Goal: Task Accomplishment & Management: Use online tool/utility

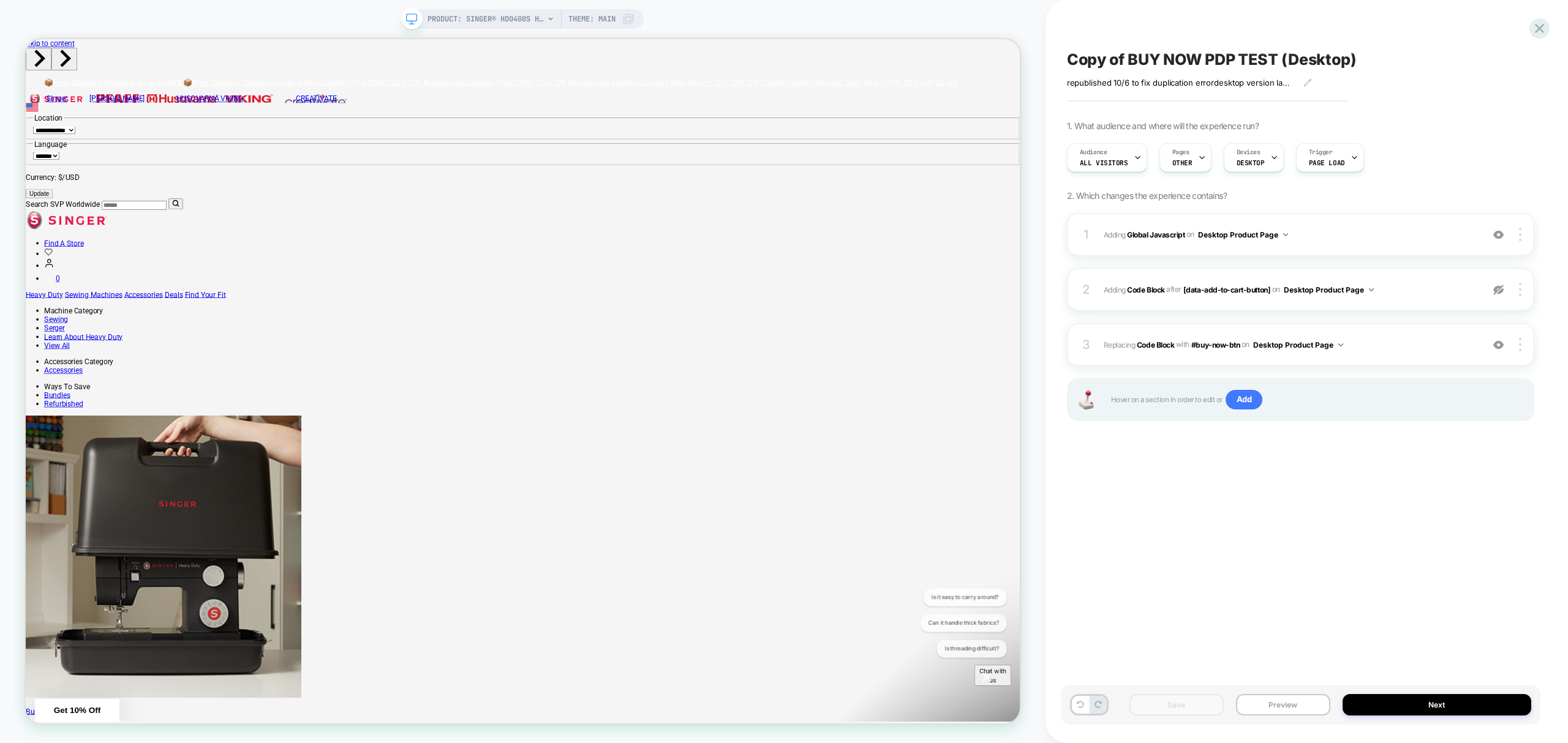
drag, startPoint x: 1289, startPoint y: 708, endPoint x: 1278, endPoint y: 725, distance: 20.2
click at [1289, 708] on button "Preview" at bounding box center [1282, 705] width 94 height 21
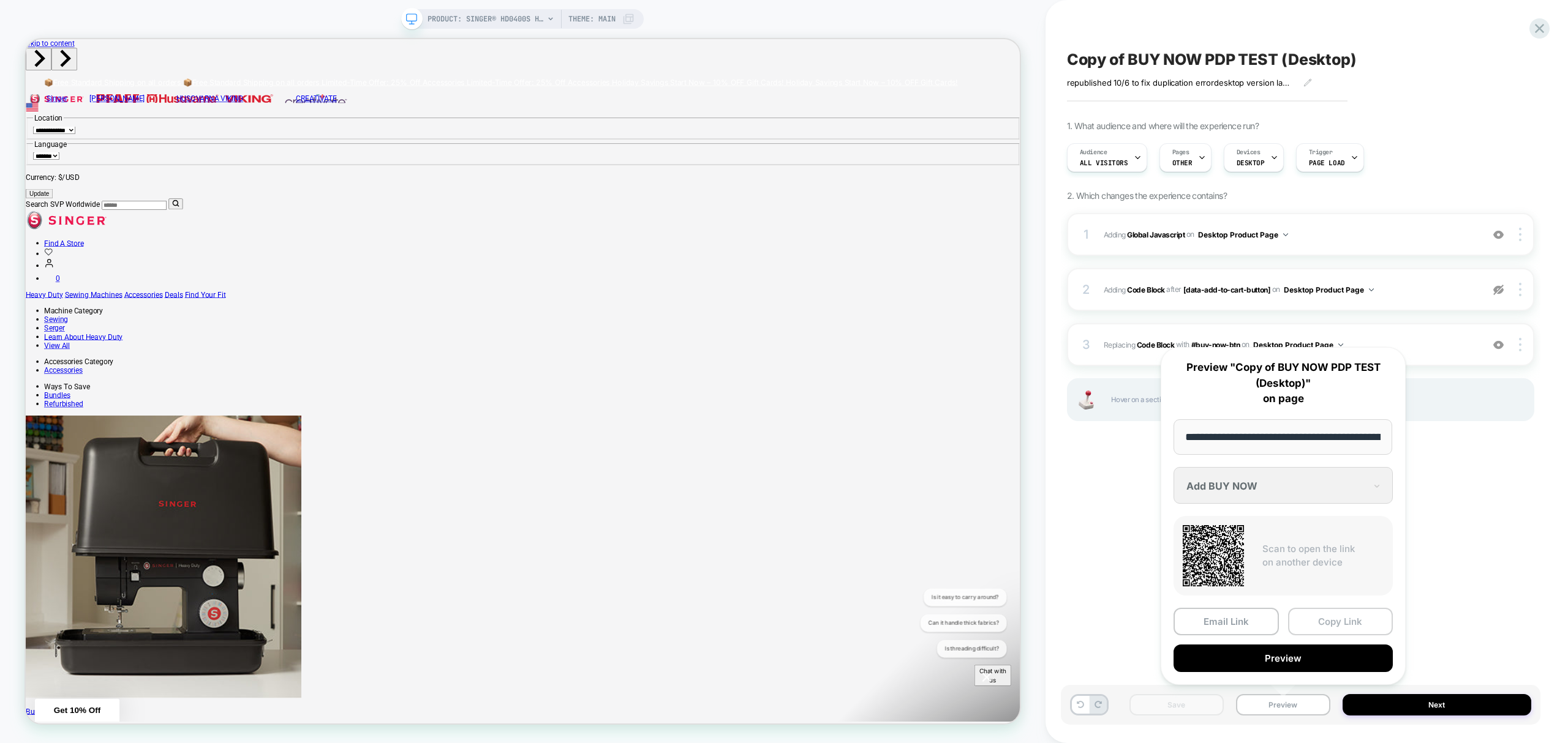
click at [1326, 626] on button "Copy Link" at bounding box center [1340, 622] width 105 height 28
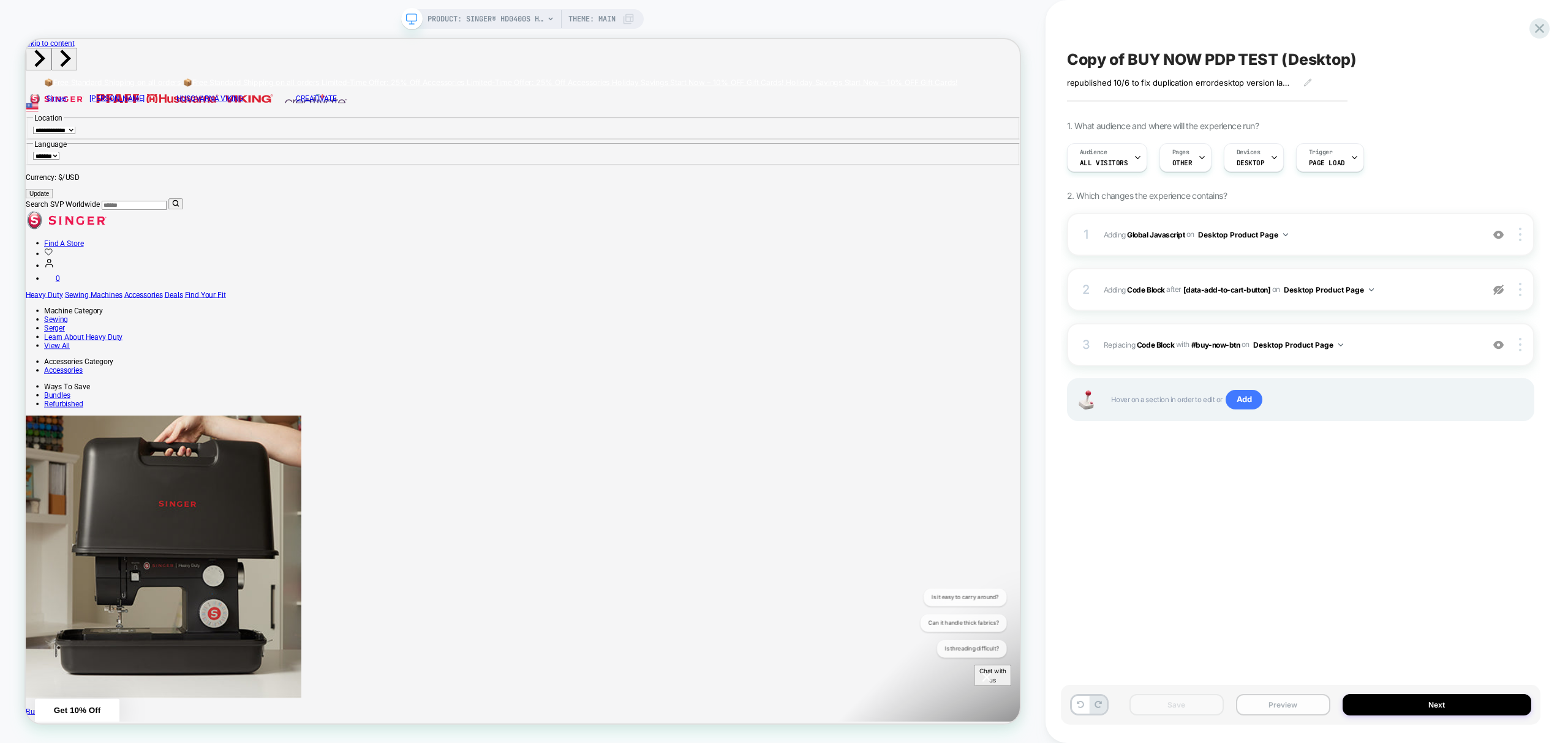
click at [1263, 703] on button "Preview" at bounding box center [1282, 705] width 94 height 21
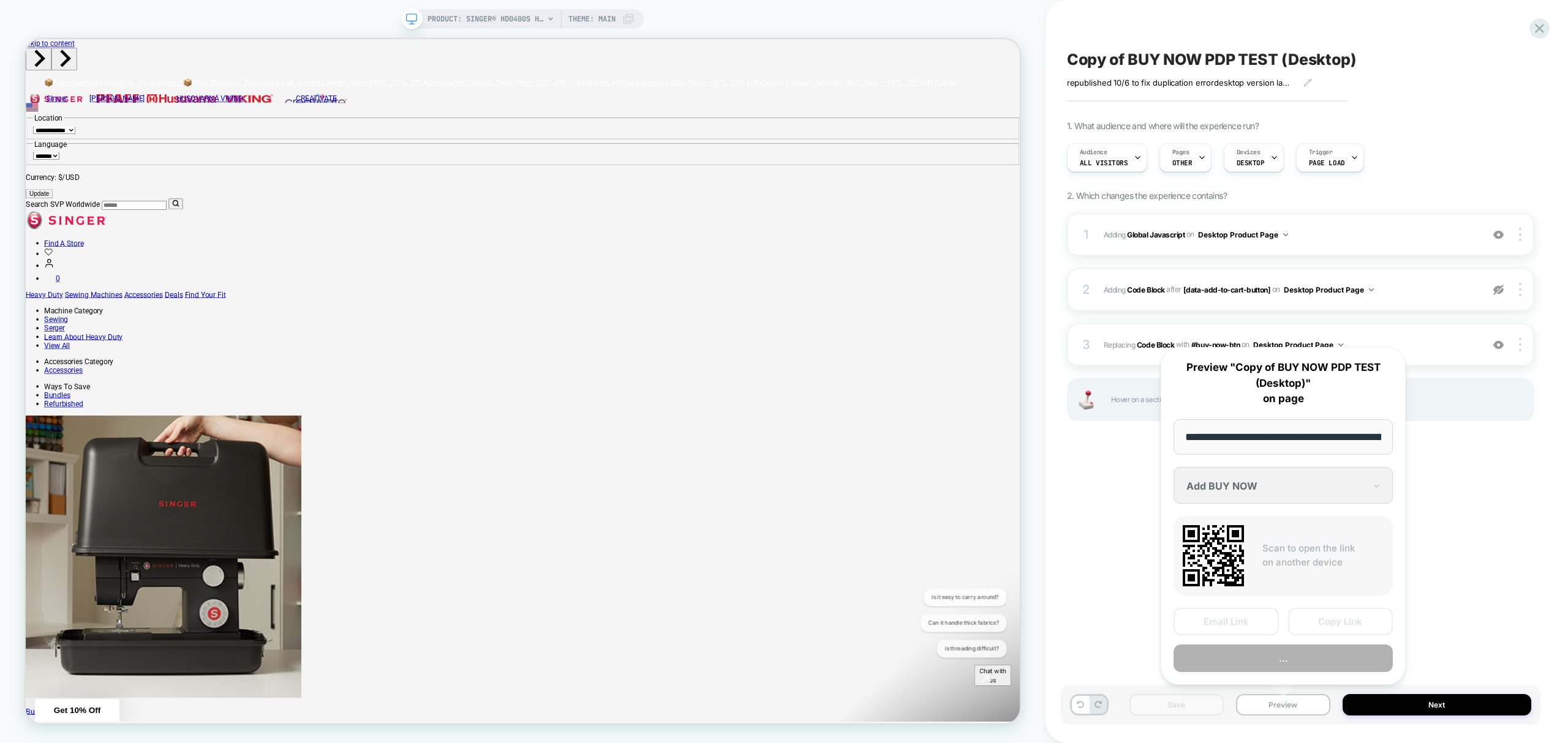
scroll to position [0, 236]
click at [1325, 621] on button "Copy Link" at bounding box center [1340, 622] width 105 height 28
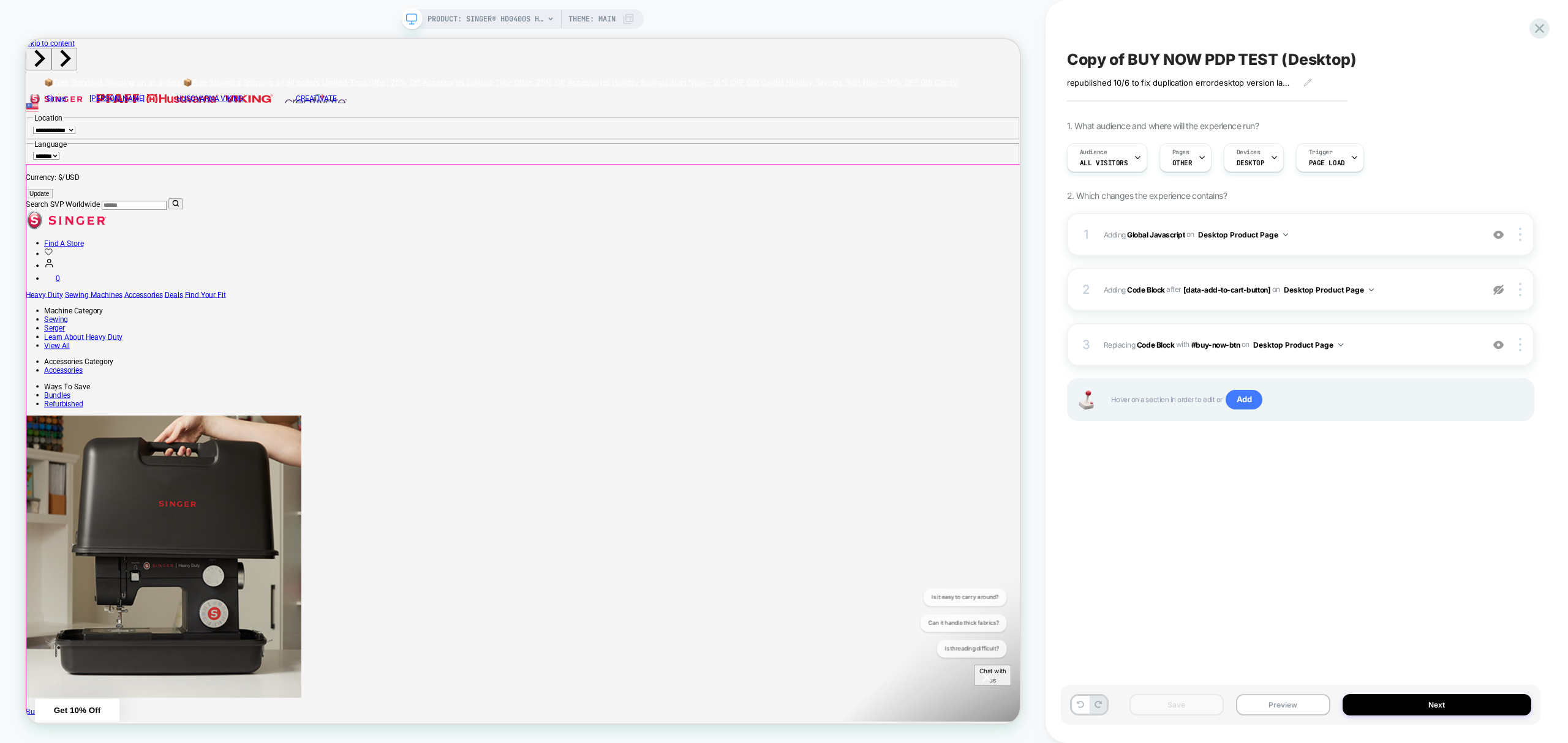
scroll to position [55, 0]
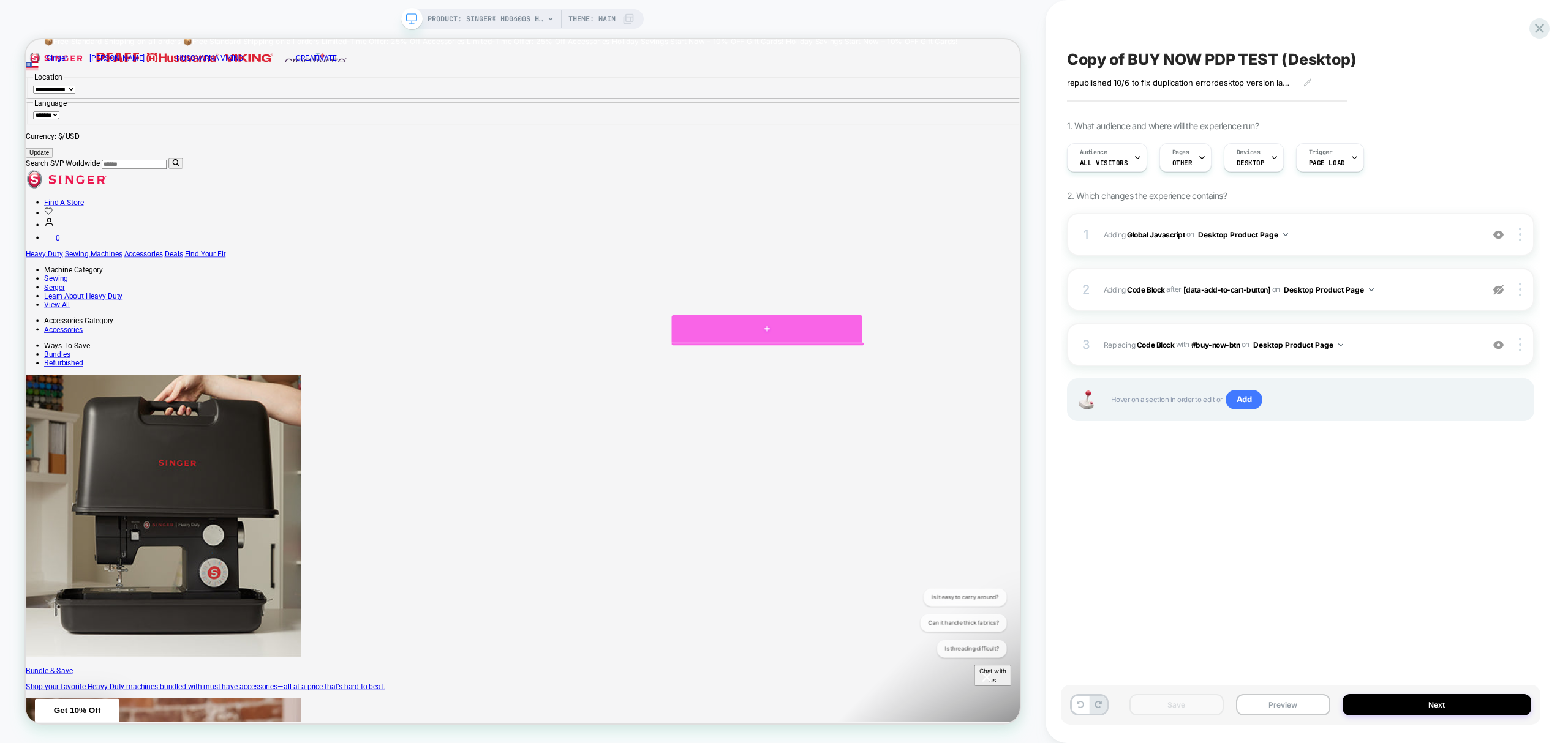
click at [1040, 419] on div at bounding box center [1014, 426] width 254 height 36
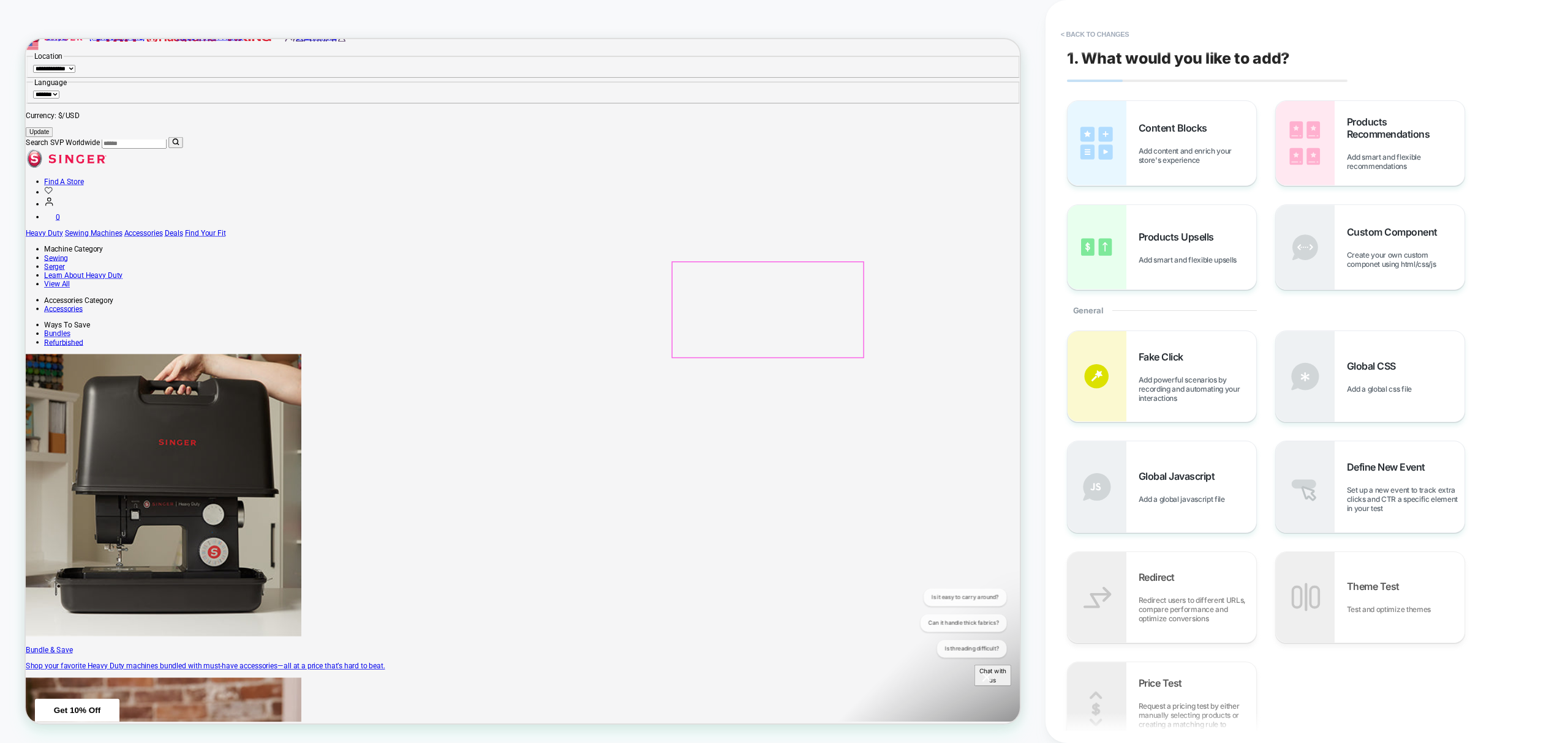
scroll to position [0, 1]
click at [1080, 31] on button "< Back to changes" at bounding box center [1095, 34] width 81 height 20
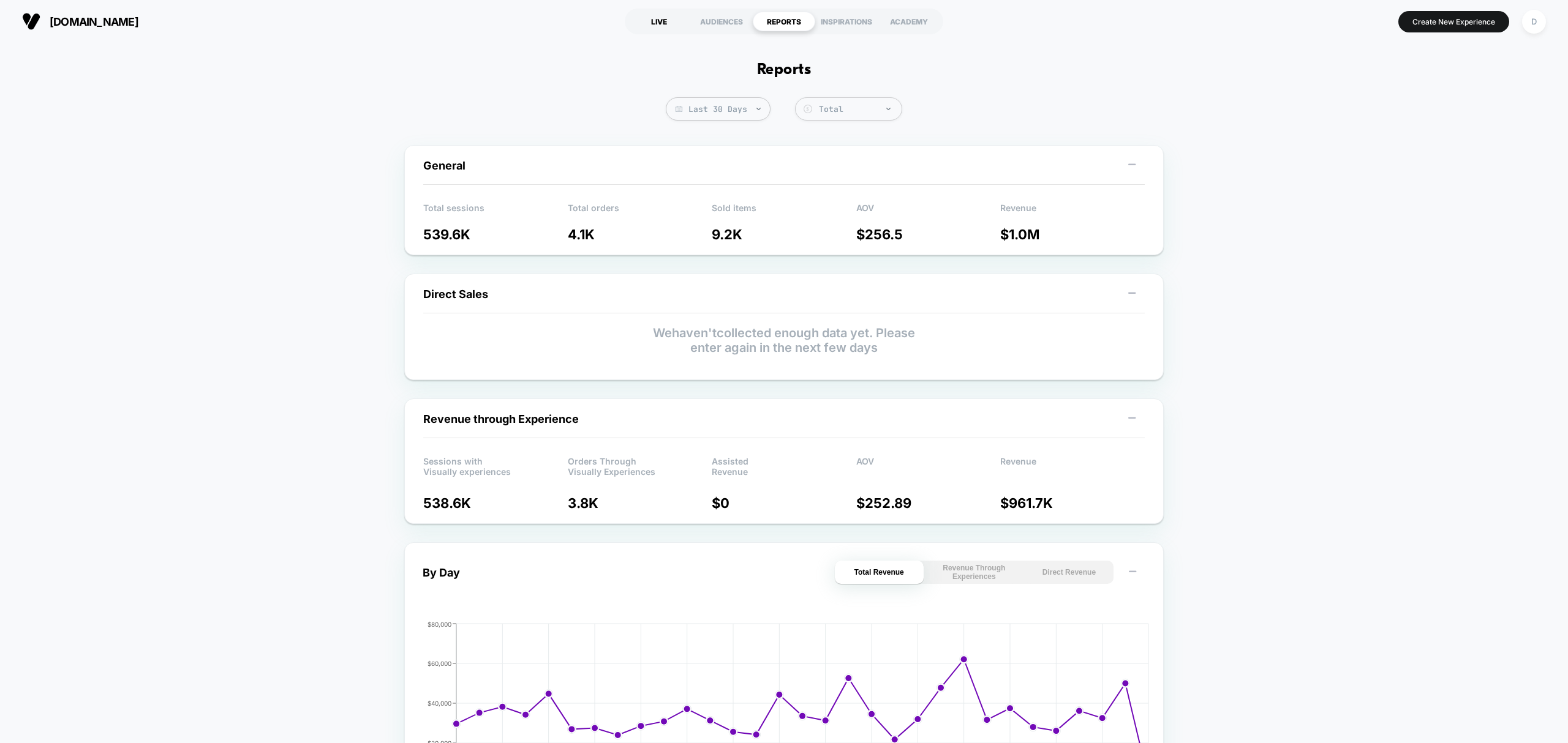
click at [652, 20] on div "LIVE" at bounding box center [659, 21] width 63 height 20
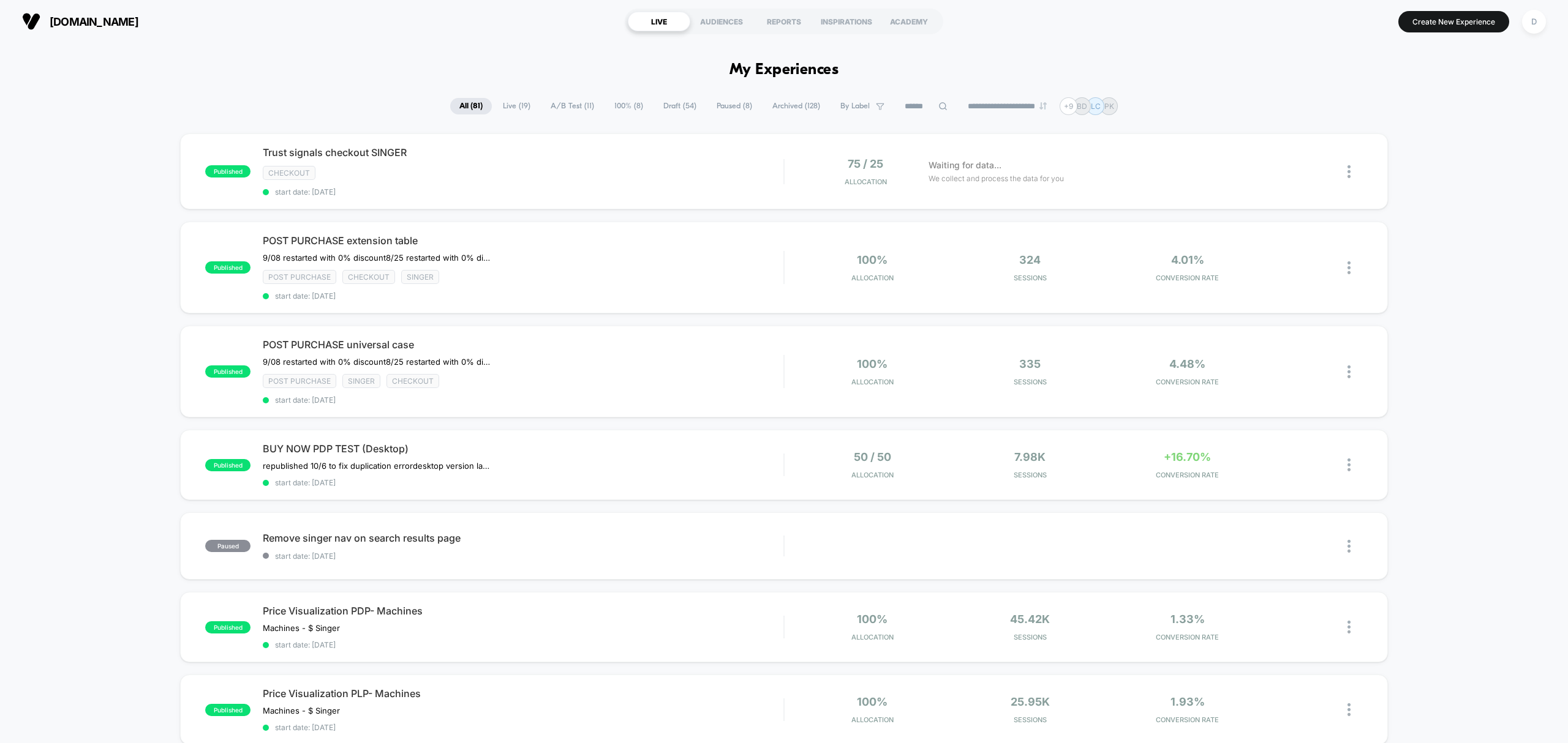
drag, startPoint x: 314, startPoint y: 523, endPoint x: 300, endPoint y: 502, distance: 25.2
drag, startPoint x: 300, startPoint y: 502, endPoint x: 1087, endPoint y: 47, distance: 909.1
click at [670, 106] on span "Draft ( 54 )" at bounding box center [680, 106] width 52 height 17
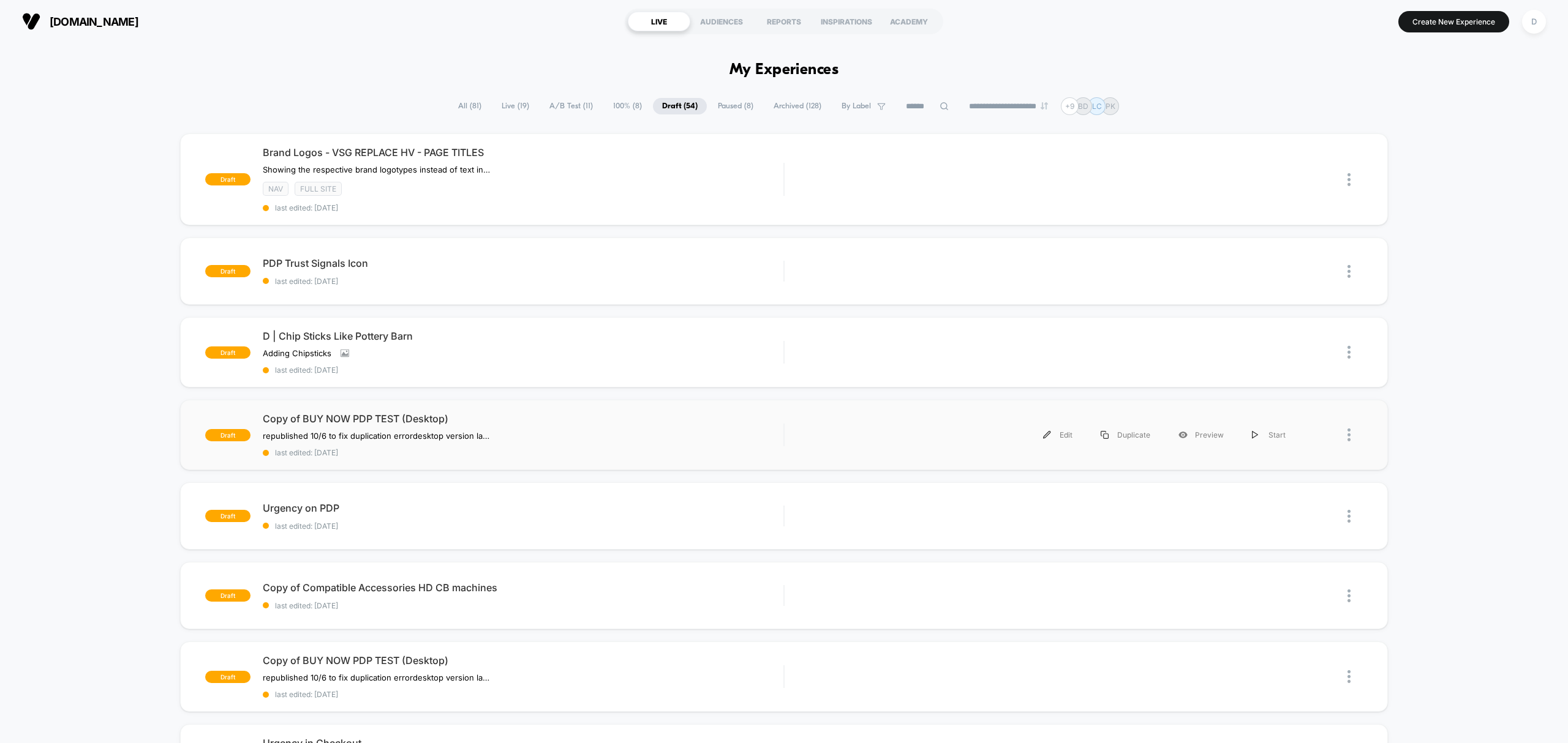
click at [527, 457] on div "draft Copy of BUY NOW PDP TEST (Desktop) republished 10/6 to fix duplication er…" at bounding box center [784, 435] width 1207 height 71
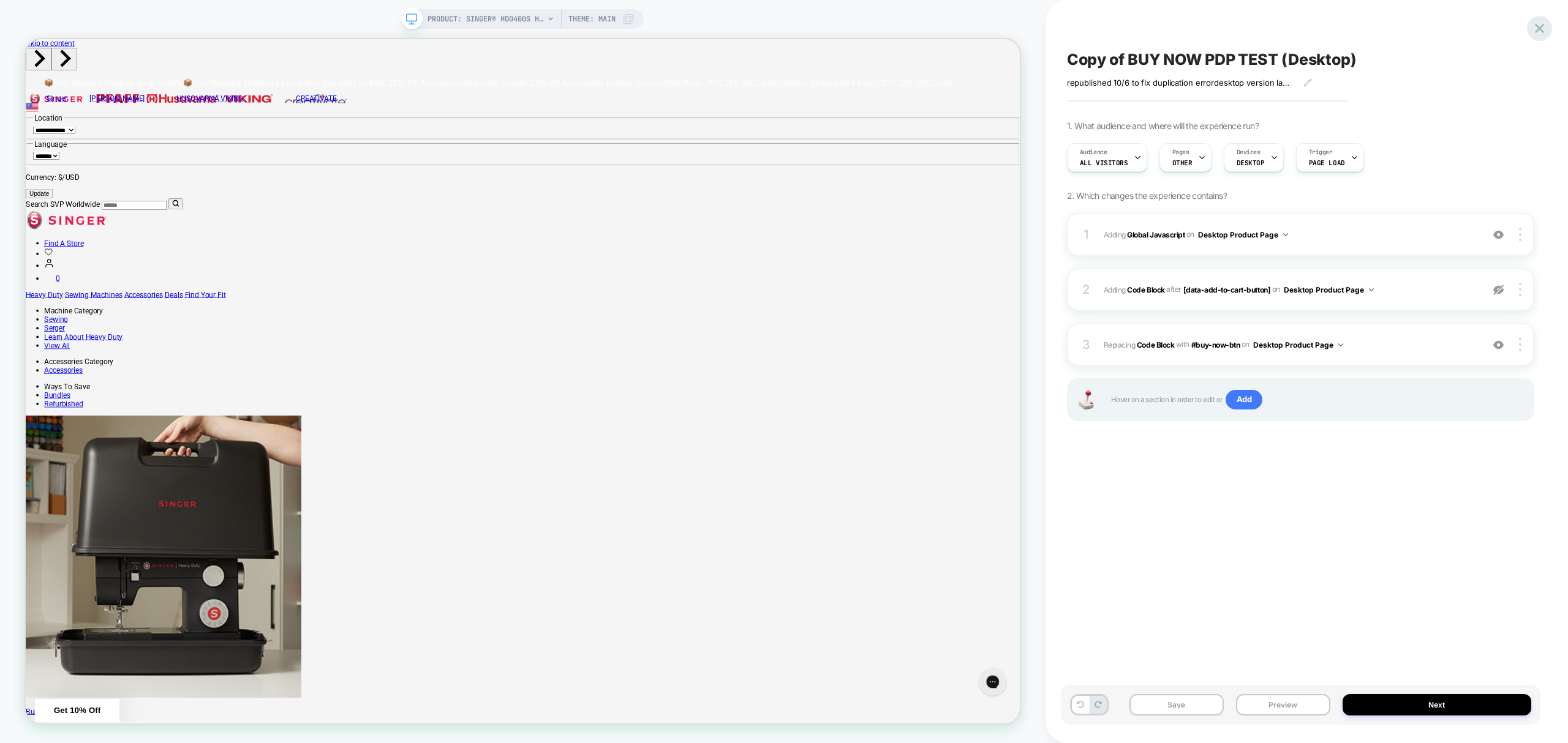
click at [1539, 28] on icon at bounding box center [1539, 29] width 10 height 10
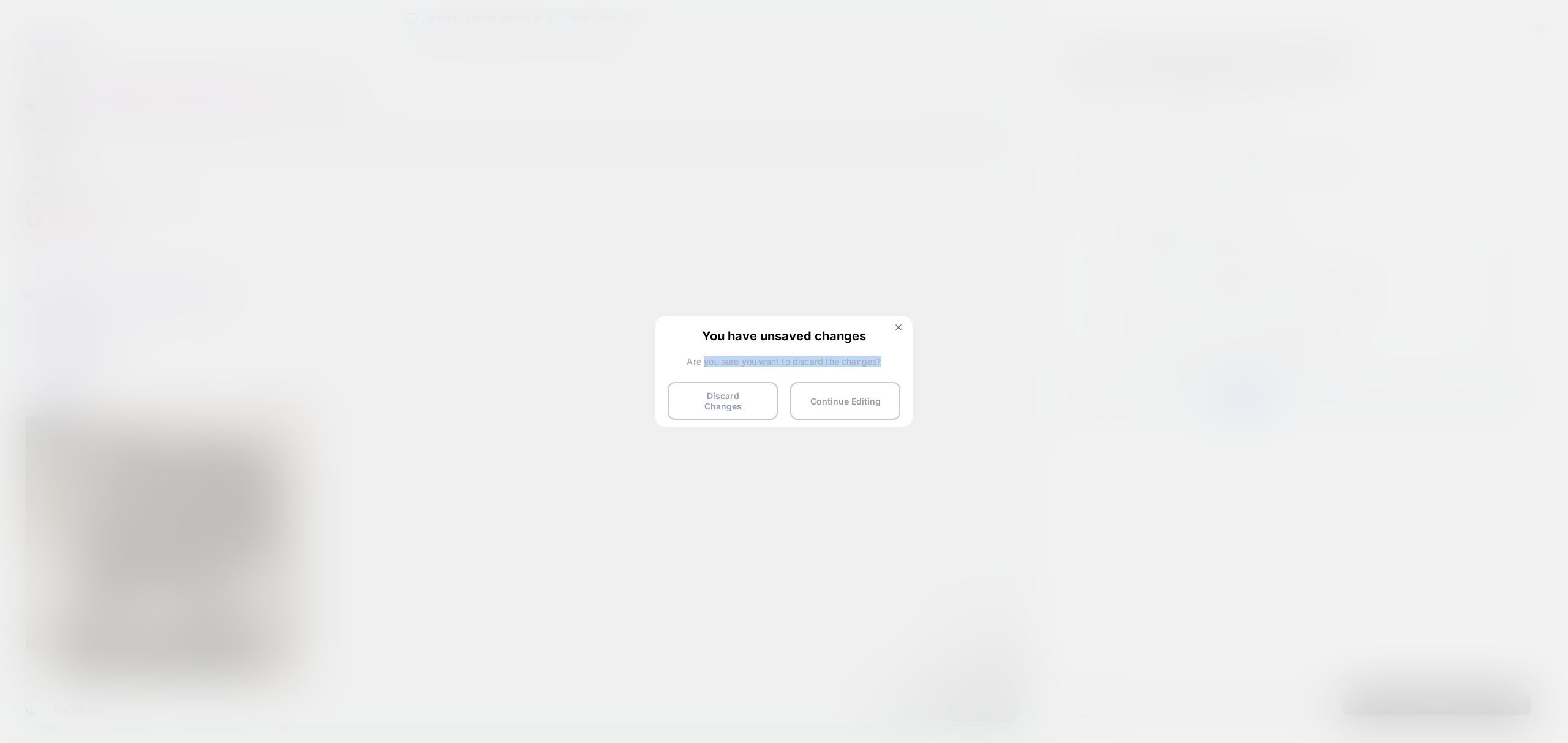
click at [703, 373] on div "You have unsaved changes Are you sure you want to discard the changes? Discard …" at bounding box center [784, 370] width 257 height 109
click at [722, 412] on button "Discard Changes" at bounding box center [723, 401] width 110 height 38
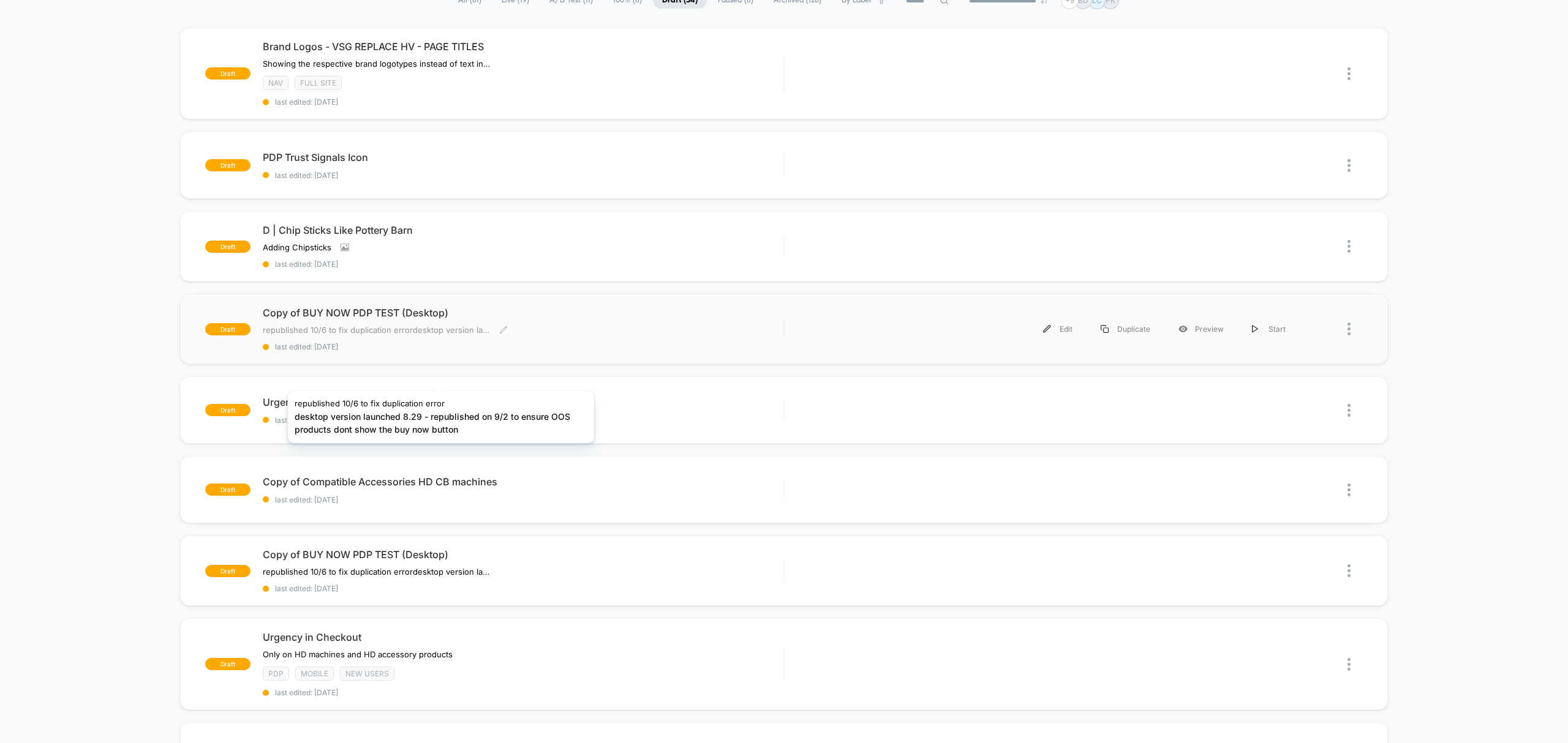
scroll to position [55, 0]
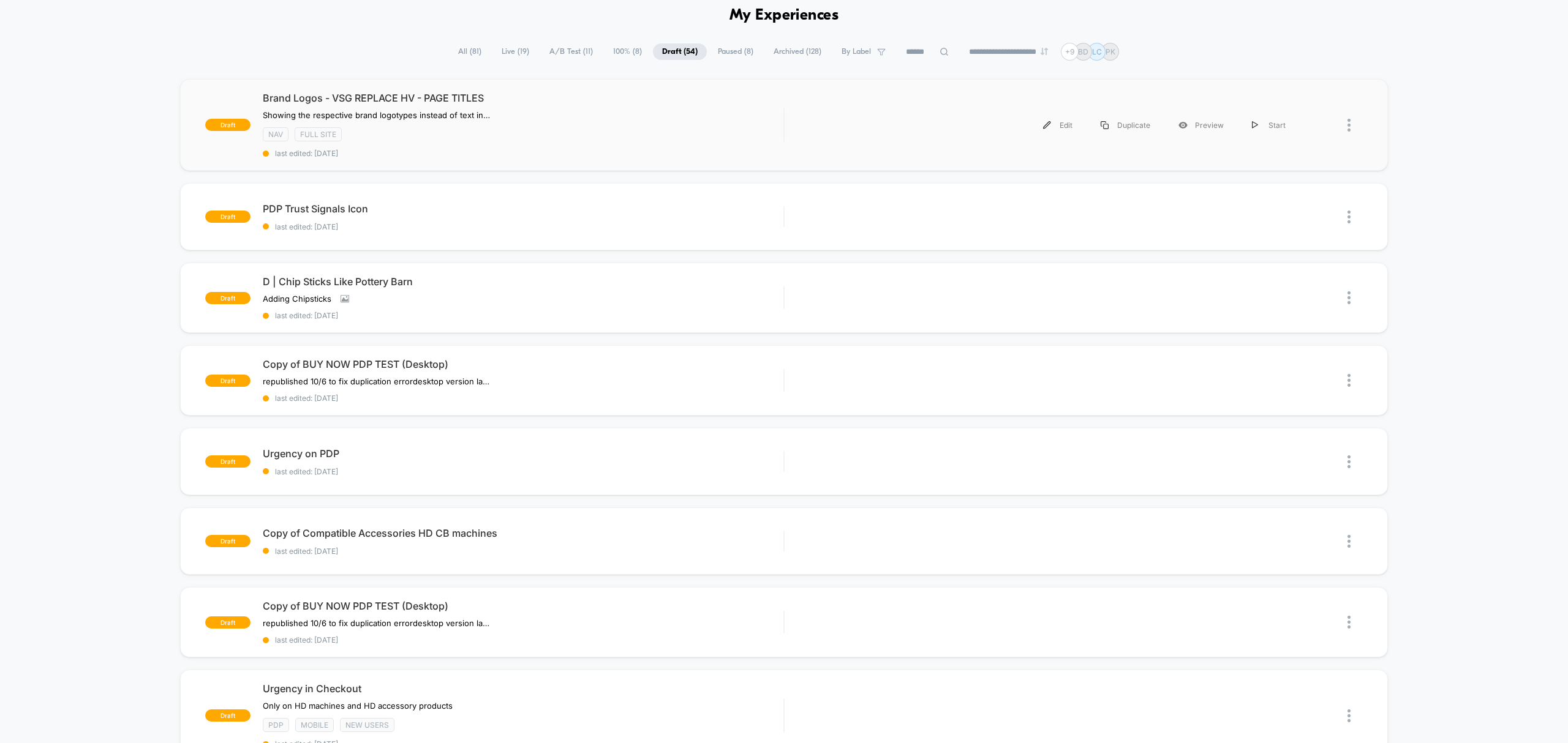
click at [949, 136] on div "Edit Duplicate Preview Start" at bounding box center [1049, 125] width 503 height 28
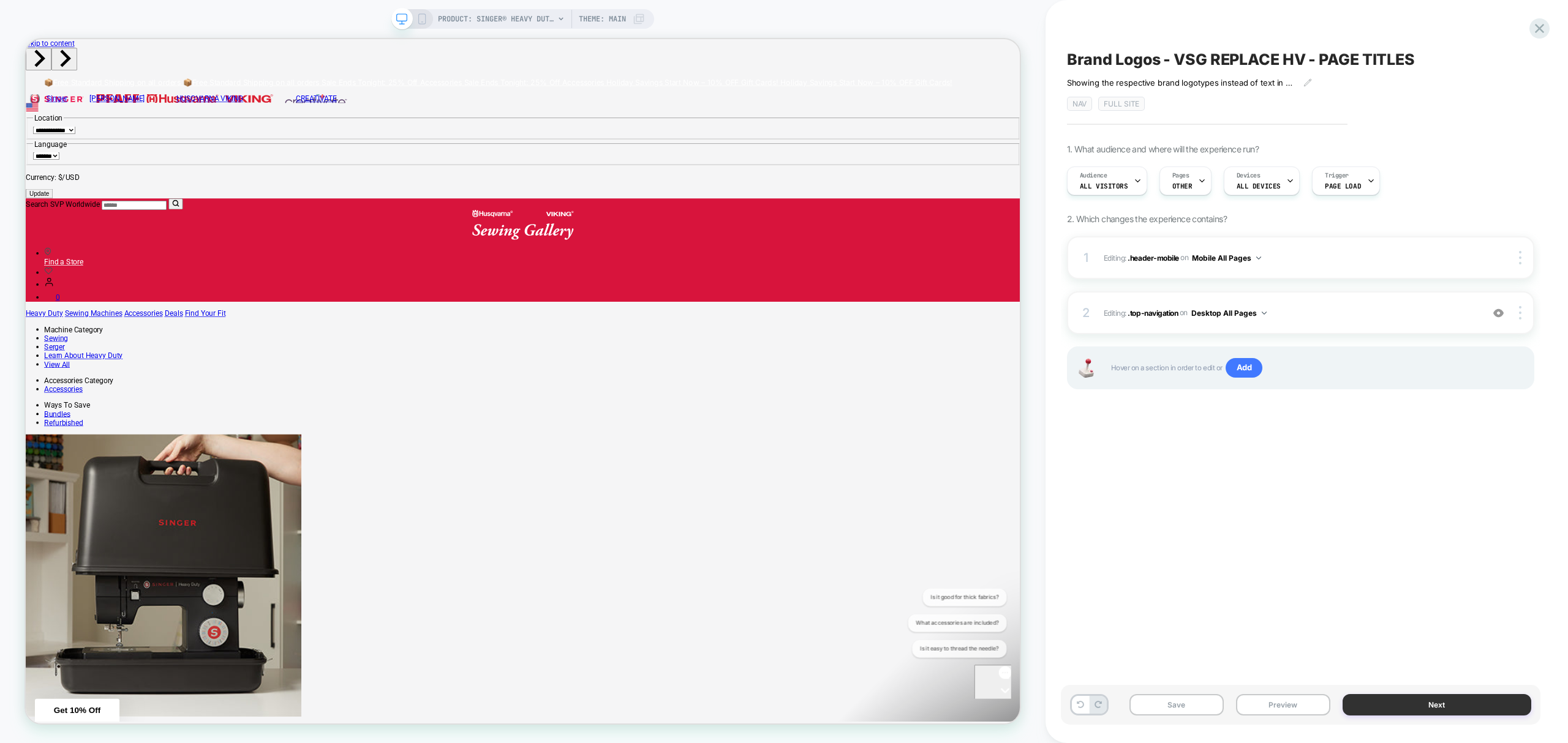
click at [1480, 714] on button "Next" at bounding box center [1437, 705] width 189 height 21
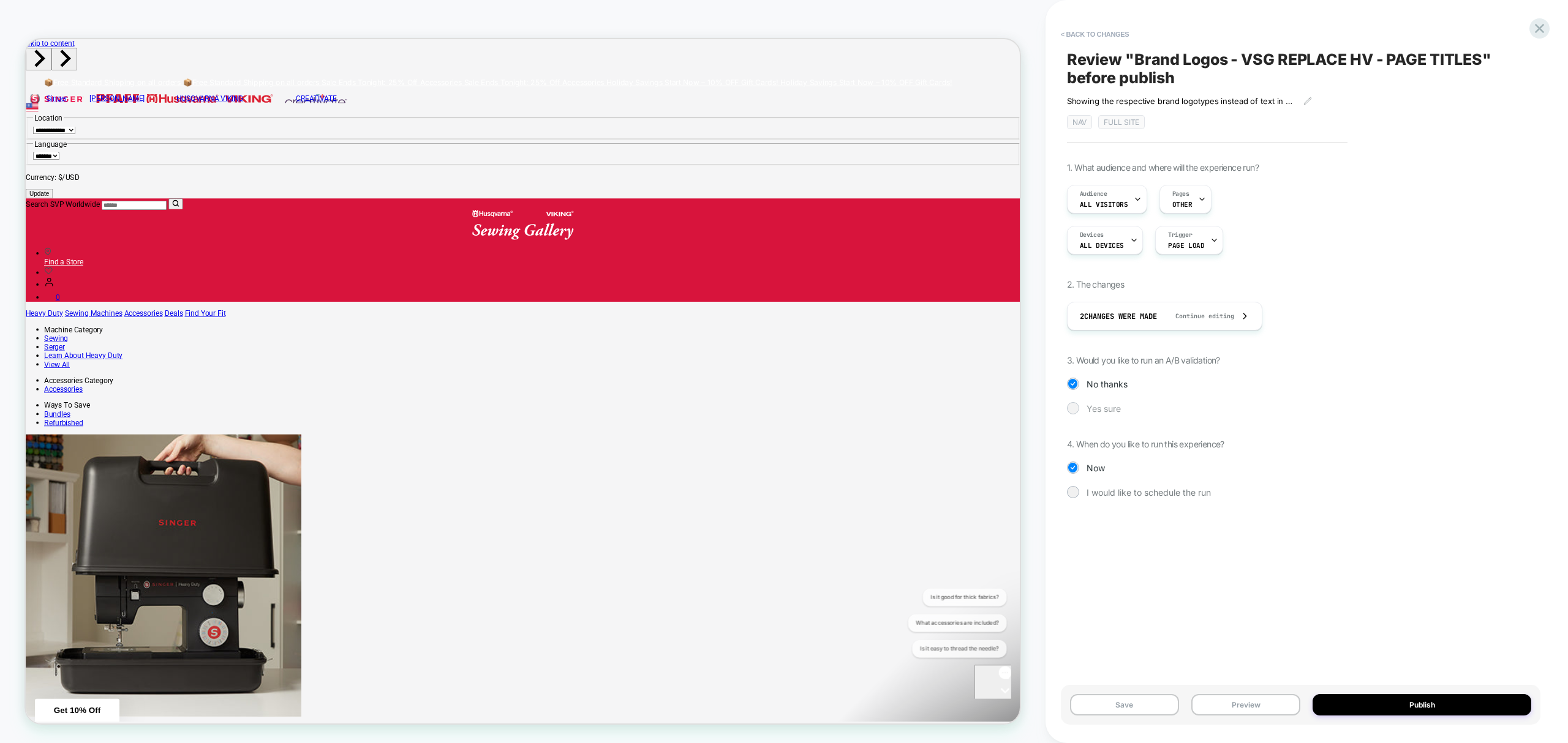
click at [1091, 403] on div "Yes sure" at bounding box center [1300, 408] width 467 height 12
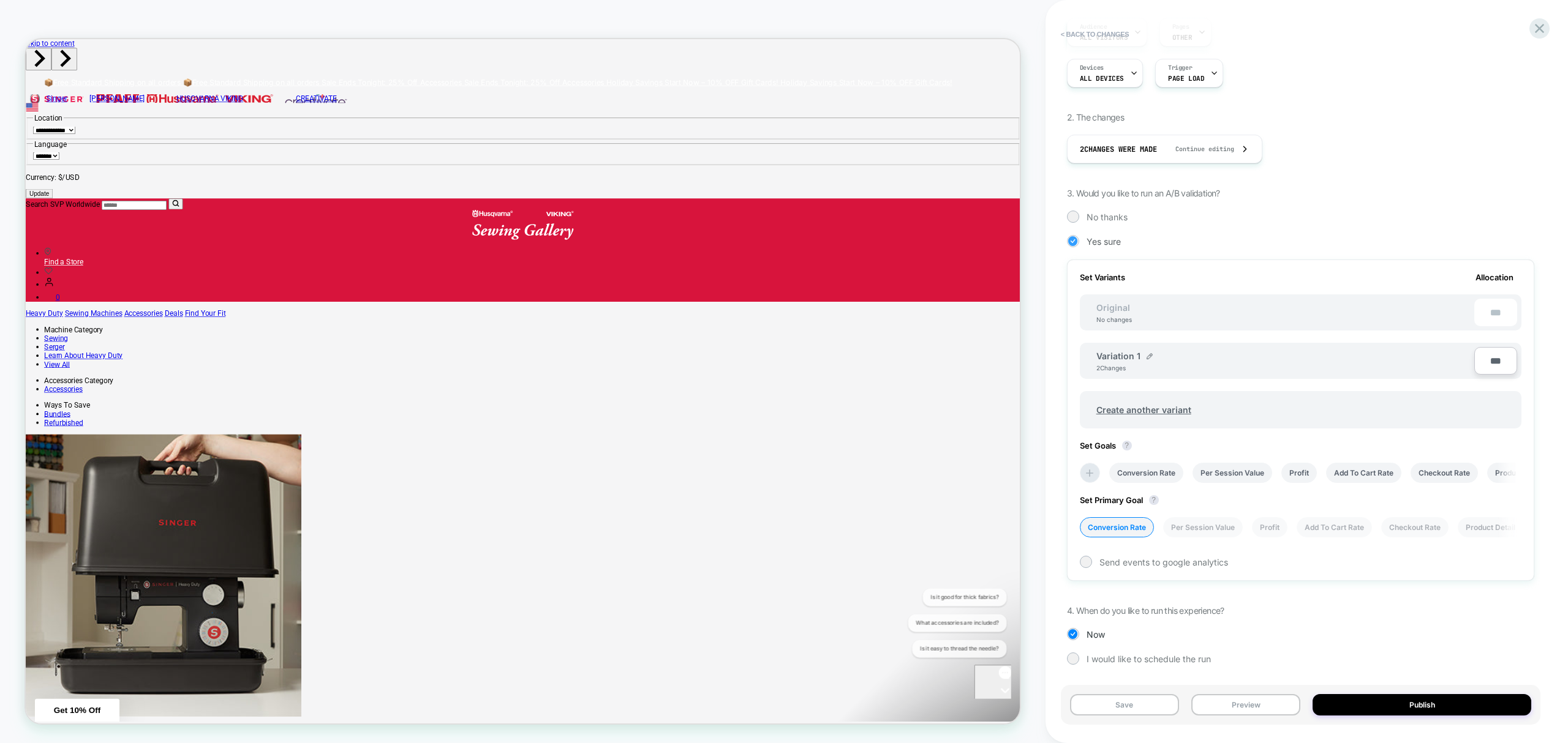
scroll to position [0, 2]
click at [1402, 702] on button "Publish" at bounding box center [1422, 705] width 219 height 21
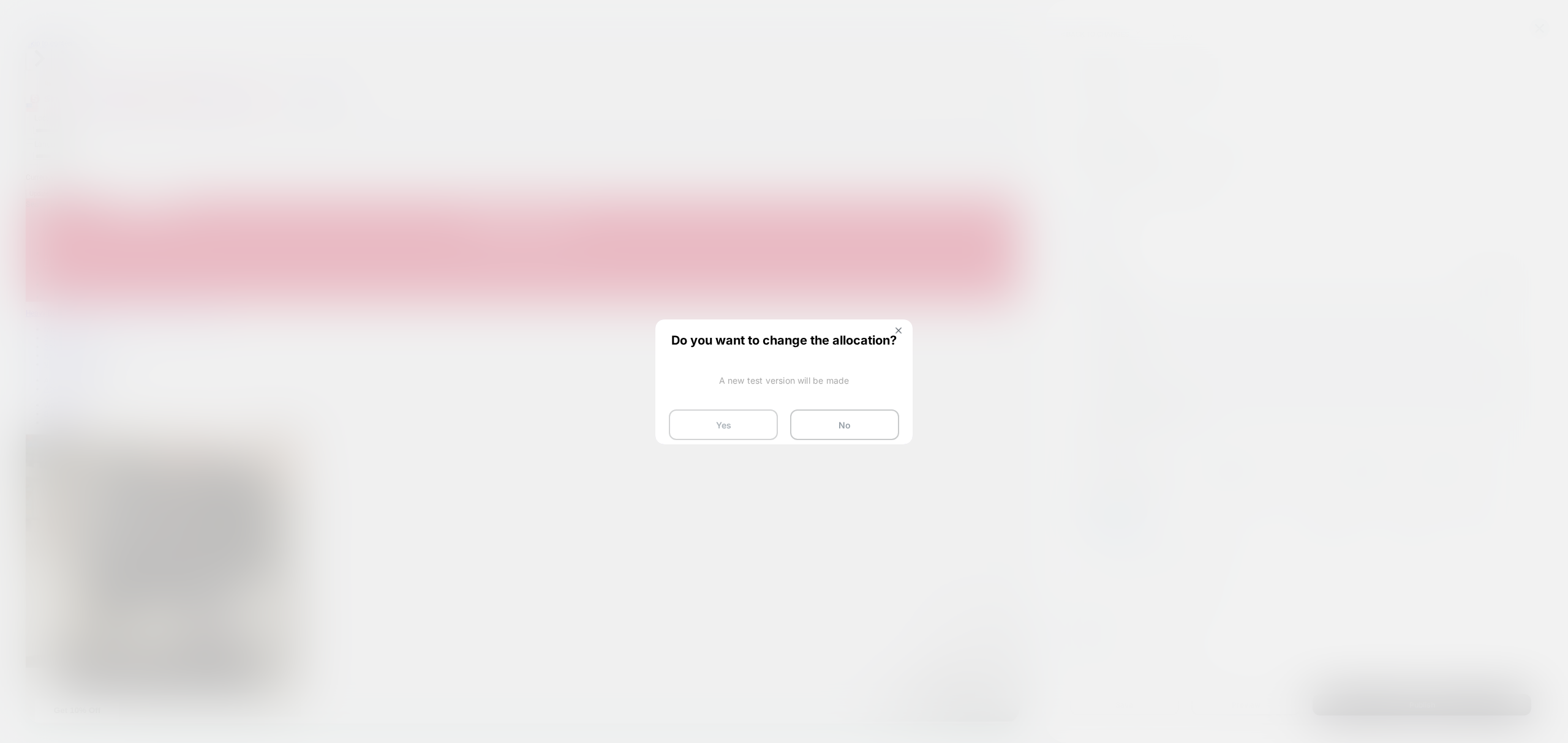
click at [723, 425] on button "Yes" at bounding box center [723, 425] width 109 height 31
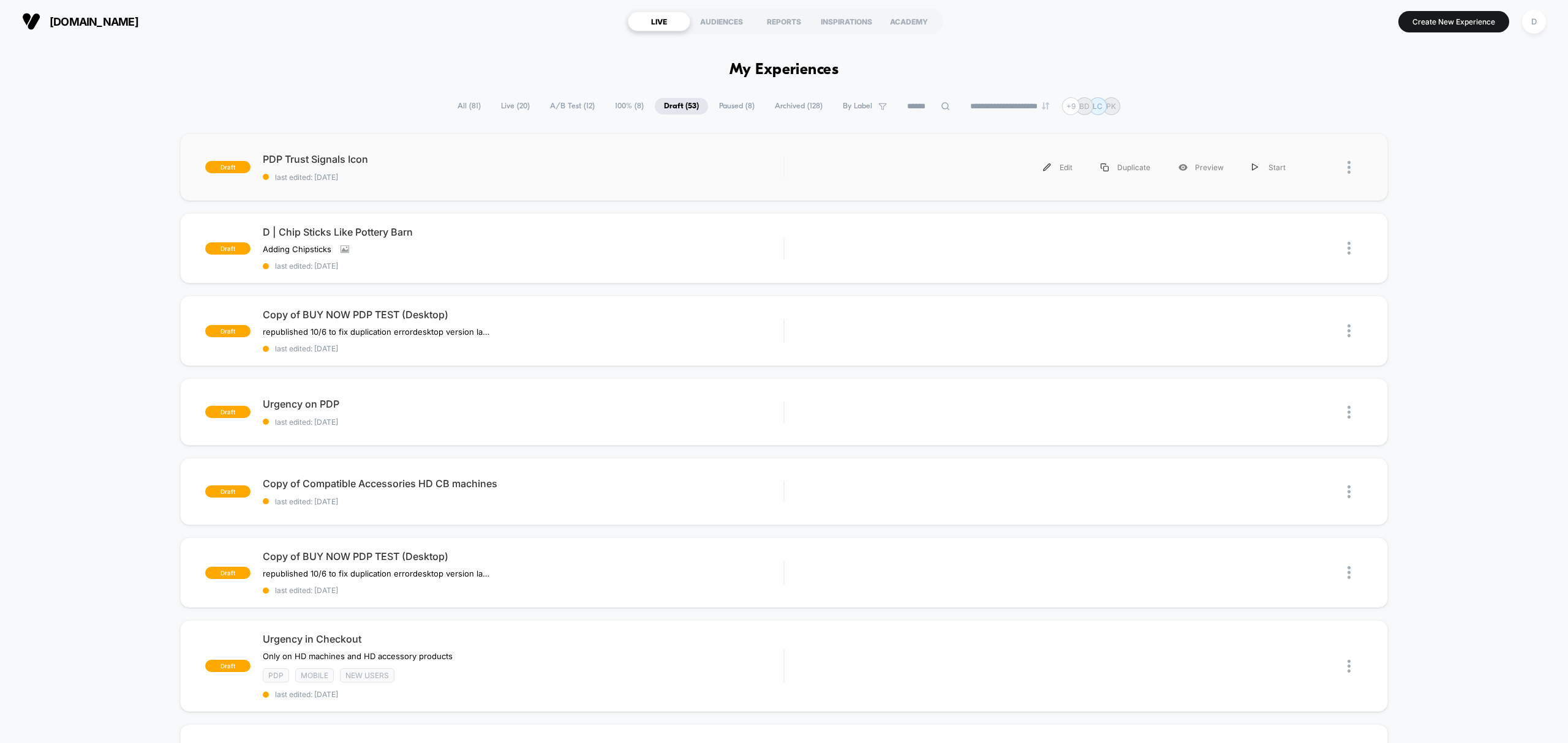
click at [557, 191] on div "draft PDP Trust Signals Icon last edited: 10/8/2025 Edit Duplicate Preview Start" at bounding box center [784, 167] width 1207 height 67
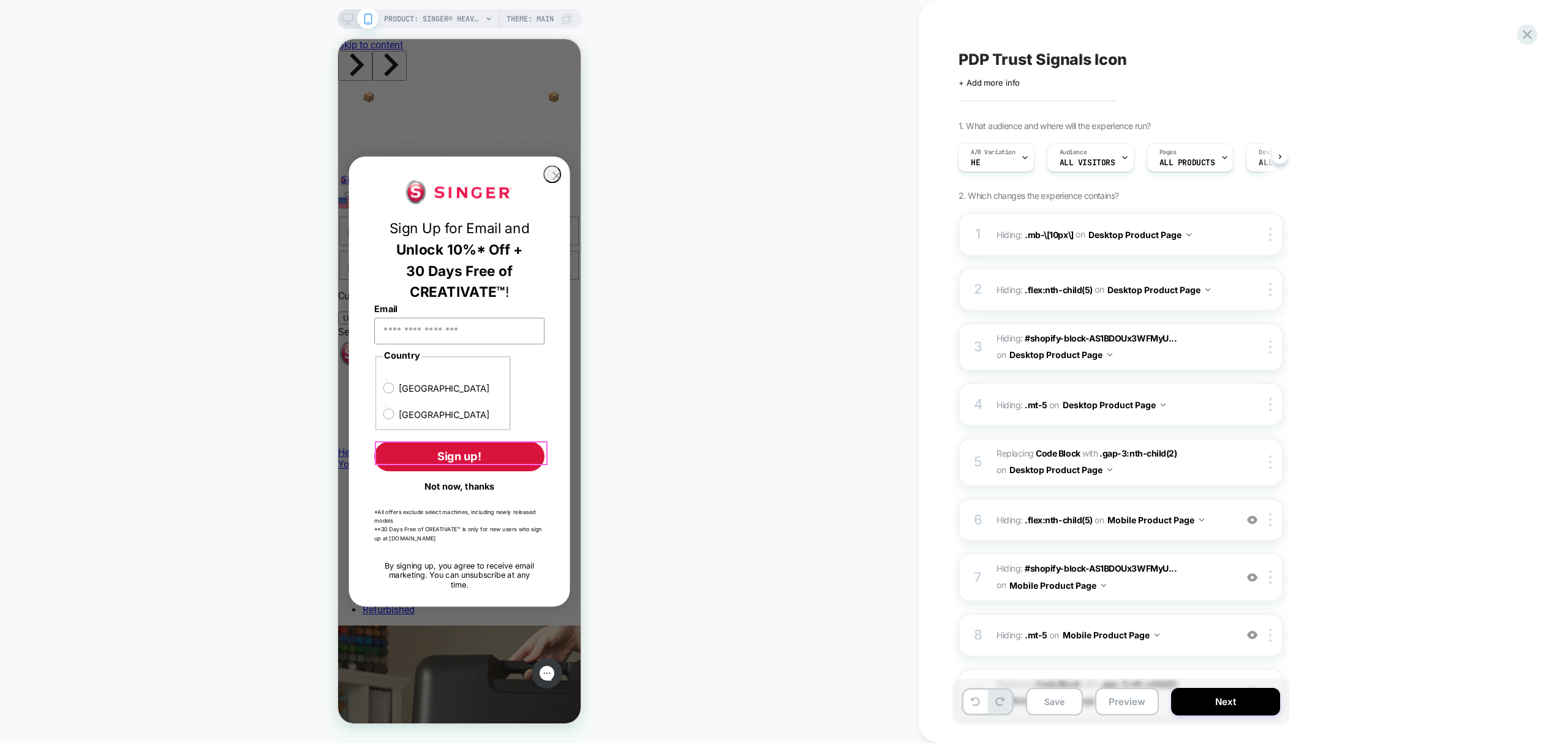
click at [474, 476] on button "Not now, thanks" at bounding box center [459, 486] width 171 height 21
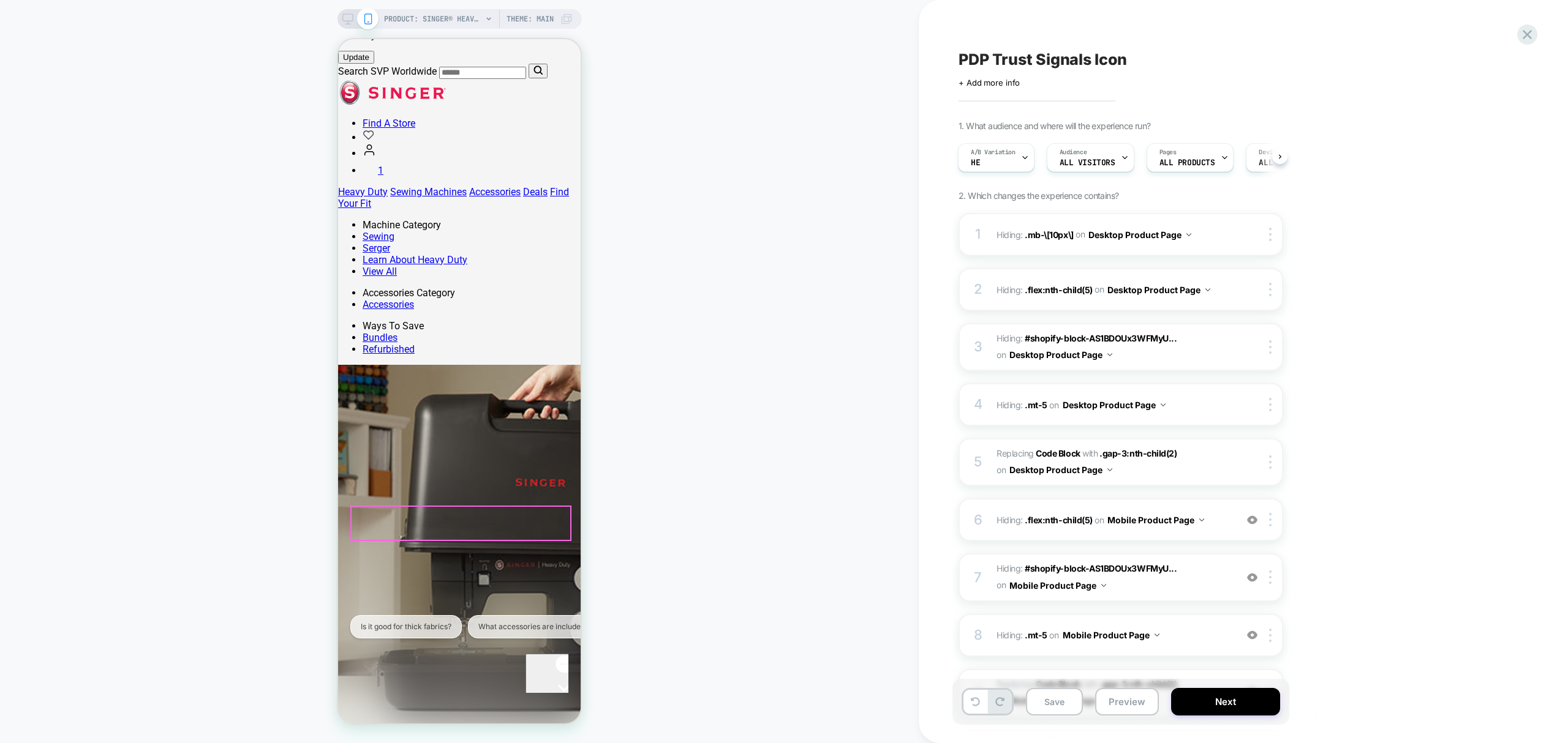
scroll to position [435, 0]
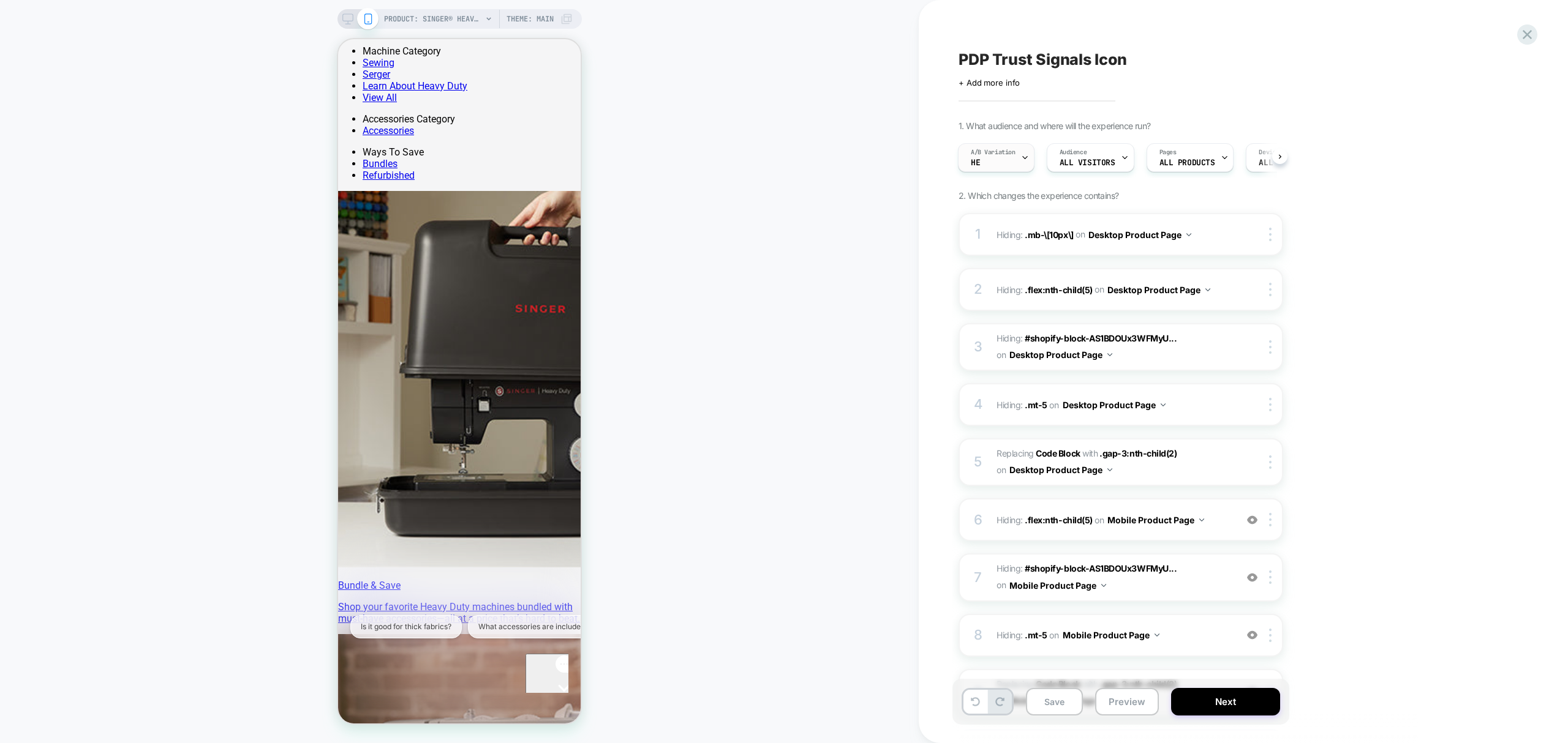
click at [1010, 164] on div "A/B Variation HE" at bounding box center [993, 157] width 69 height 28
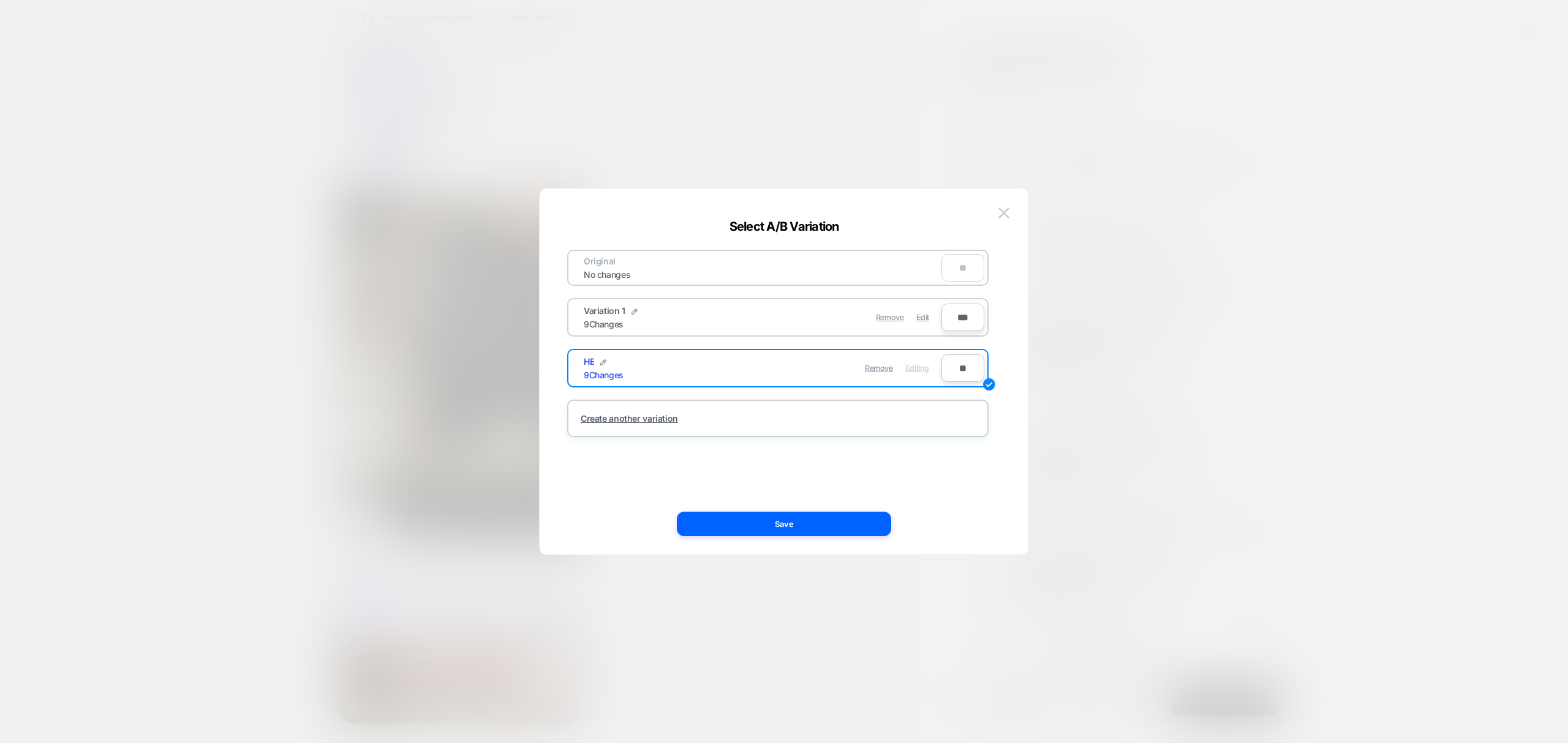
click at [911, 314] on div "Remove Edit" at bounding box center [849, 317] width 173 height 24
click at [886, 317] on span "Remove" at bounding box center [890, 318] width 29 height 10
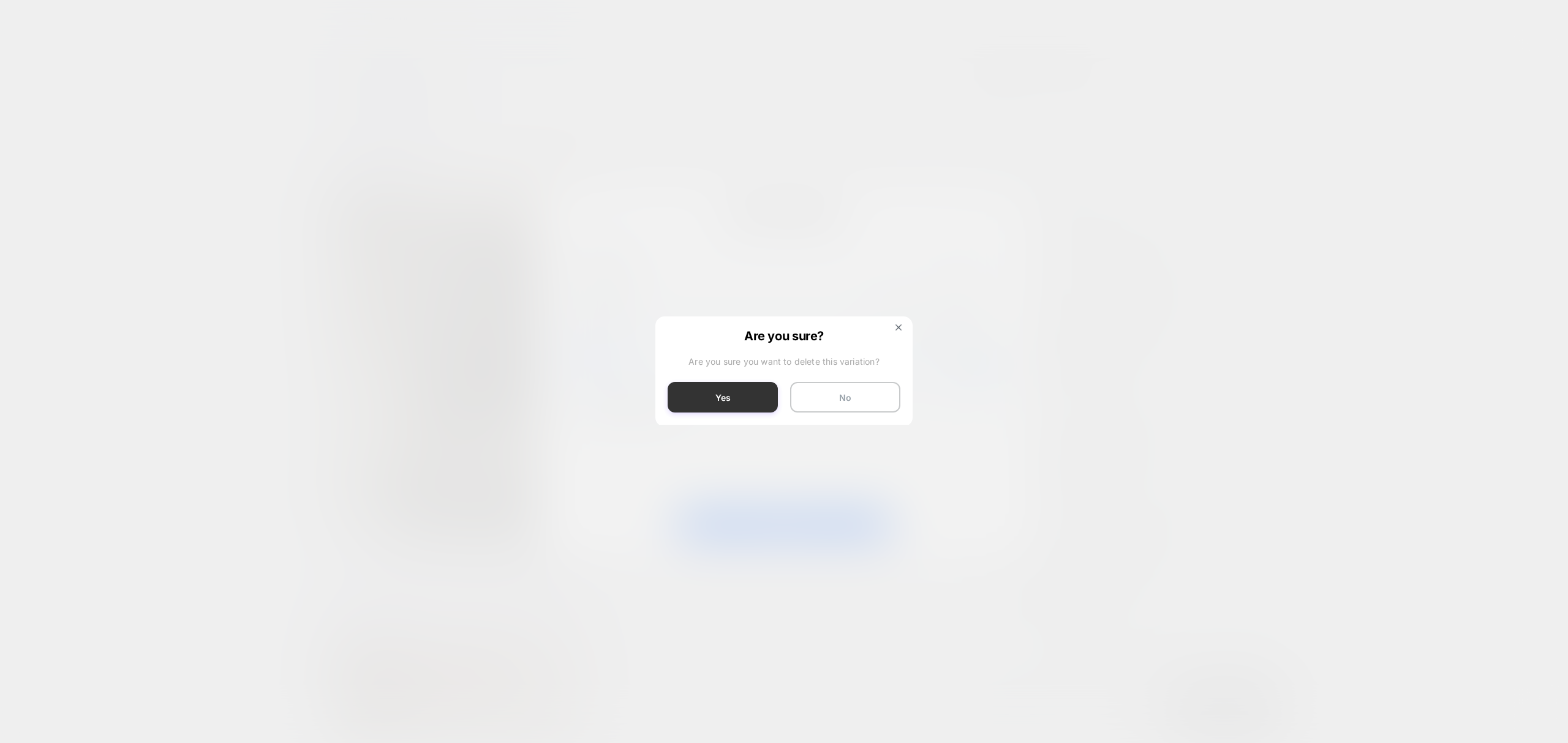
click at [723, 398] on button "Yes" at bounding box center [723, 397] width 110 height 31
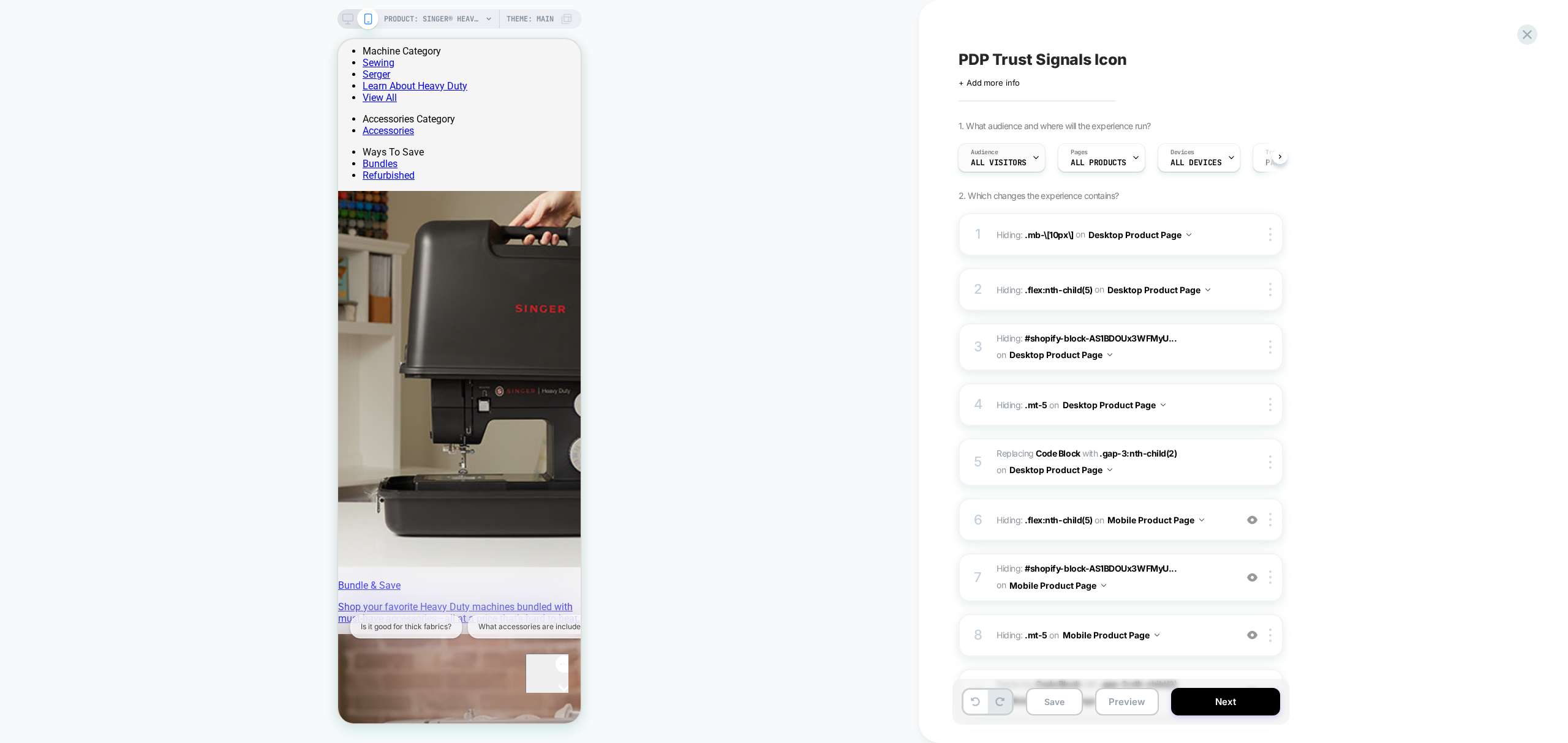
click at [1026, 168] on div "Audience All Visitors" at bounding box center [999, 157] width 80 height 28
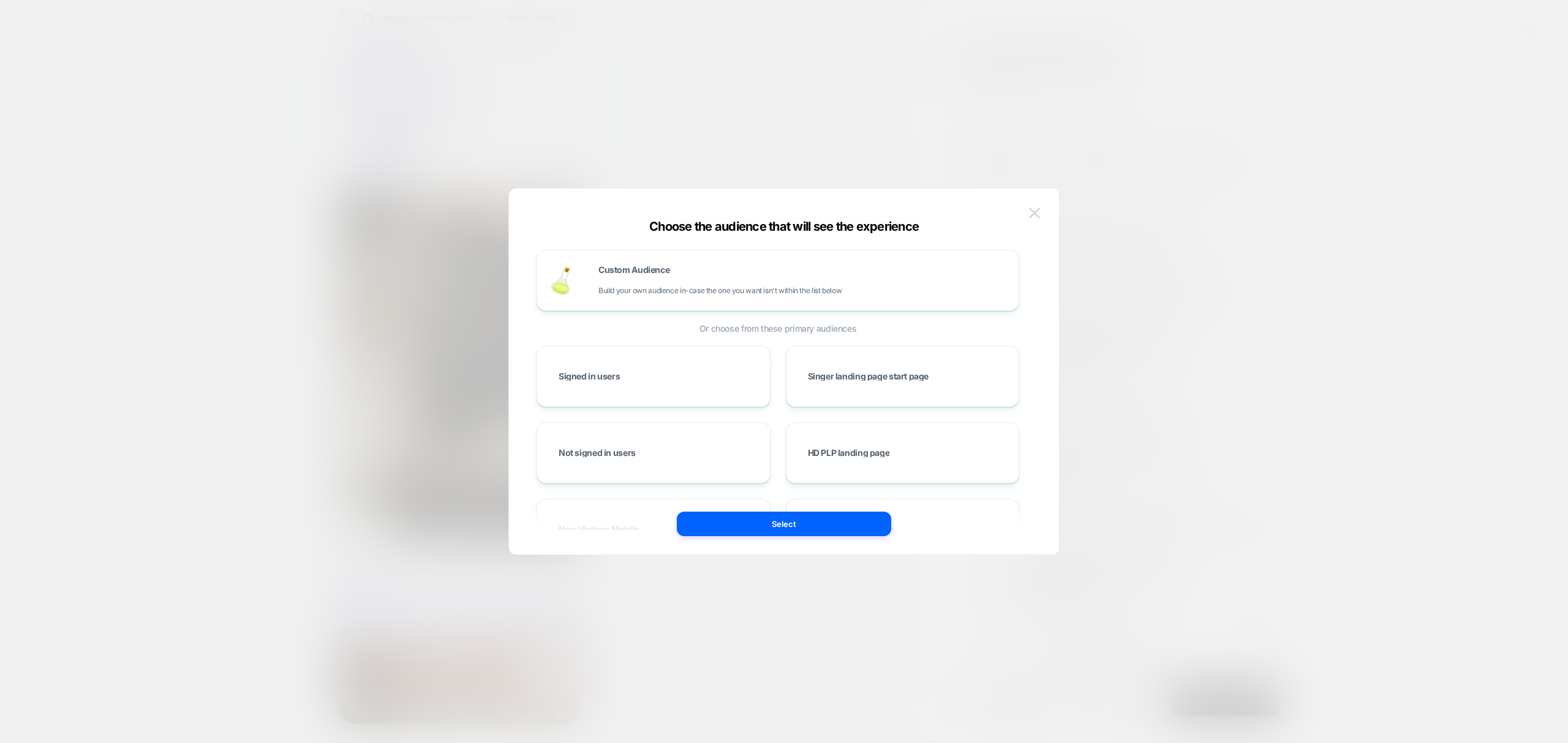
click at [1035, 216] on img at bounding box center [1034, 213] width 11 height 10
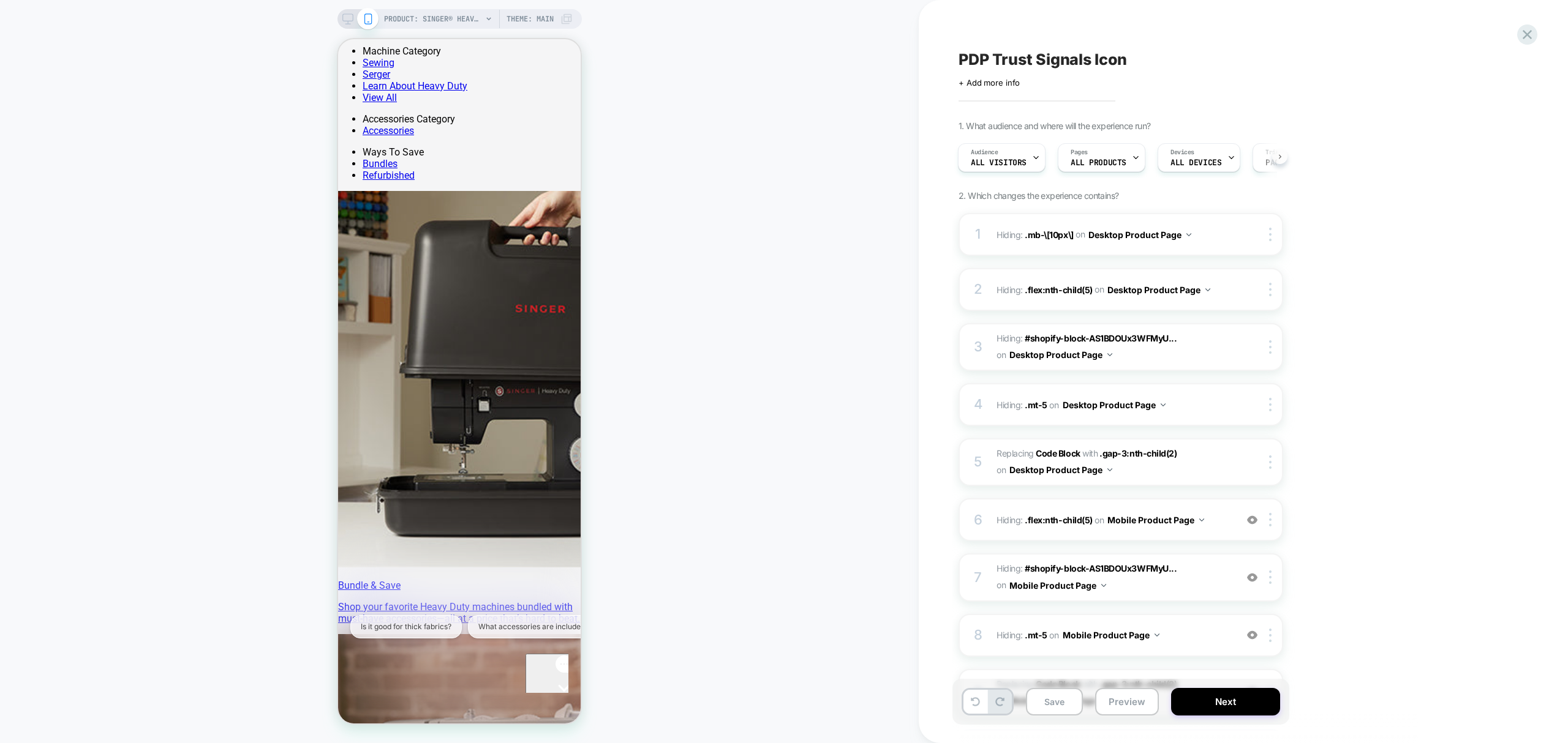
click at [1282, 160] on button at bounding box center [1279, 156] width 15 height 15
click at [1206, 709] on button "Next" at bounding box center [1225, 702] width 109 height 28
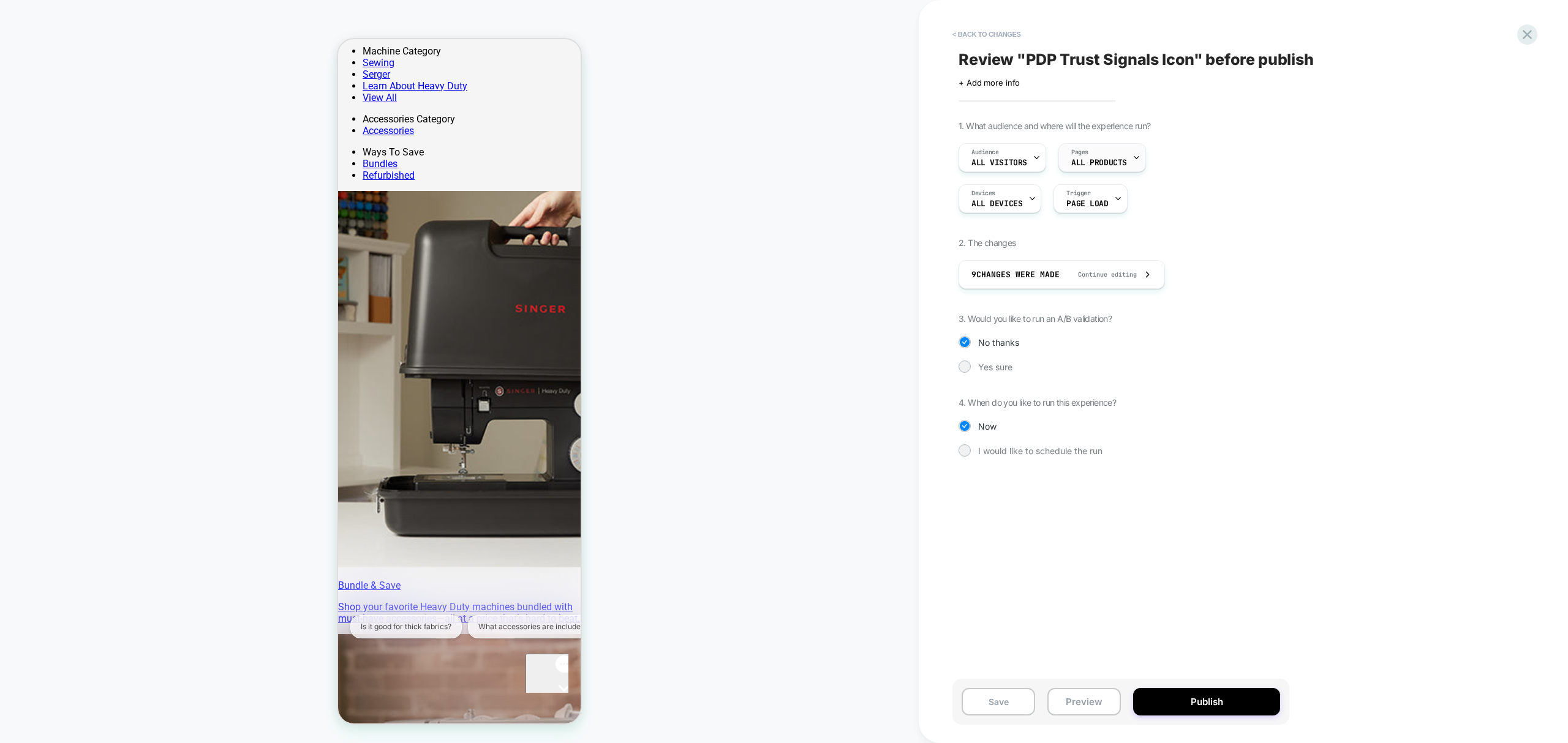
click at [1091, 159] on span "ALL PRODUCTS" at bounding box center [1099, 163] width 56 height 9
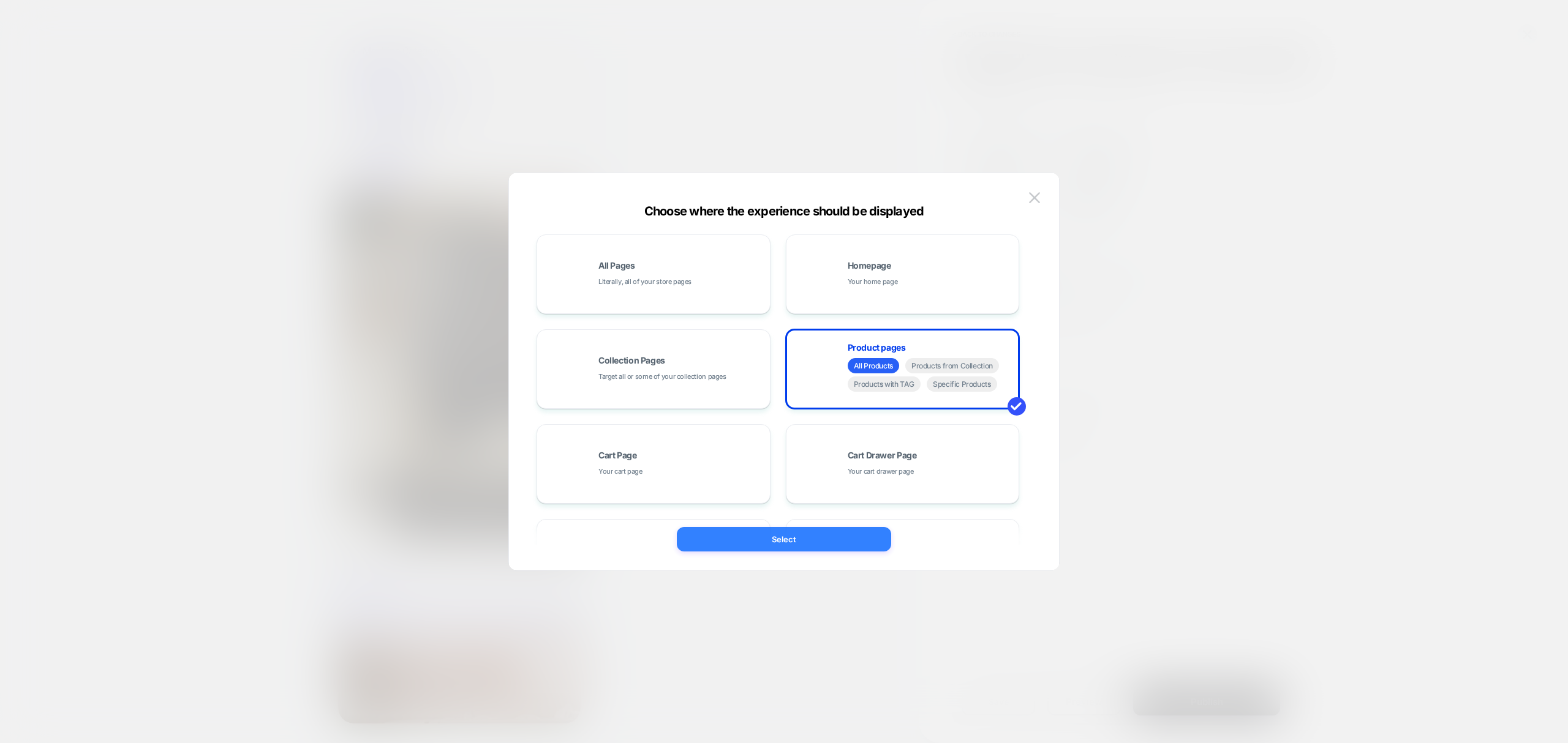
click at [838, 542] on button "Select" at bounding box center [784, 539] width 214 height 25
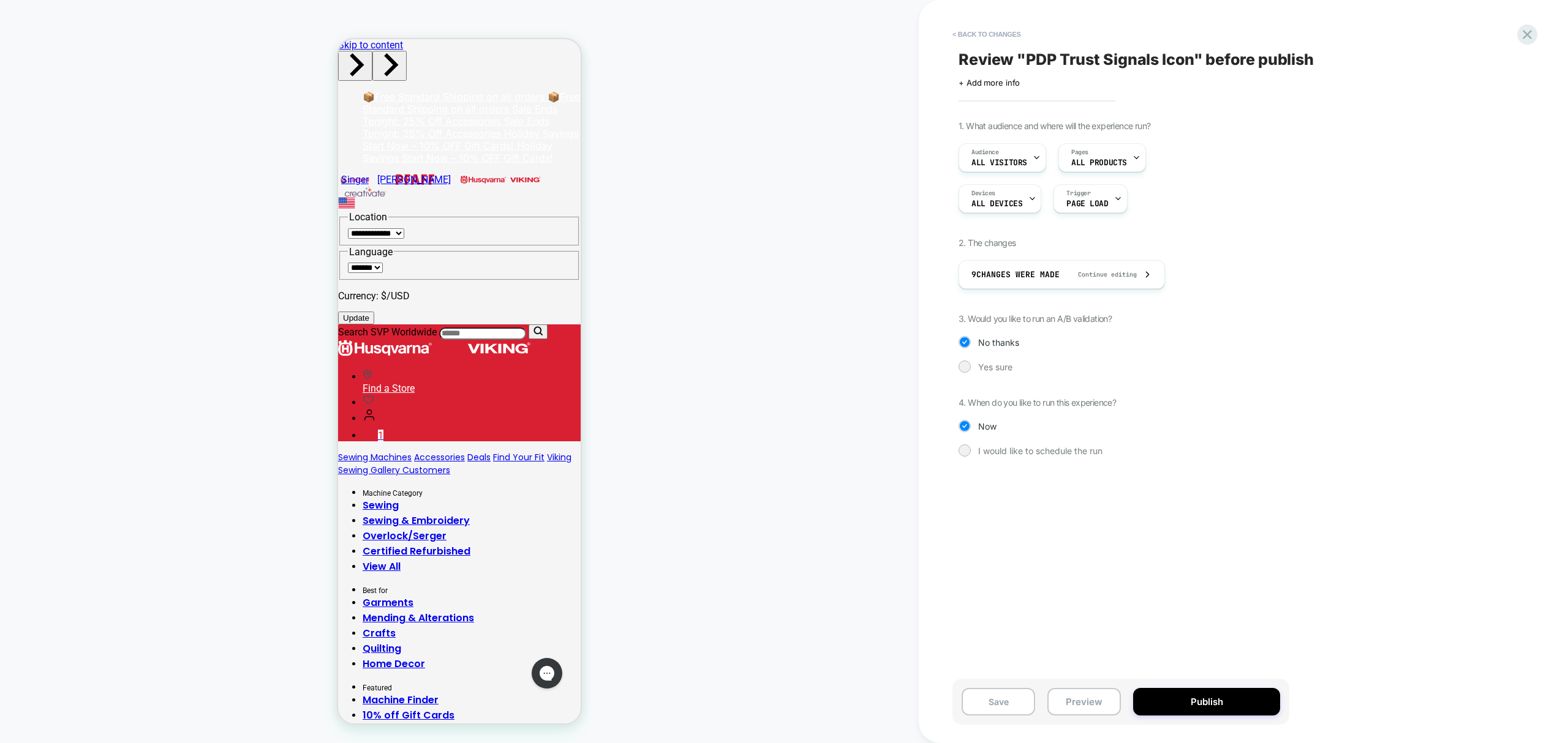
scroll to position [0, 0]
click at [967, 362] on div at bounding box center [964, 366] width 12 height 12
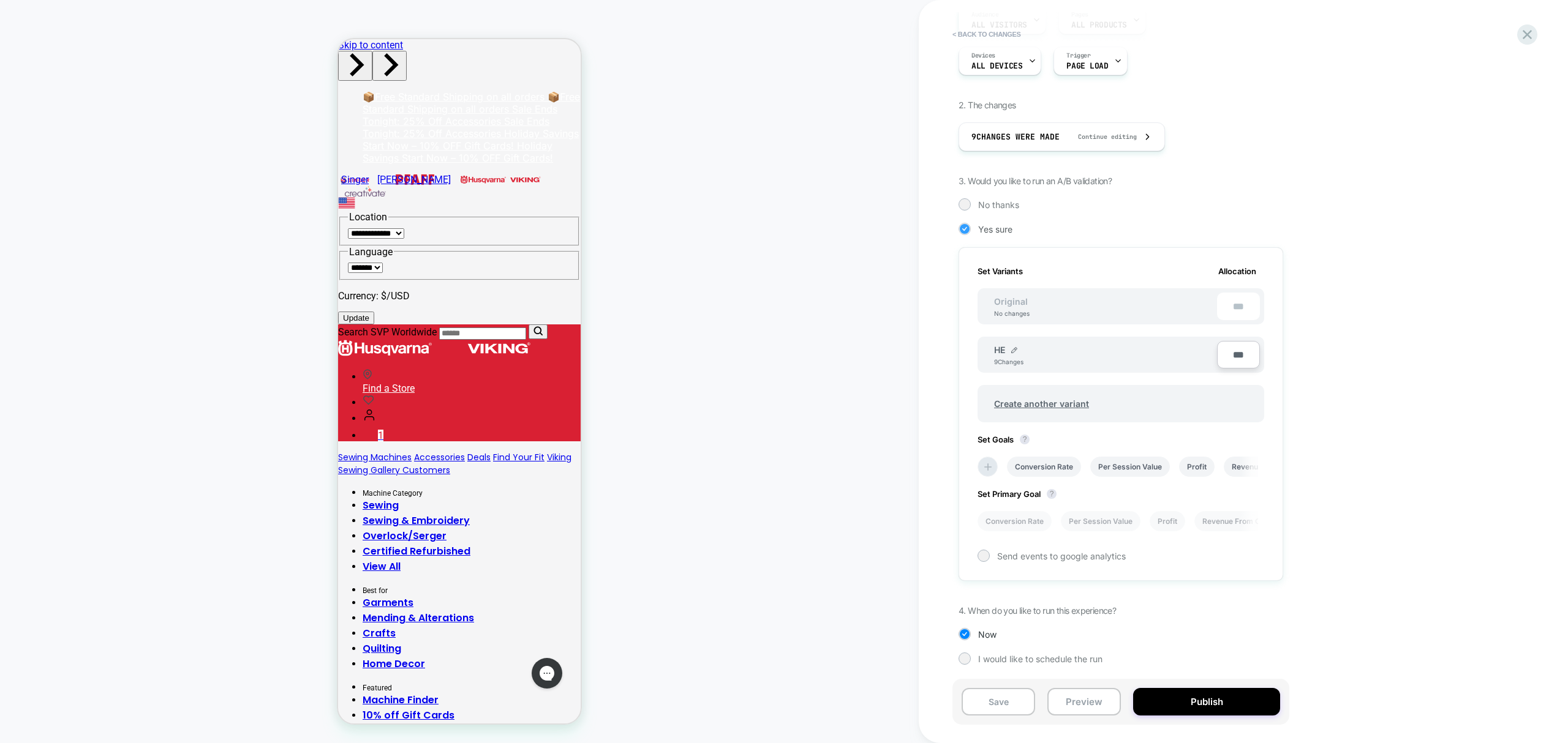
scroll to position [0, 2]
click at [1054, 453] on div "Set Goals ? Conversion Rate Per Session Value Profit Revenue From Clicks Ctr Cl…" at bounding box center [1120, 455] width 286 height 42
click at [1059, 469] on li "Conversion Rate" at bounding box center [1042, 466] width 74 height 20
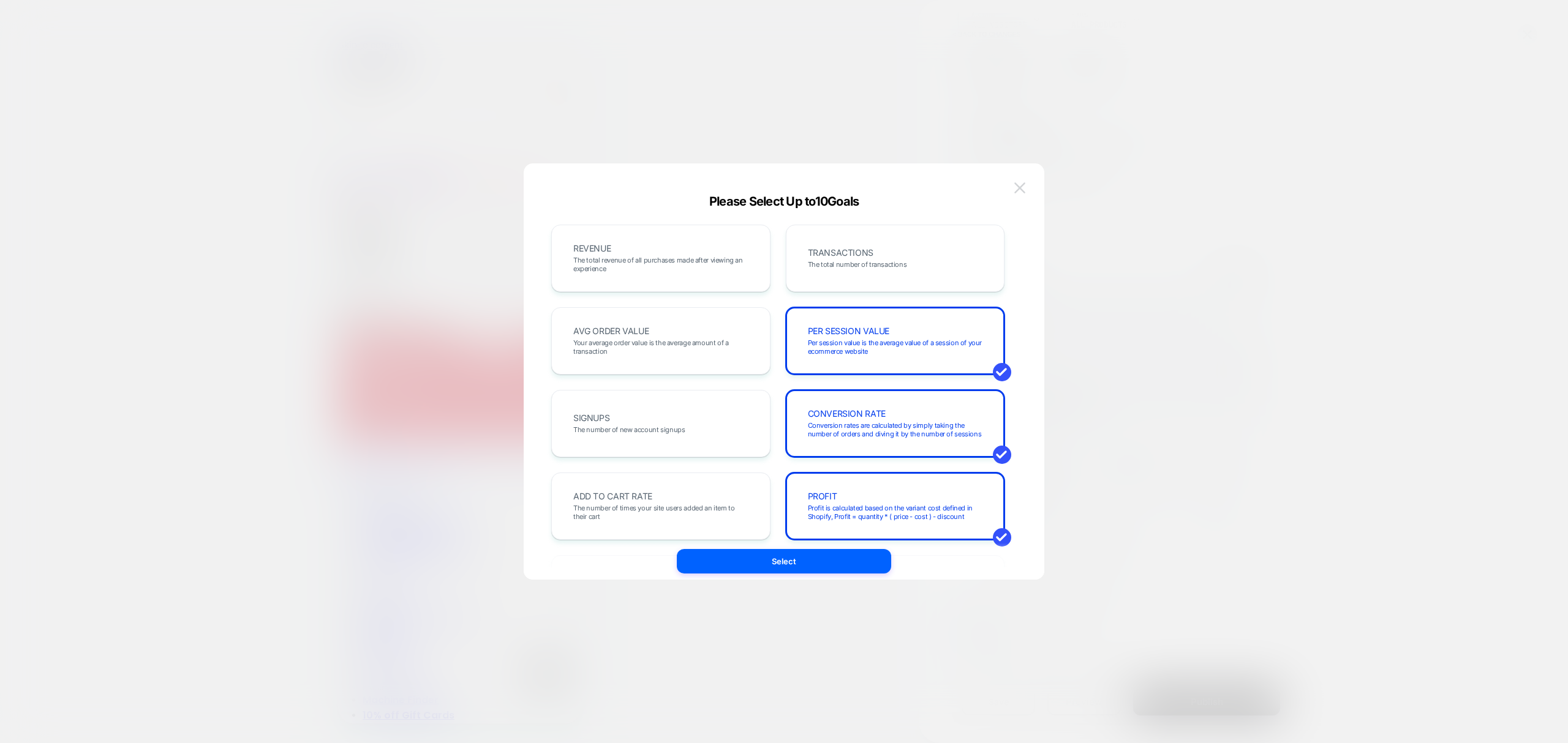
click at [1026, 191] on button at bounding box center [1019, 187] width 18 height 18
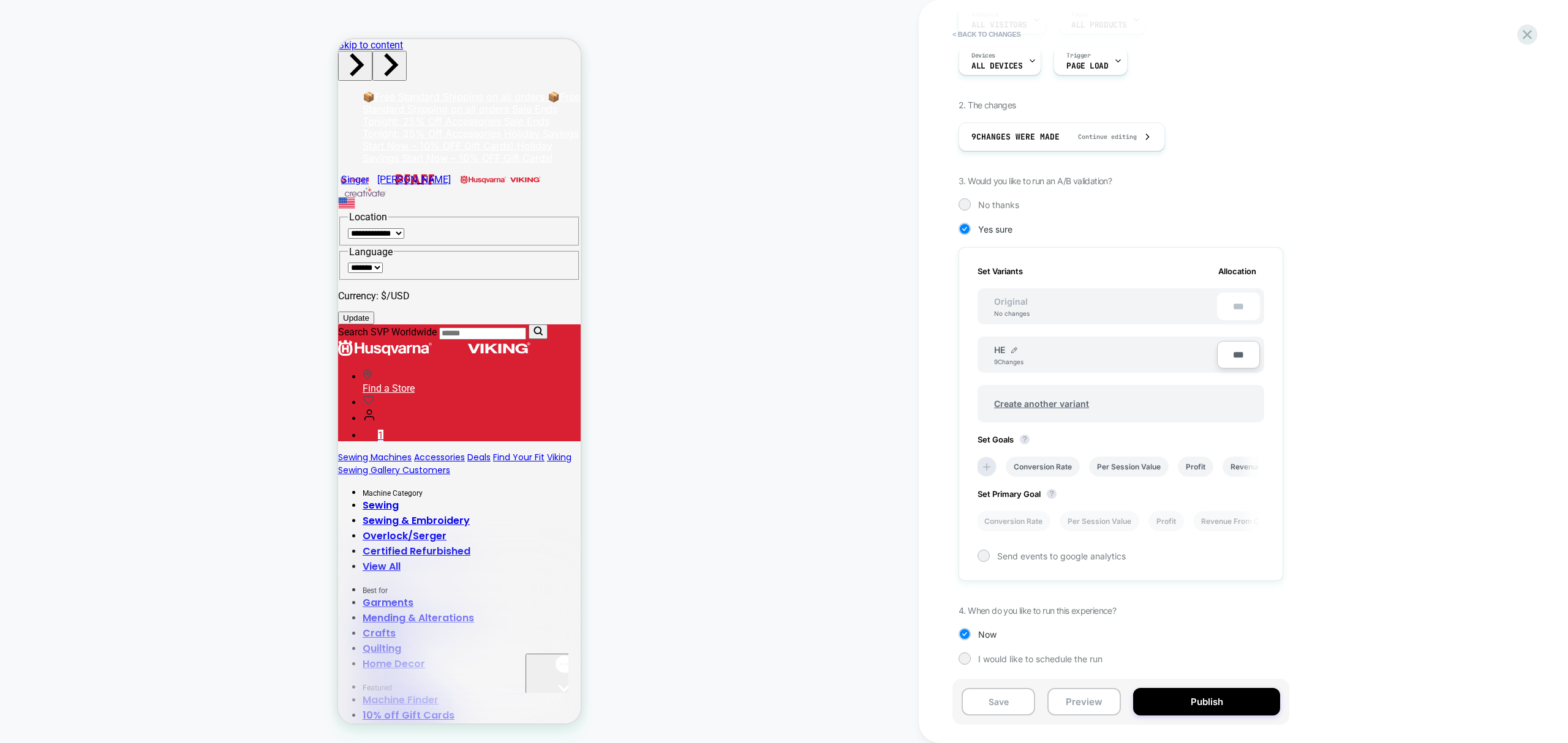
scroll to position [0, 0]
click at [1013, 525] on li "Conversion Rate" at bounding box center [1013, 521] width 74 height 20
click at [1068, 458] on li "Conversion Rate" at bounding box center [1042, 466] width 74 height 20
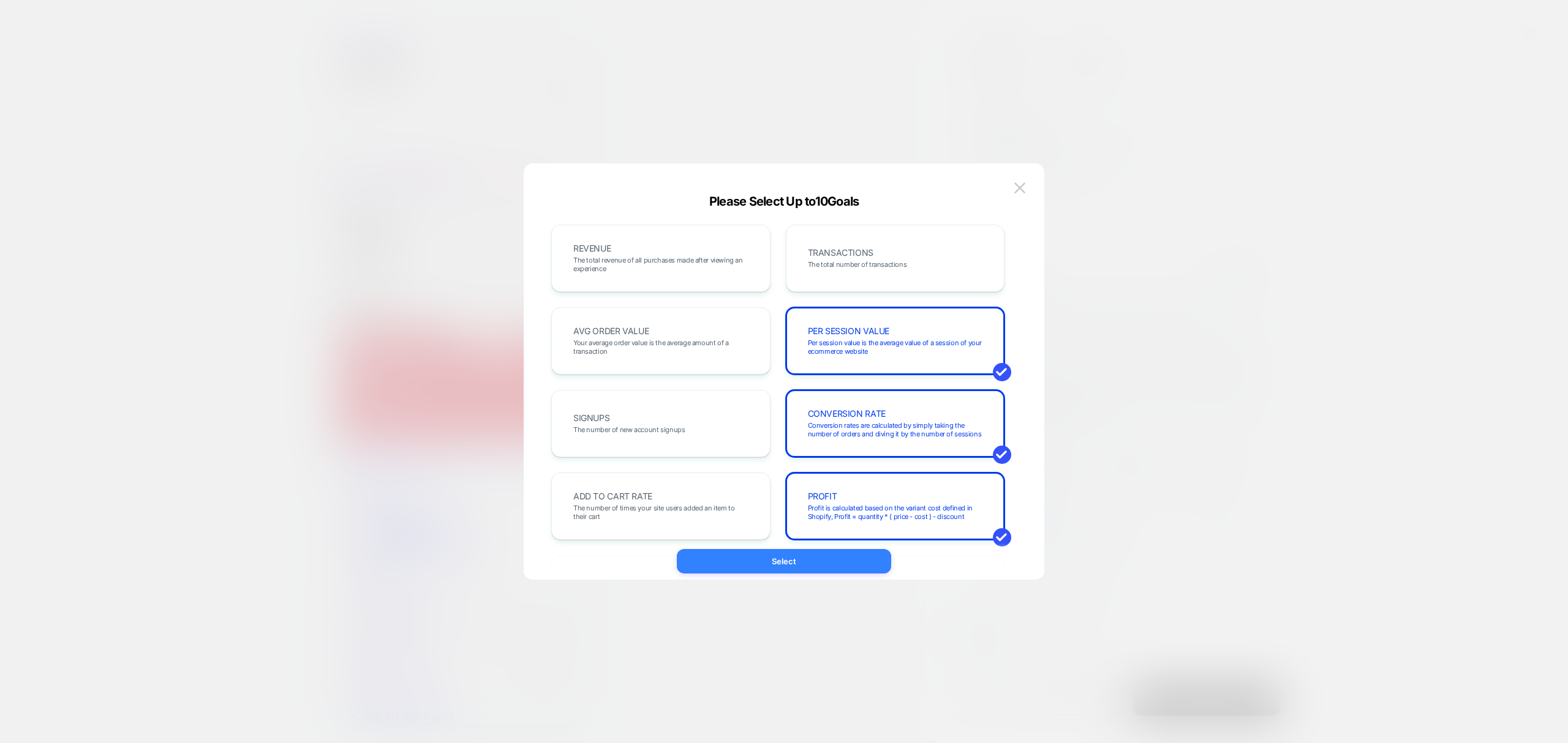
click at [795, 559] on button "Select" at bounding box center [784, 561] width 214 height 25
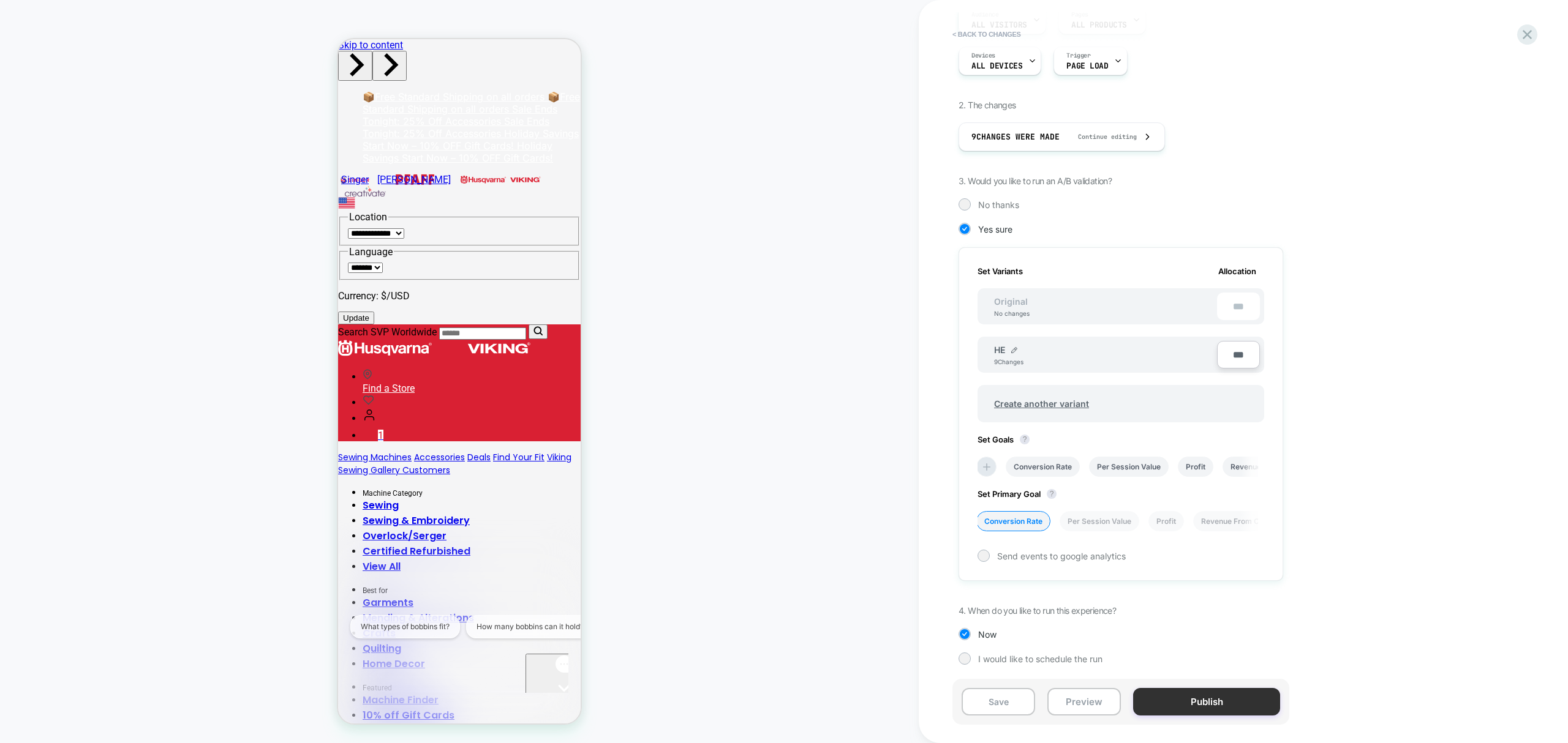
click at [1192, 700] on button "Publish" at bounding box center [1206, 702] width 147 height 28
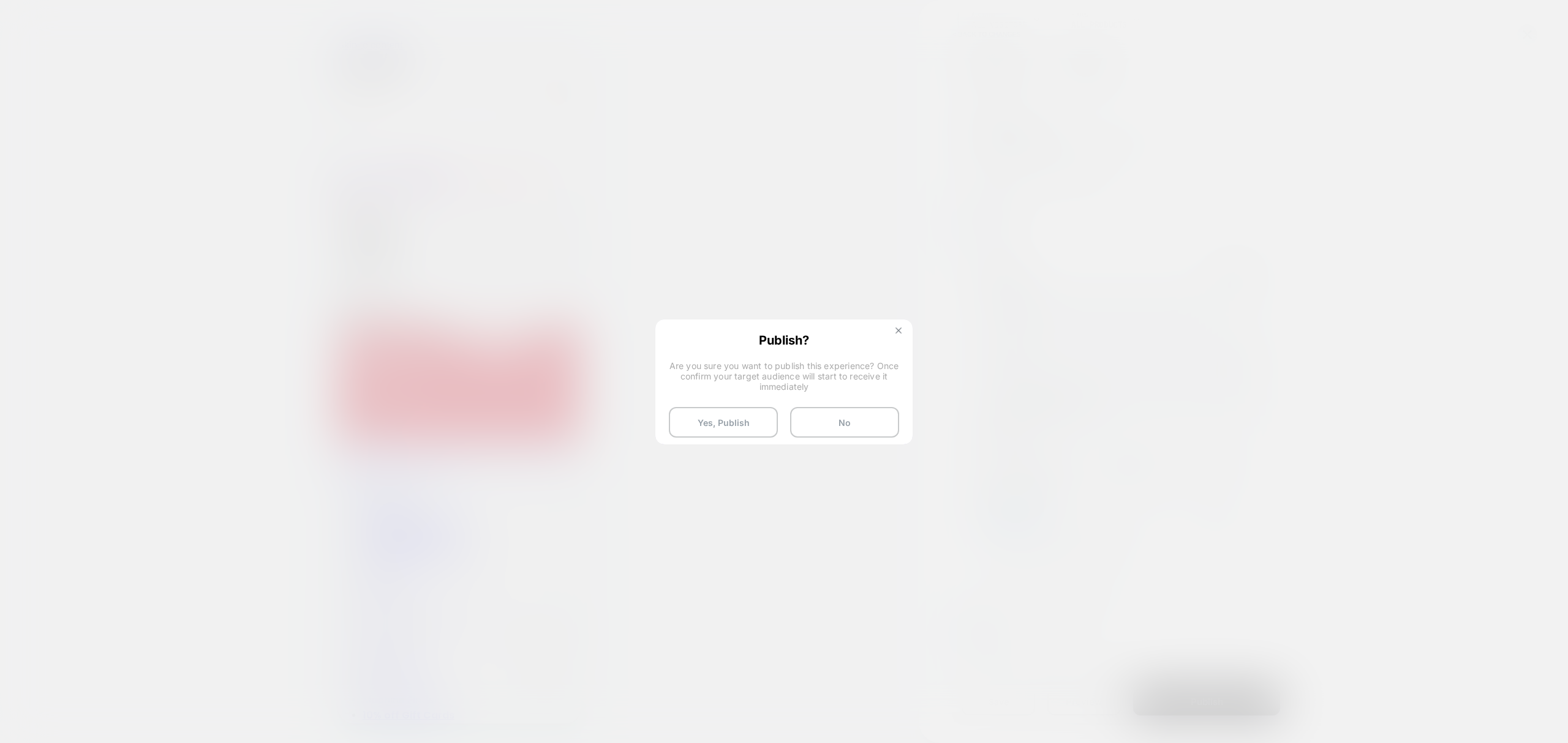
click at [898, 331] on img at bounding box center [899, 331] width 6 height 6
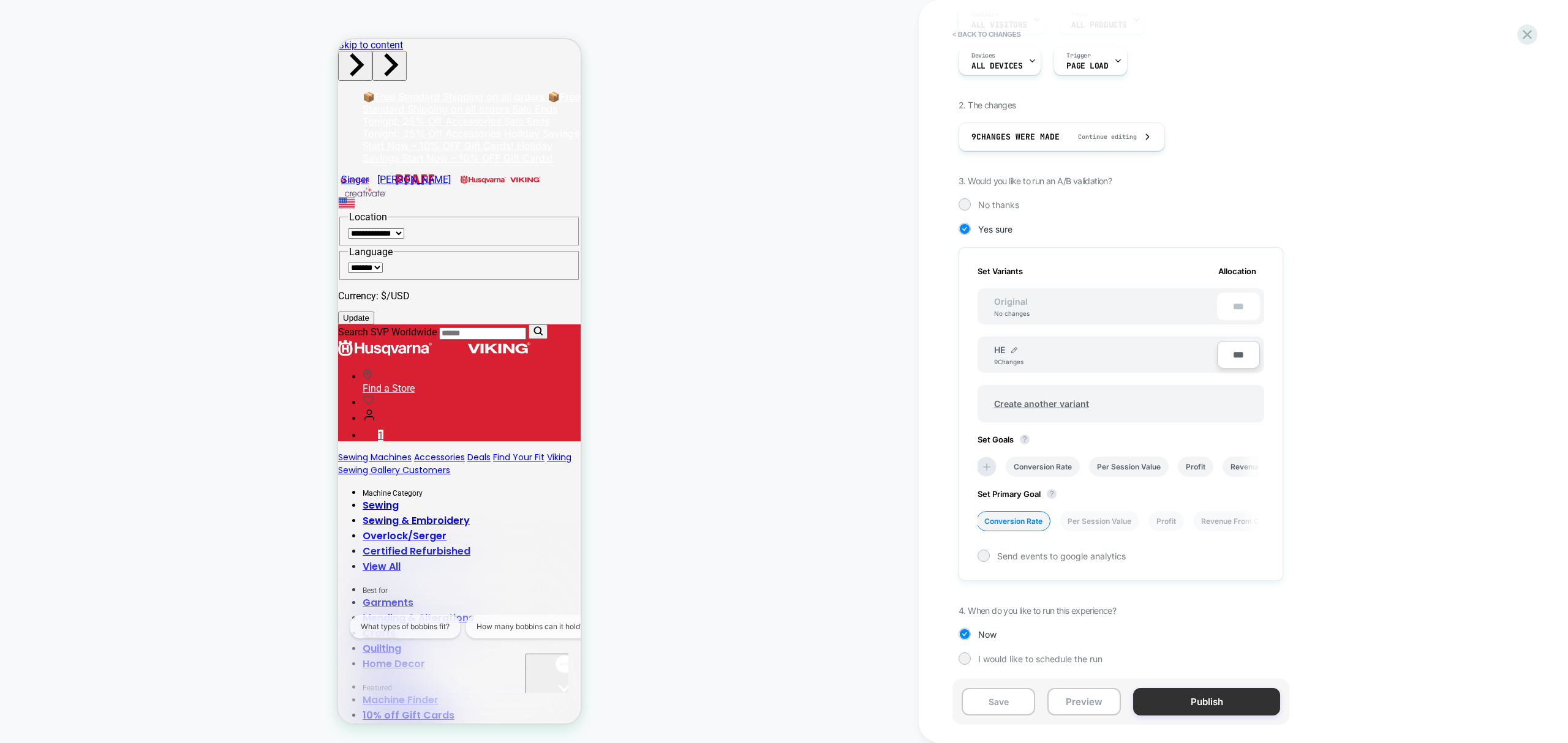
click at [1225, 713] on button "Publish" at bounding box center [1206, 702] width 147 height 28
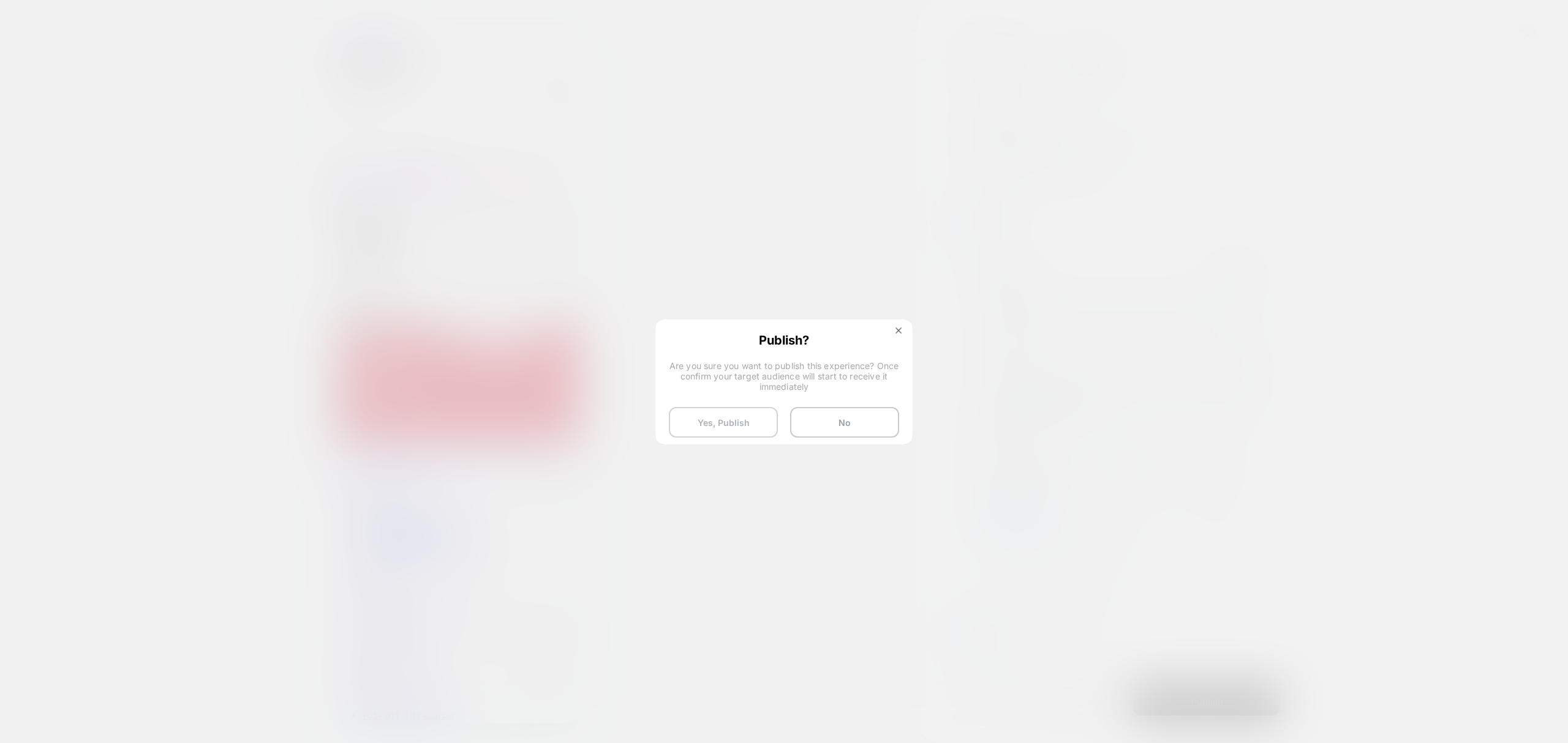
click at [704, 417] on button "Yes, Publish" at bounding box center [723, 423] width 109 height 31
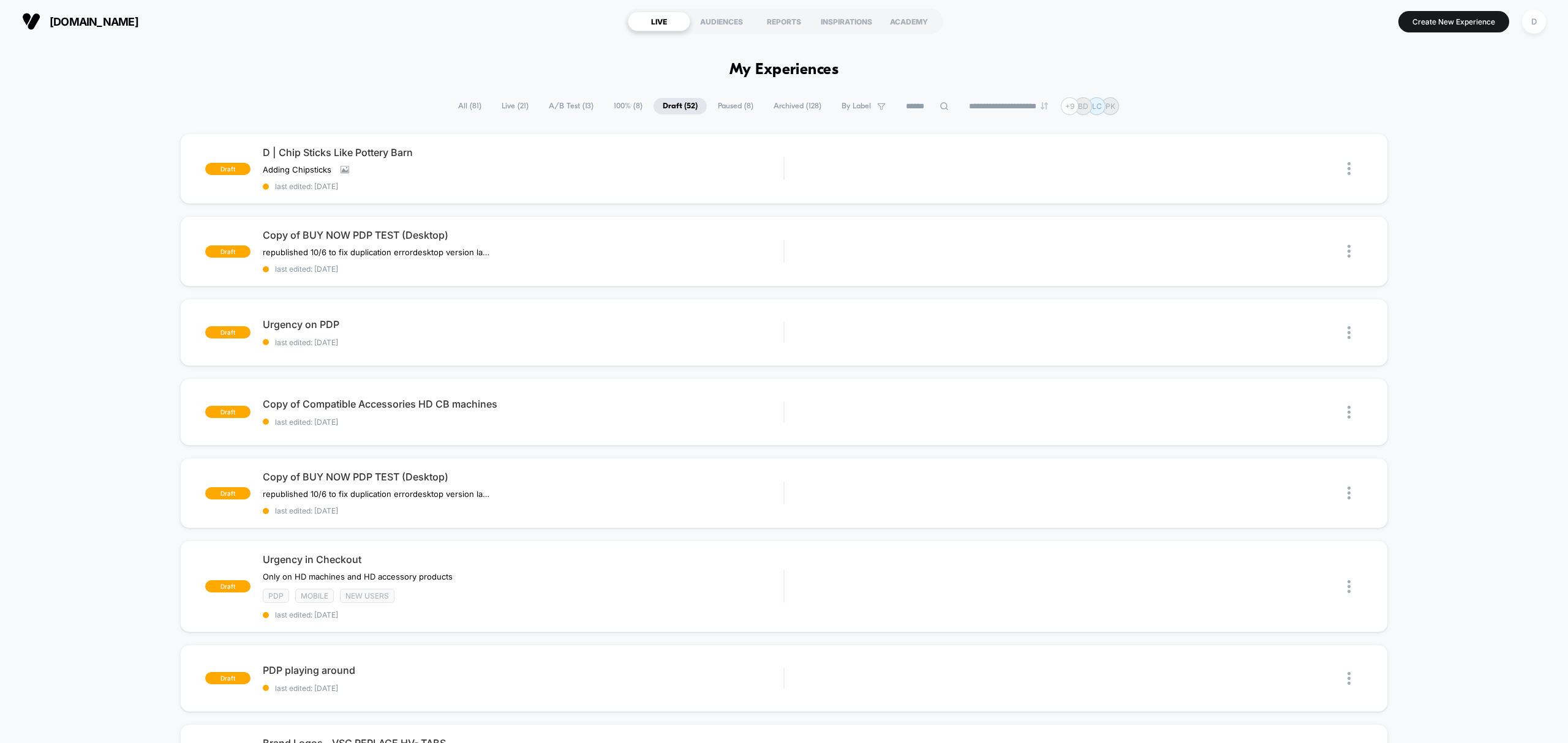
click at [507, 101] on span "Live ( 21 )" at bounding box center [515, 106] width 45 height 17
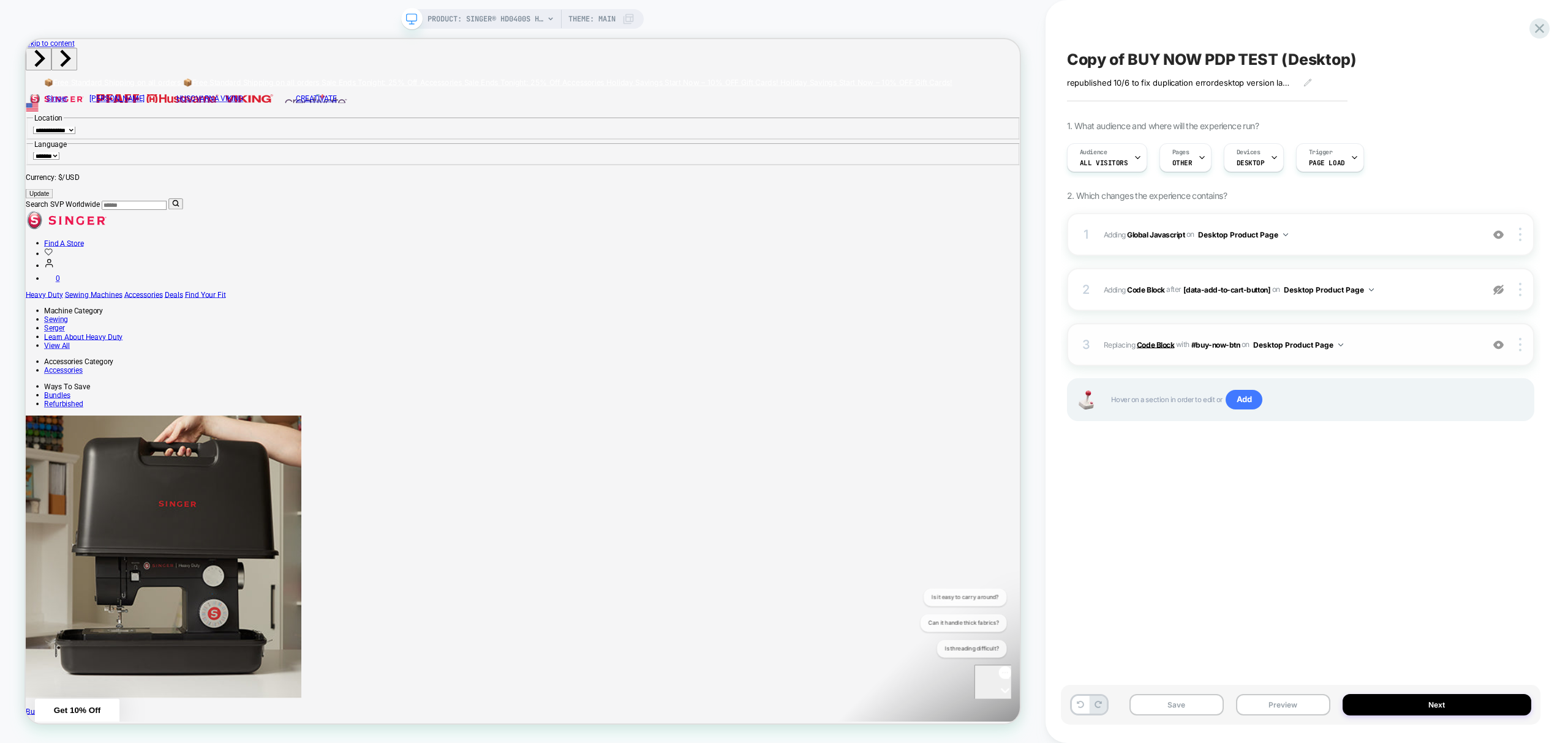
click at [1160, 348] on b "Code Block" at bounding box center [1155, 345] width 37 height 10
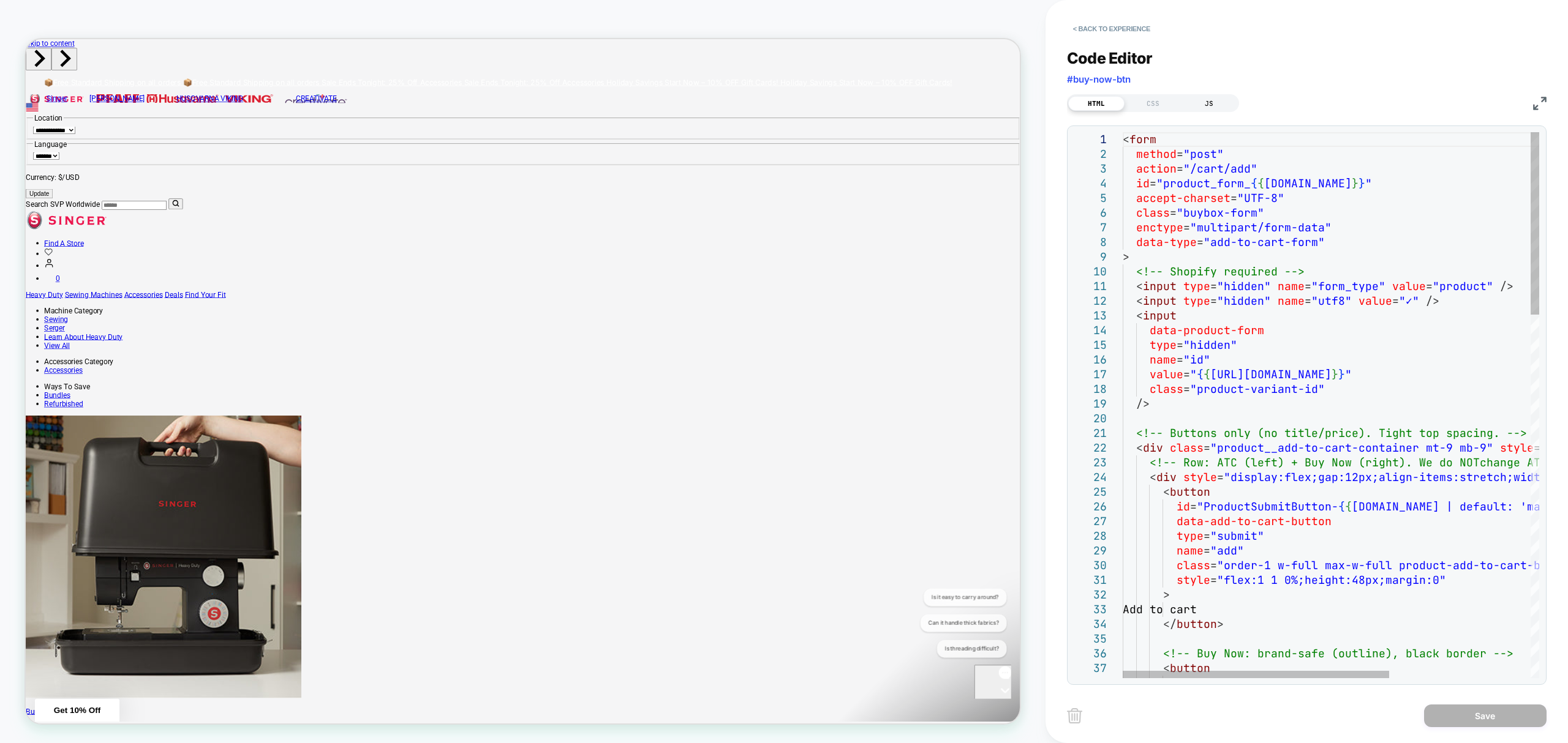
click at [1221, 98] on div "JS" at bounding box center [1209, 103] width 56 height 15
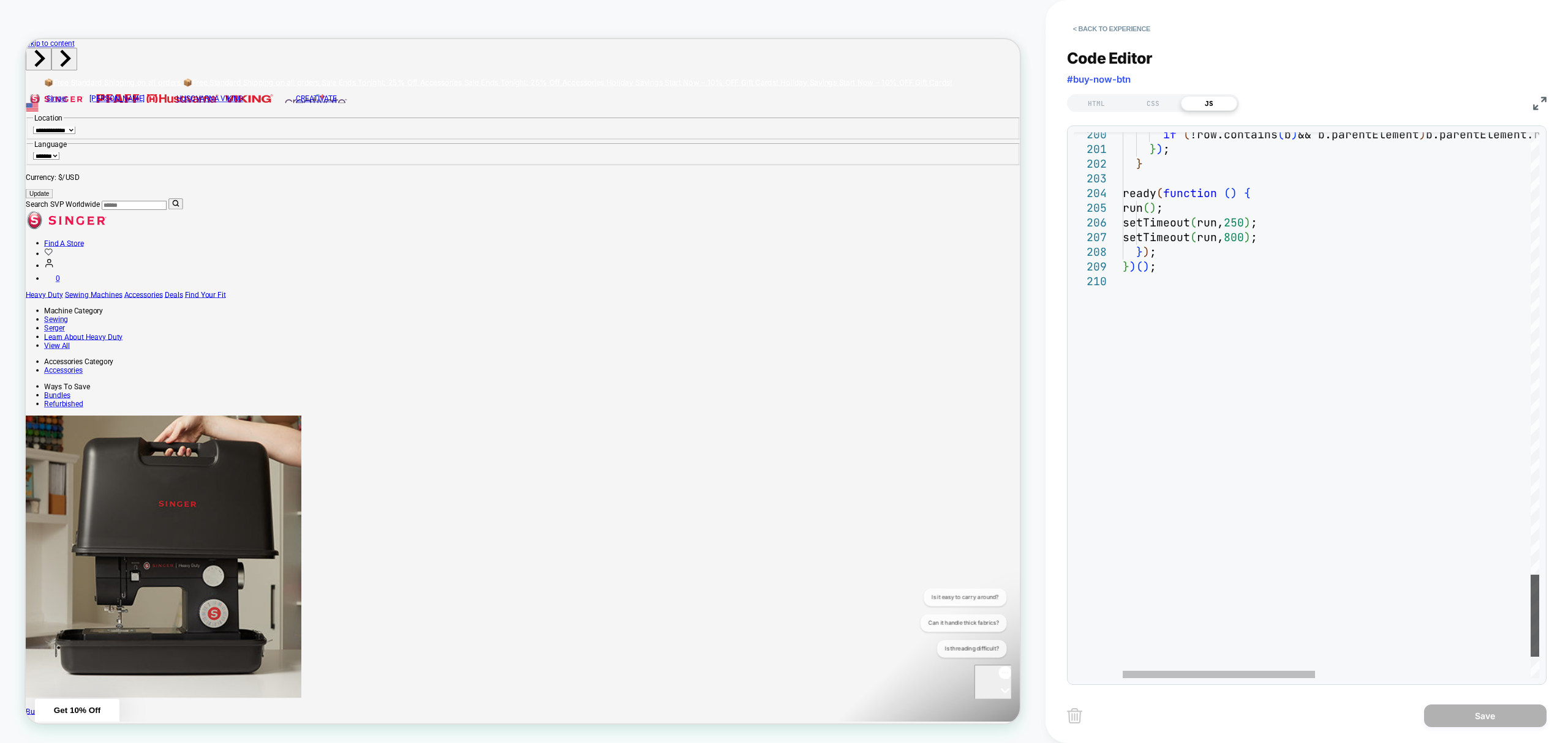
click at [1531, 644] on div at bounding box center [1535, 615] width 9 height 82
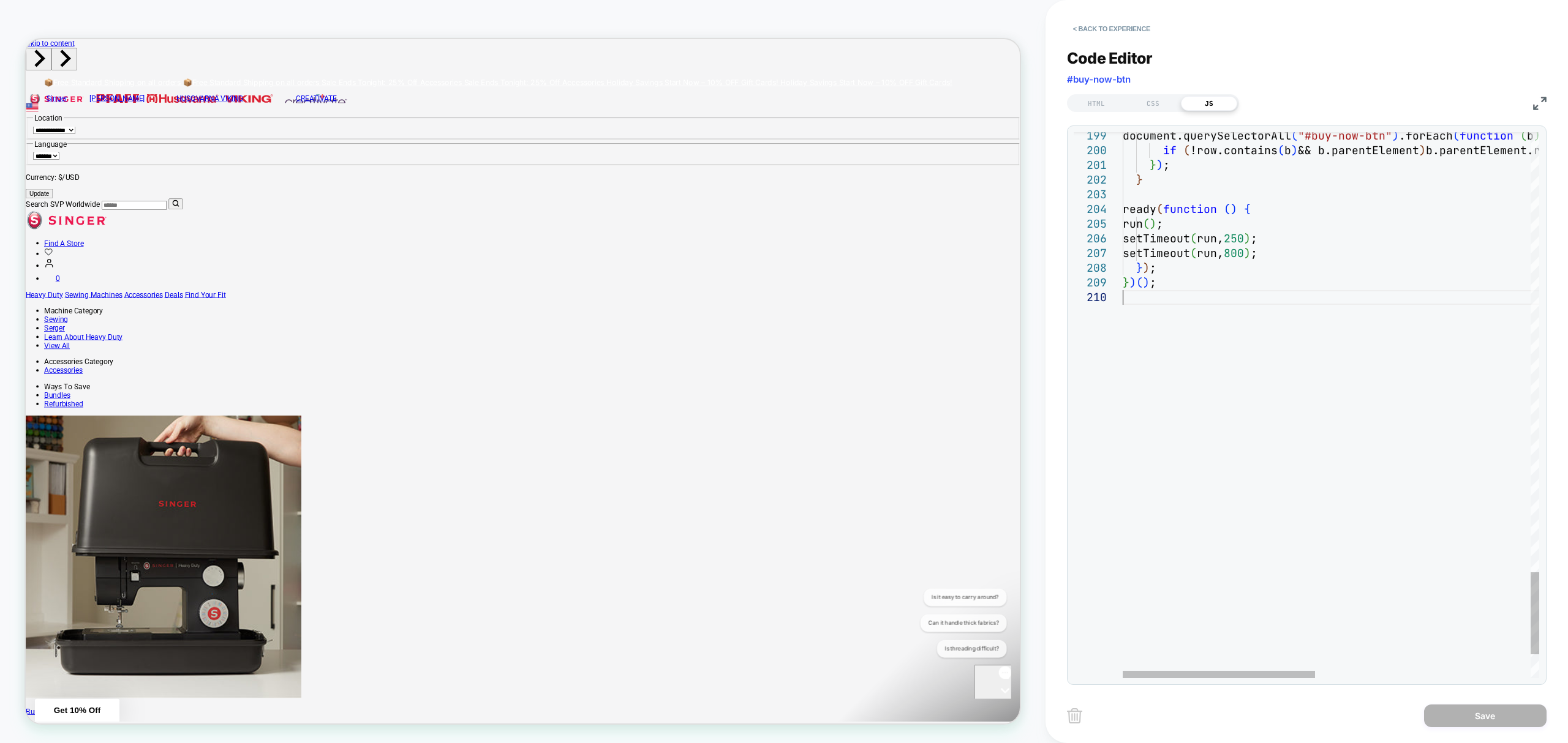
type textarea "**********"
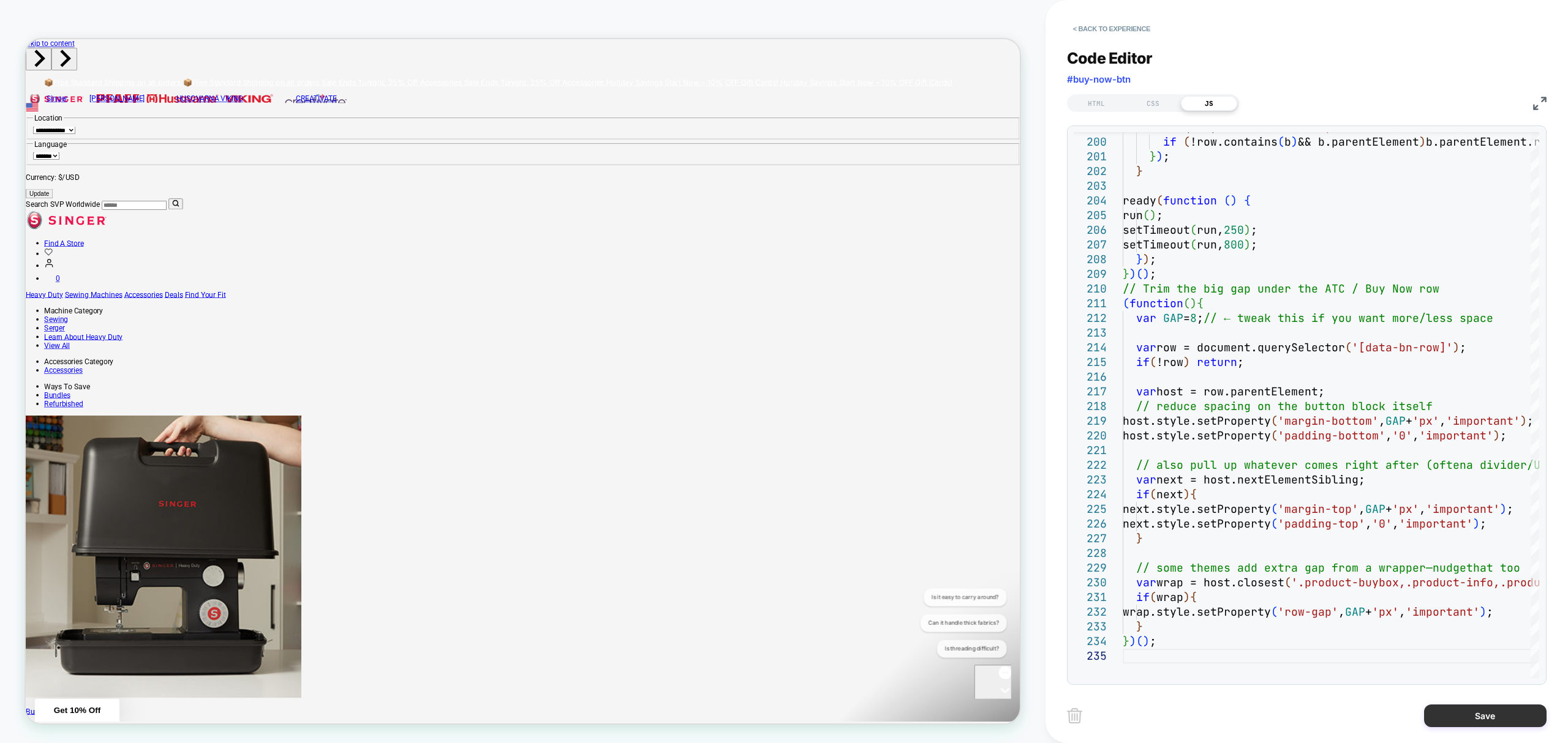
click at [1497, 716] on button "Save" at bounding box center [1485, 716] width 122 height 23
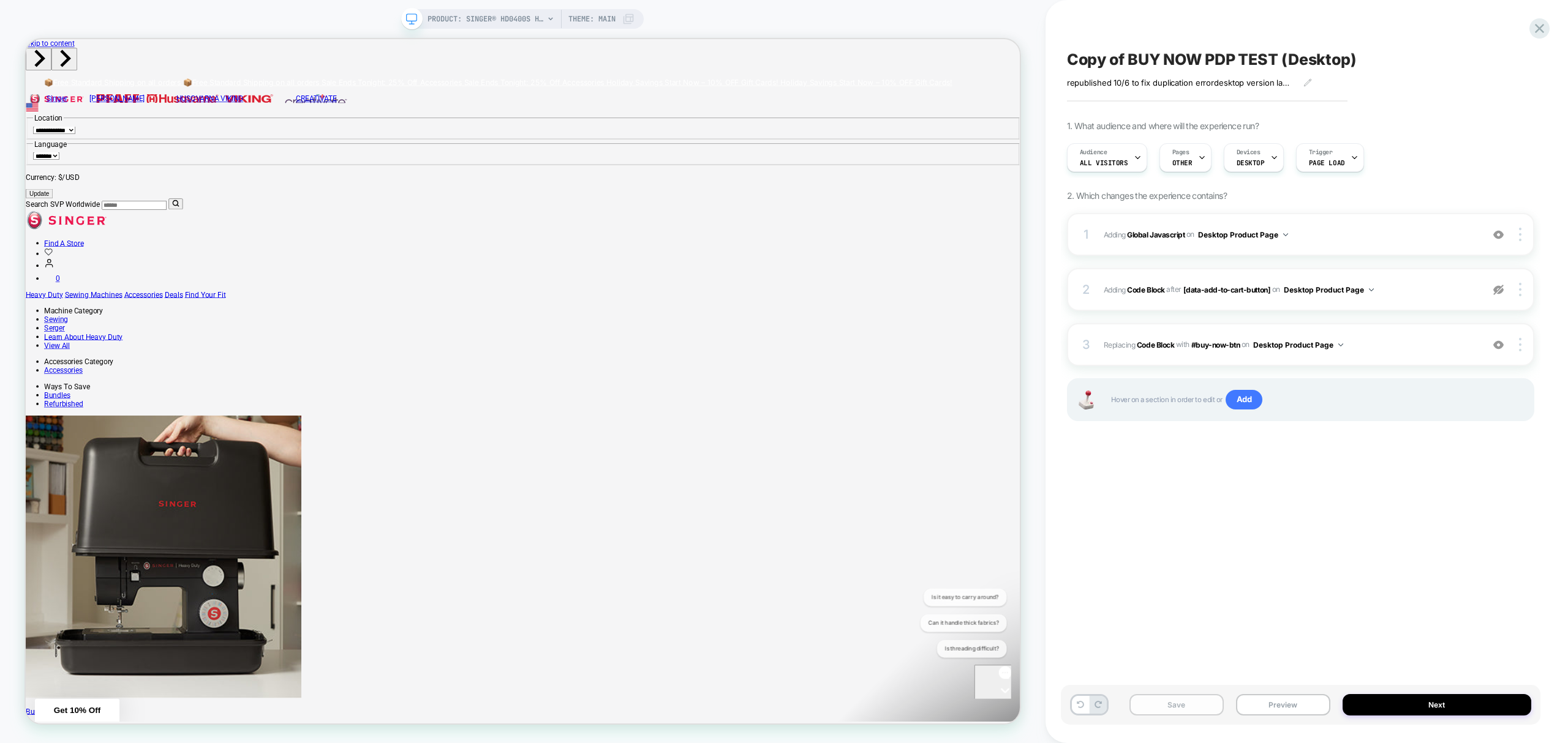
click at [1167, 703] on button "Save" at bounding box center [1176, 705] width 94 height 21
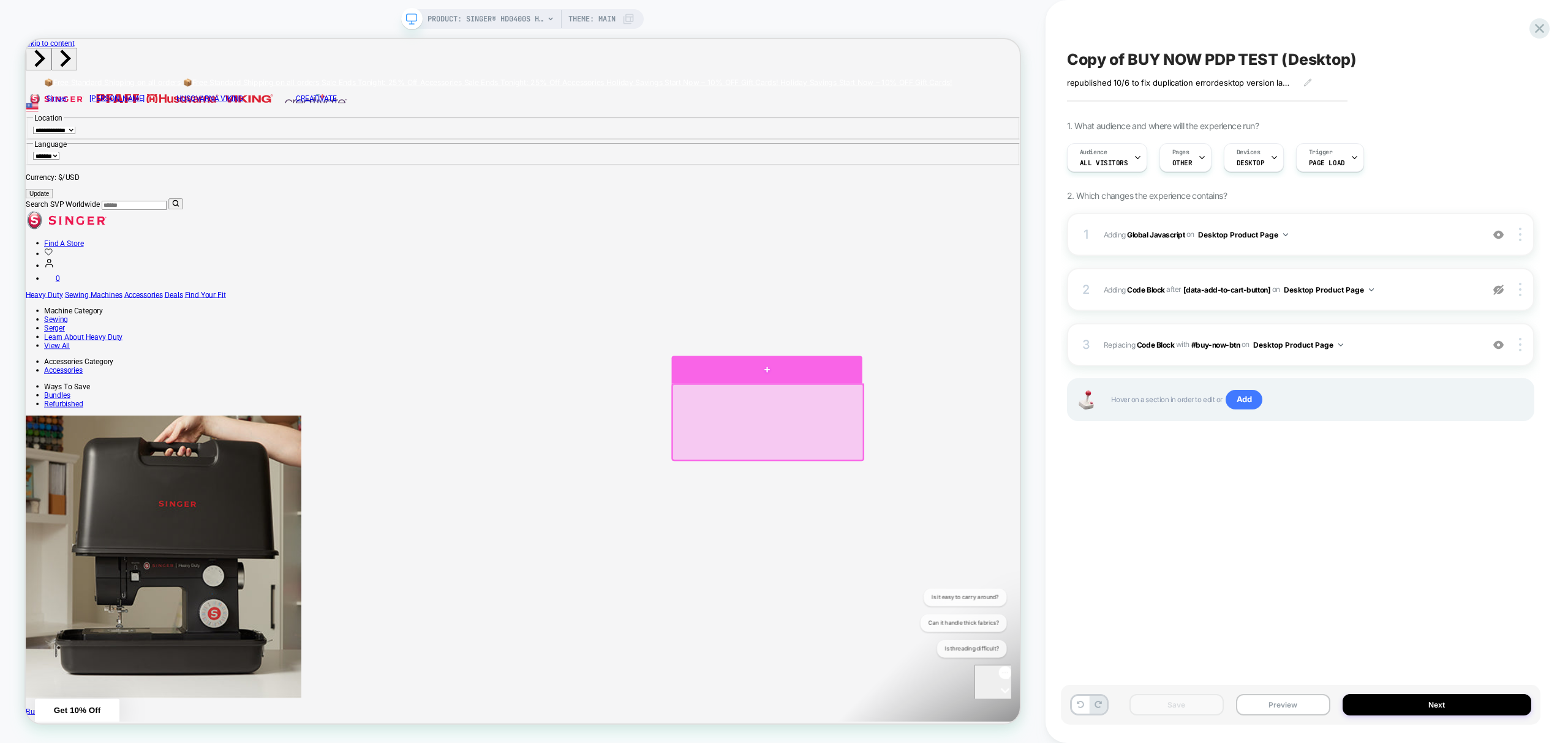
click at [1033, 485] on div at bounding box center [1014, 480] width 254 height 36
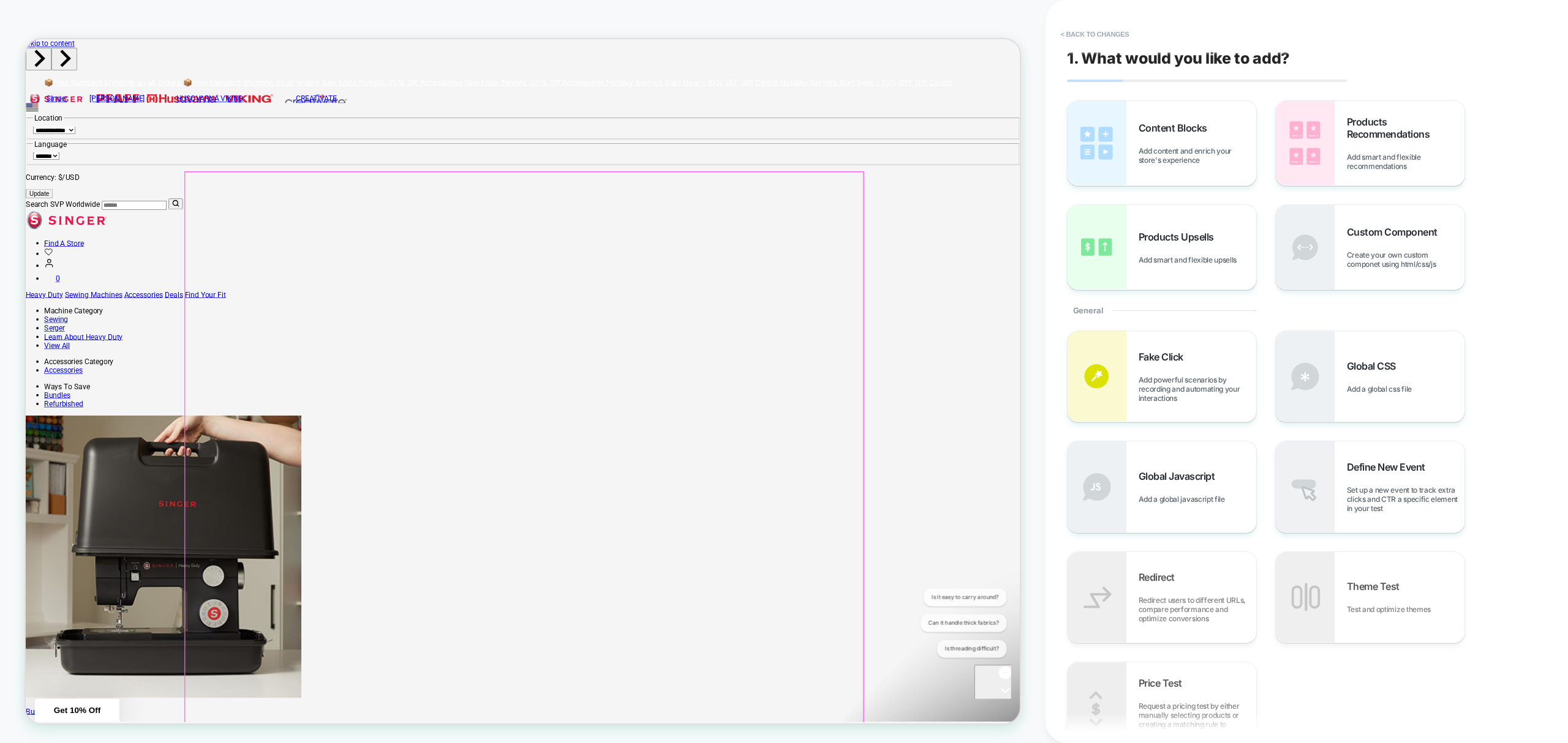
scroll to position [88, 20]
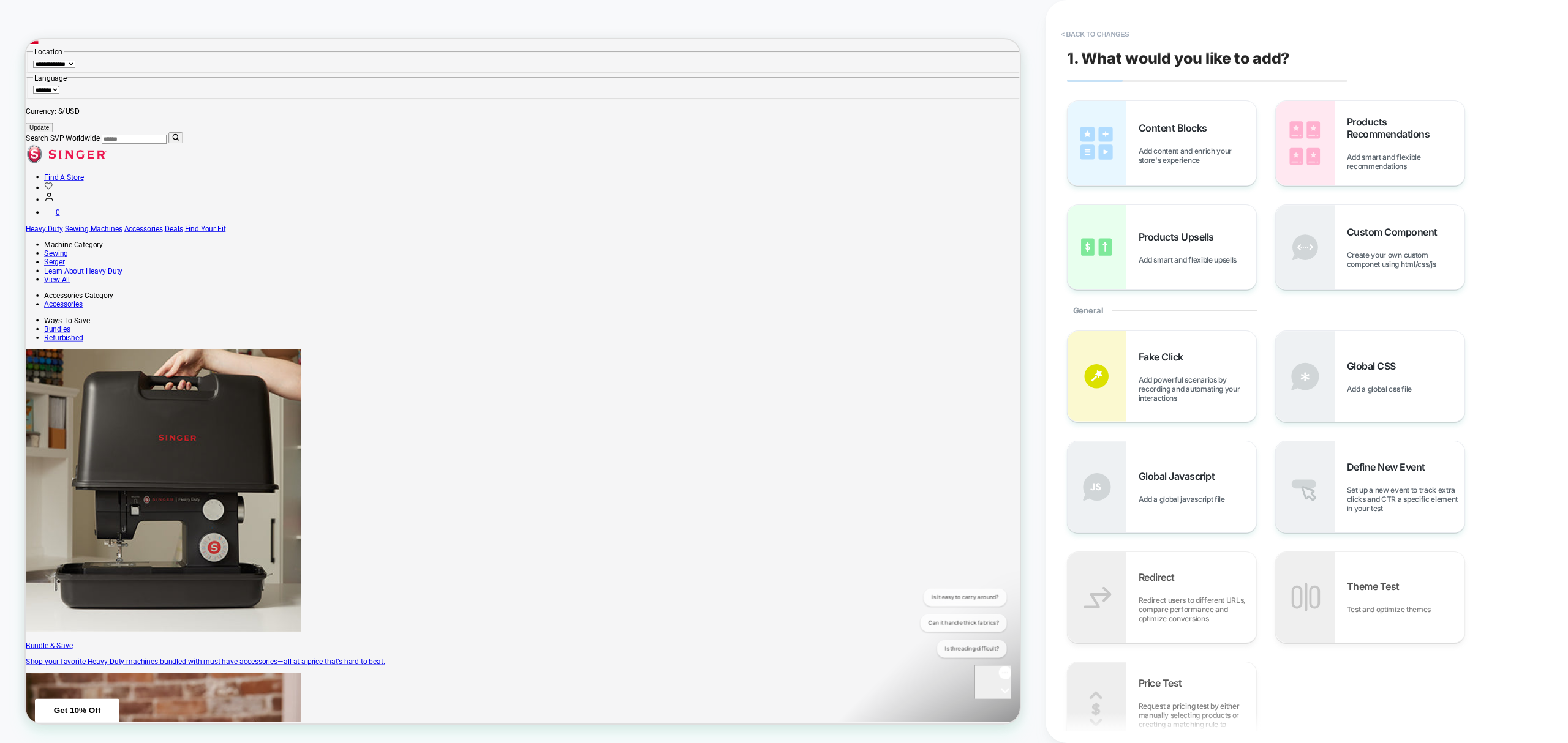
drag, startPoint x: 1016, startPoint y: 499, endPoint x: 977, endPoint y: 483, distance: 42.2
click at [1059, 29] on button "< Back to changes" at bounding box center [1095, 34] width 81 height 20
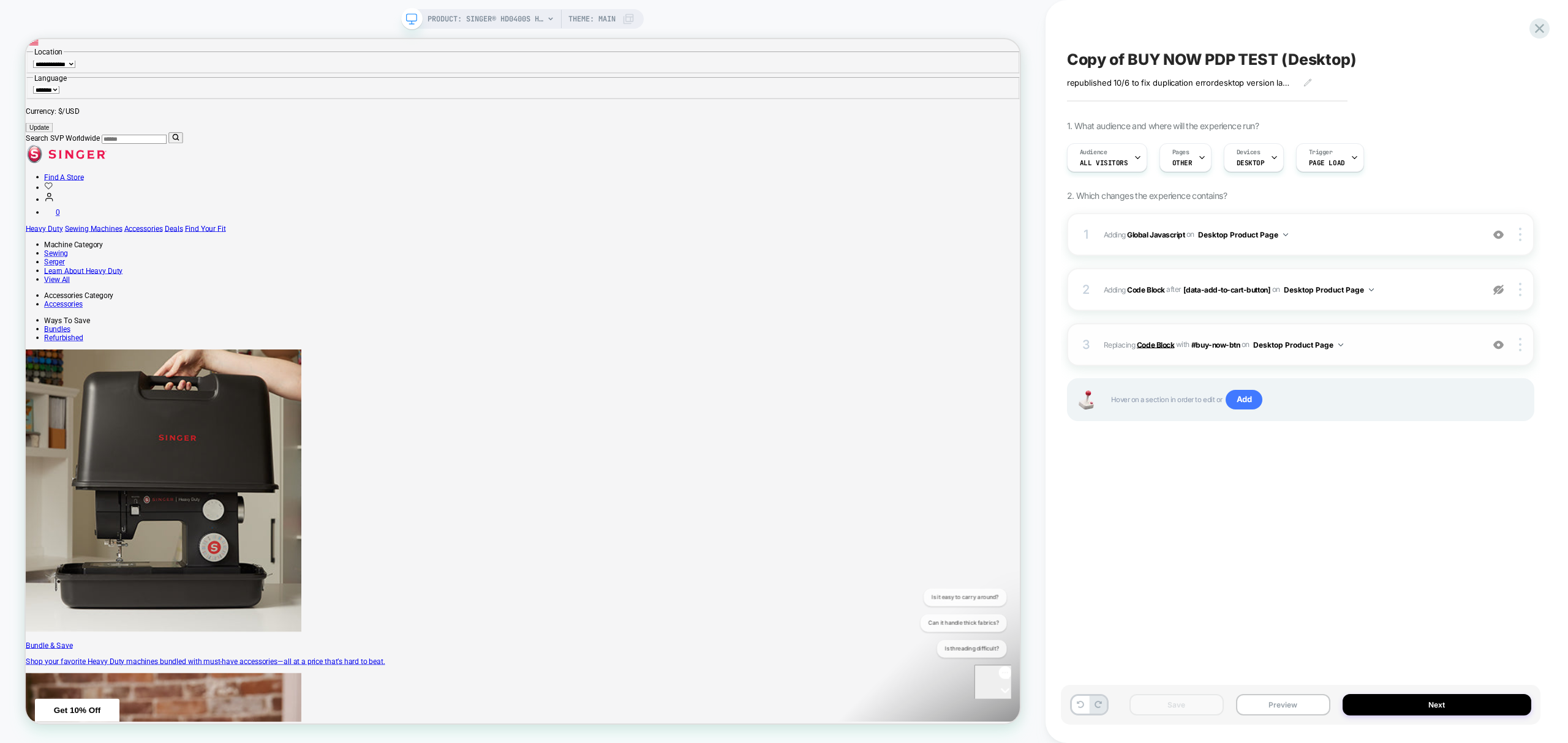
click at [1152, 346] on b "Code Block" at bounding box center [1155, 345] width 37 height 10
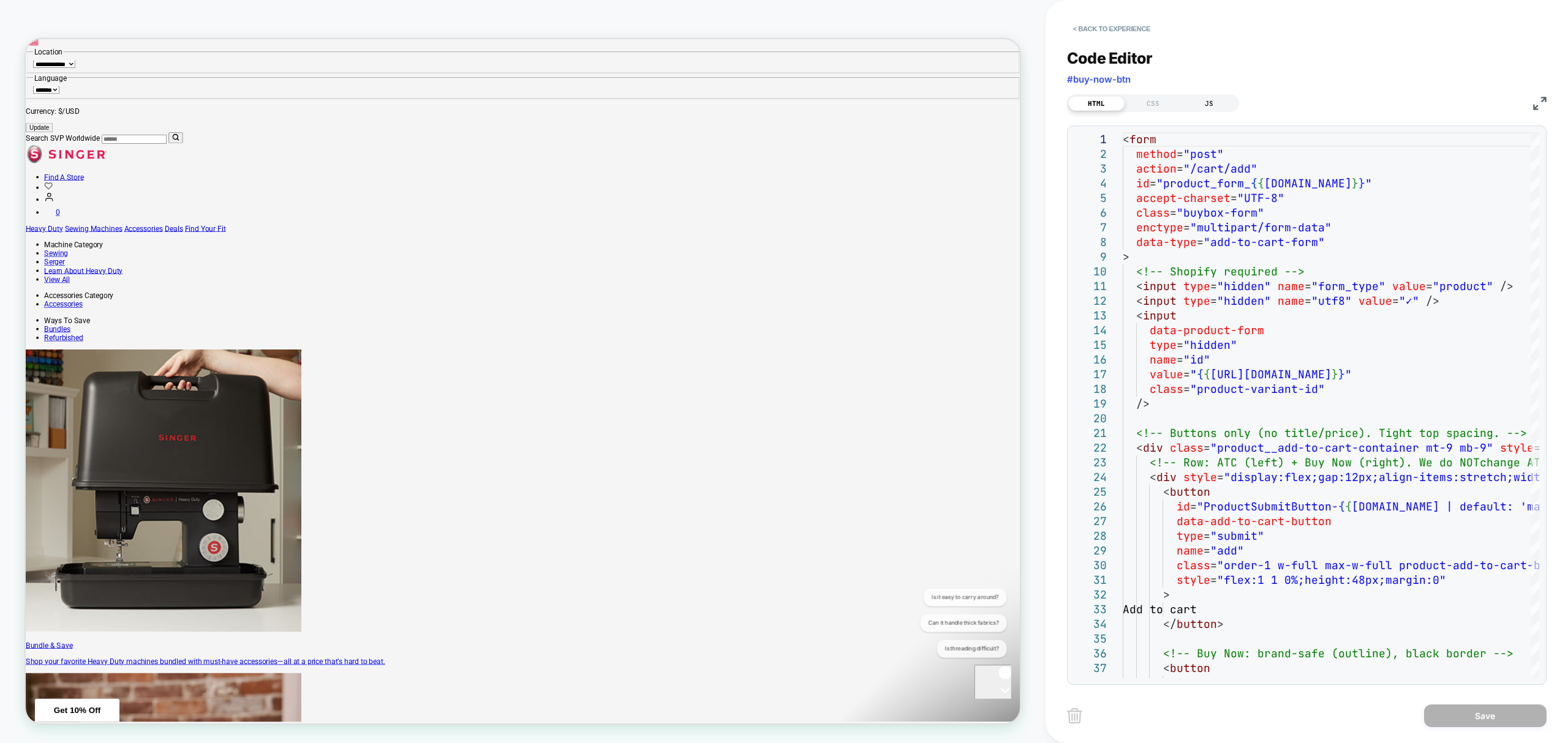
click at [1211, 98] on div "JS" at bounding box center [1209, 103] width 56 height 15
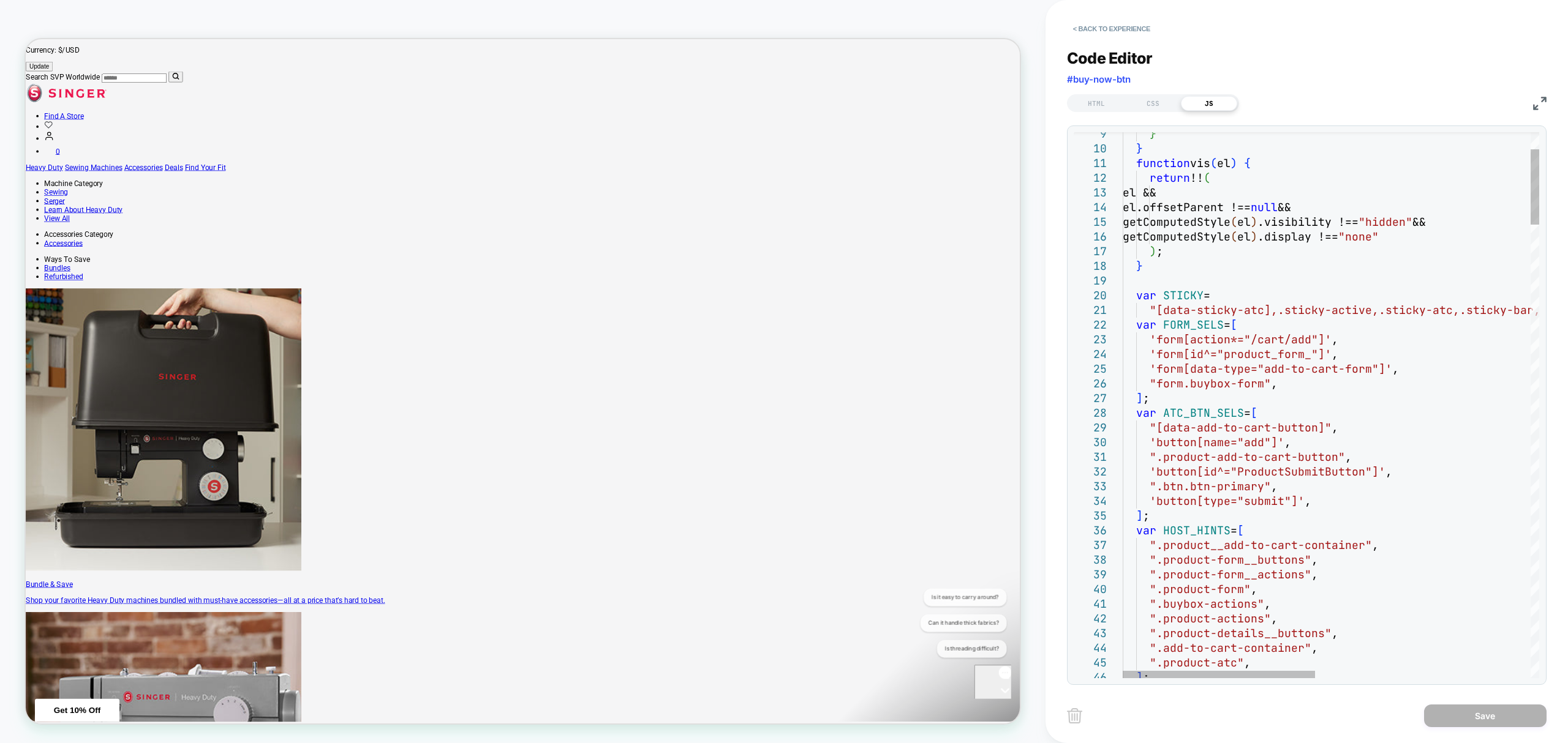
scroll to position [0, 0]
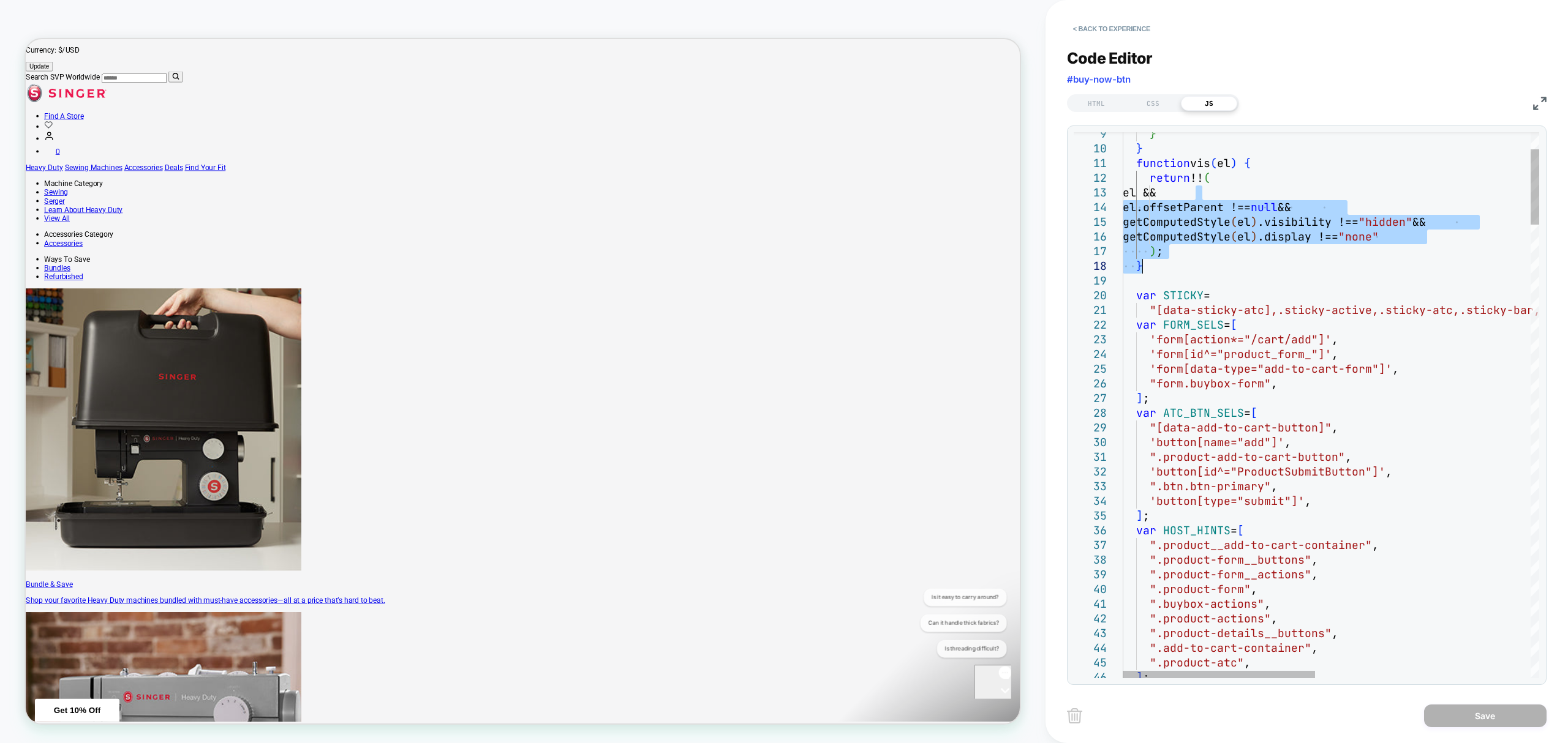
drag, startPoint x: 1534, startPoint y: 207, endPoint x: 1517, endPoint y: 272, distance: 67.2
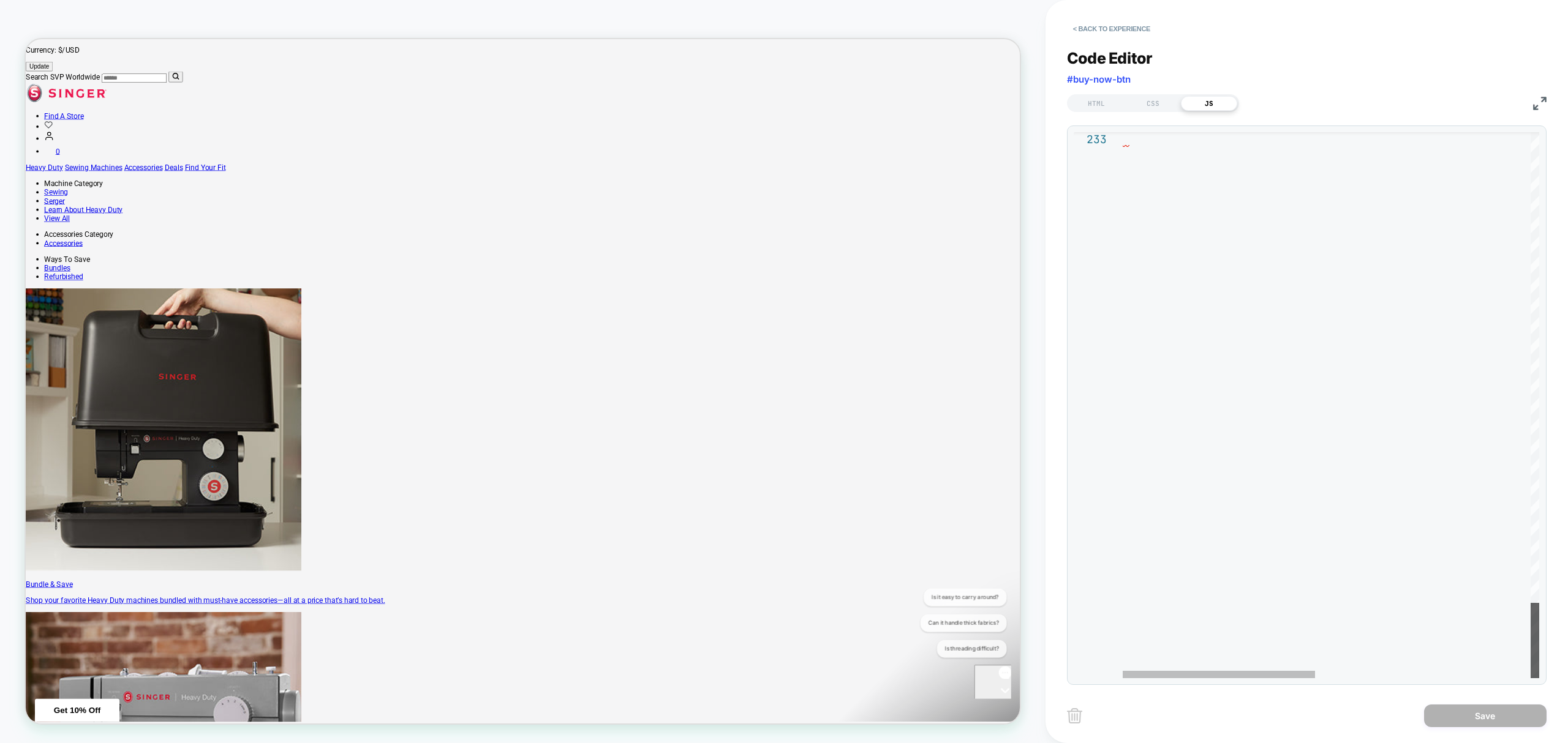
click at [1539, 679] on div at bounding box center [1535, 641] width 9 height 75
type textarea "**********"
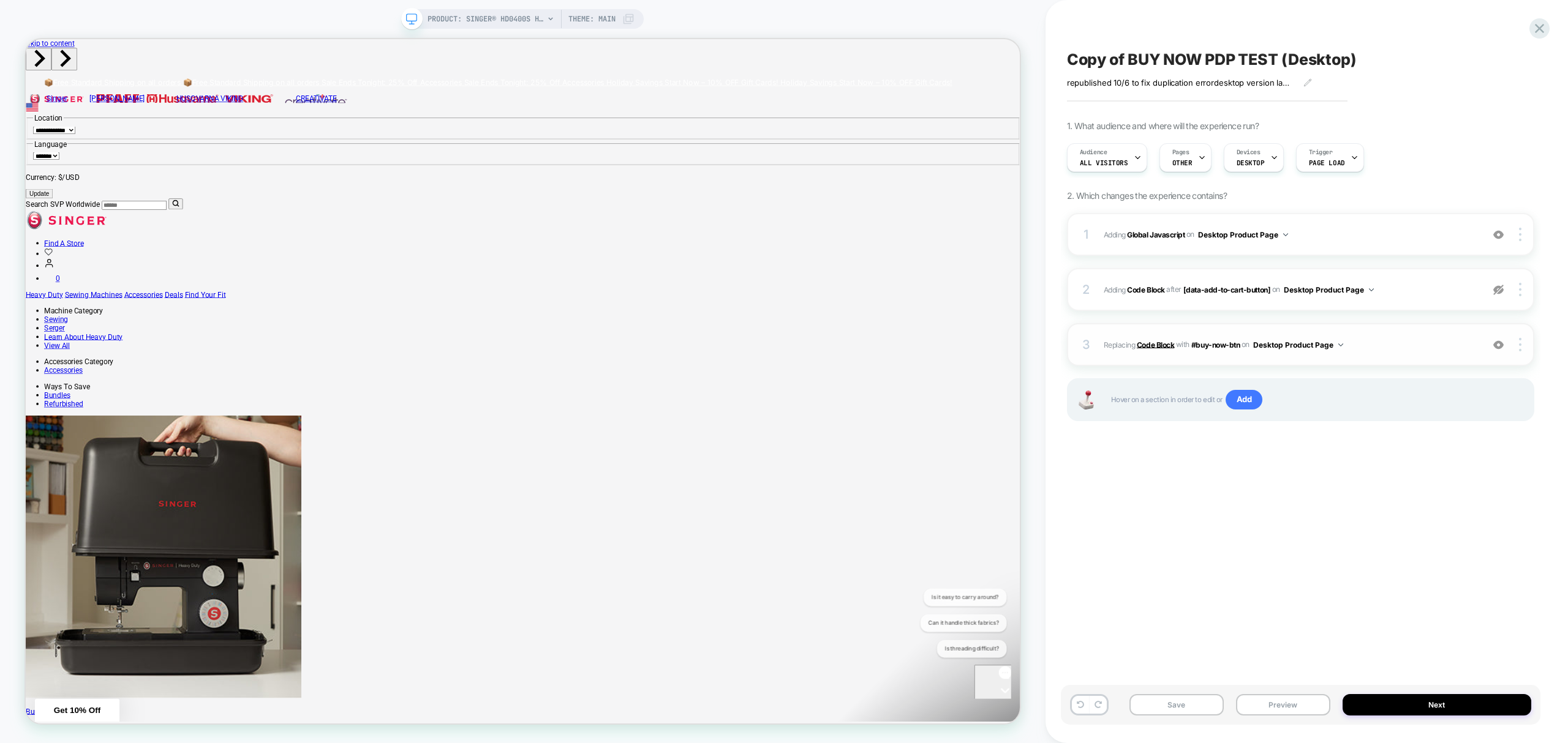
click at [1152, 341] on b "Code Block" at bounding box center [1155, 345] width 37 height 10
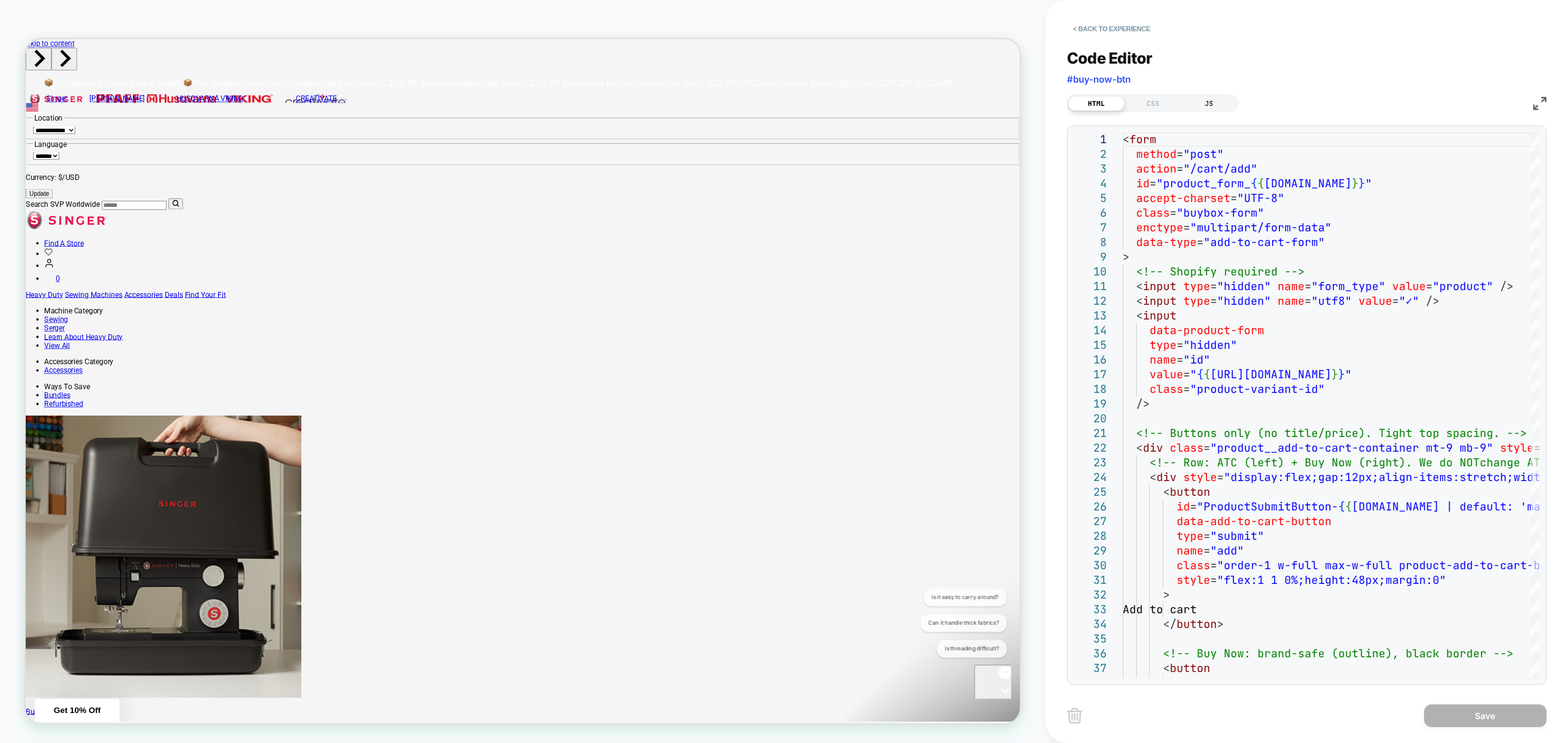
click at [1206, 98] on div "JS" at bounding box center [1209, 103] width 56 height 15
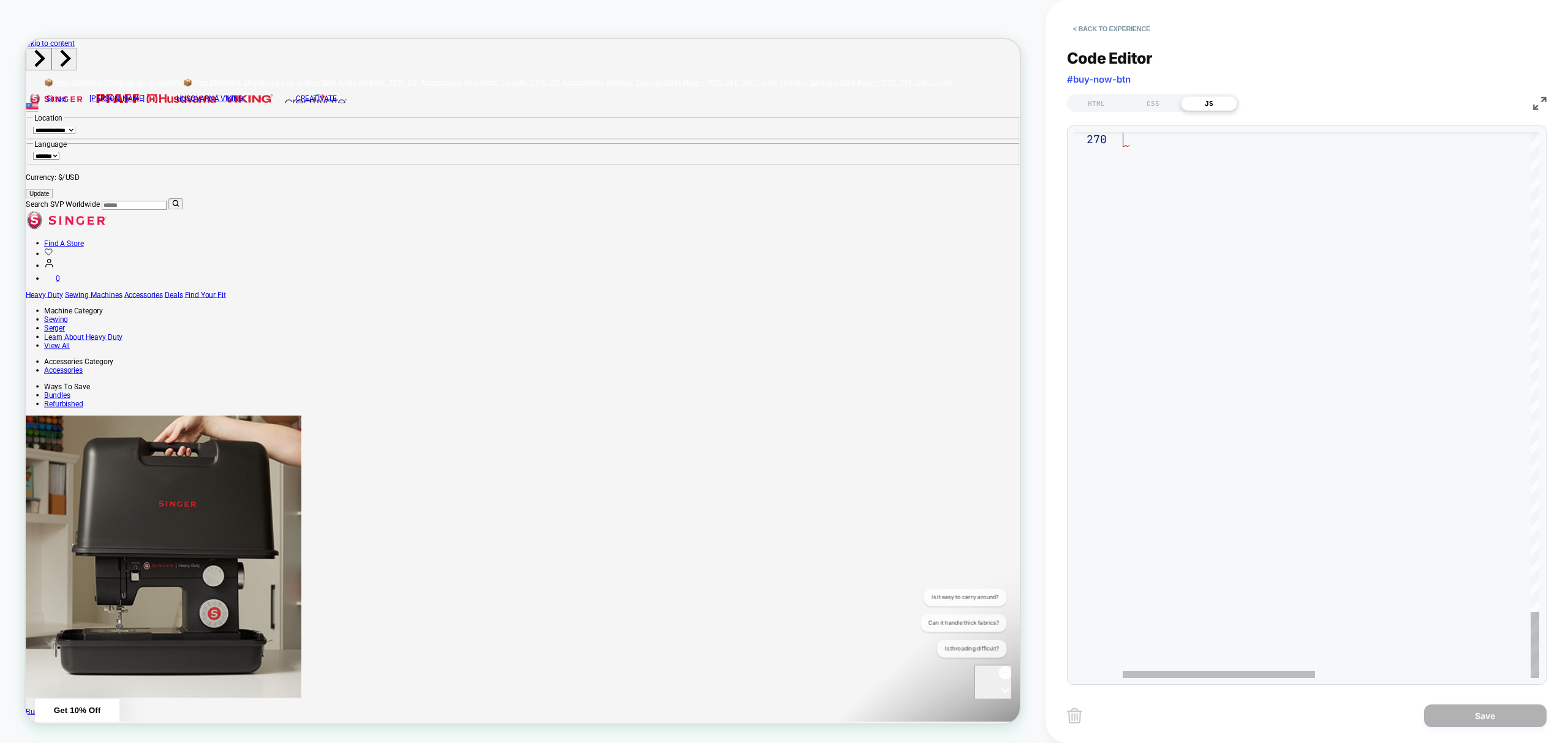
drag, startPoint x: 1128, startPoint y: 138, endPoint x: 1367, endPoint y: 782, distance: 686.9
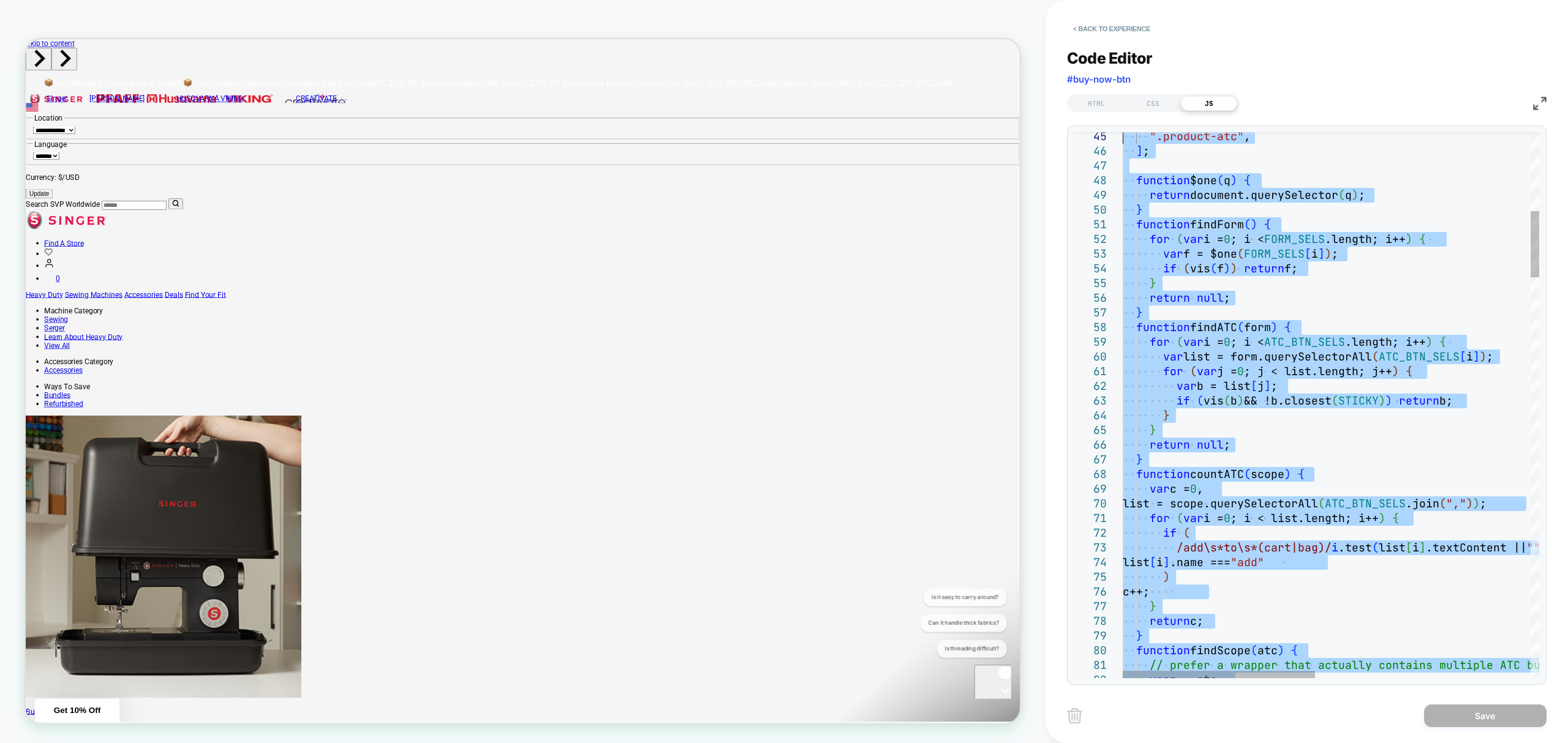
type textarea "**********"
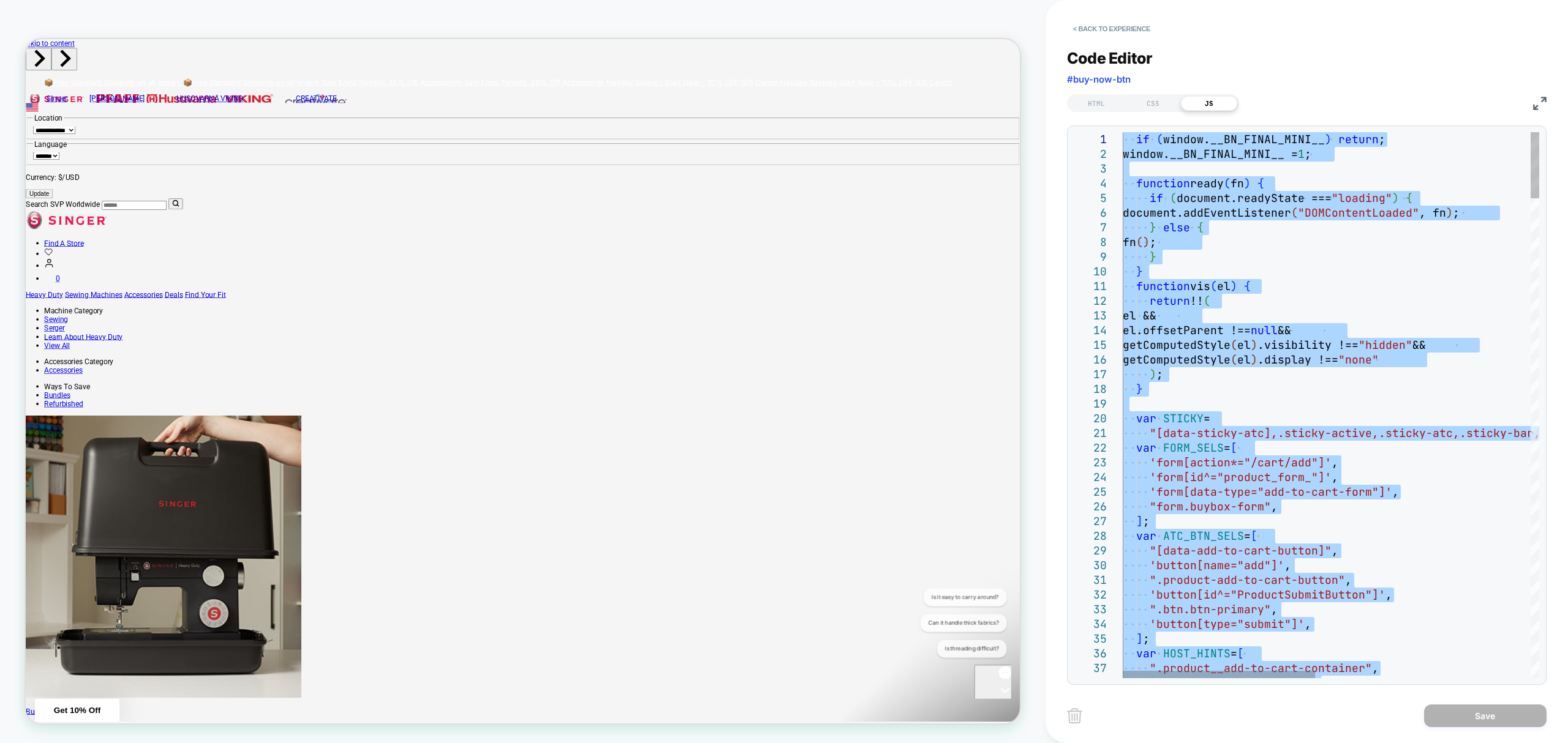
drag, startPoint x: 1171, startPoint y: 383, endPoint x: 1018, endPoint y: -94, distance: 500.9
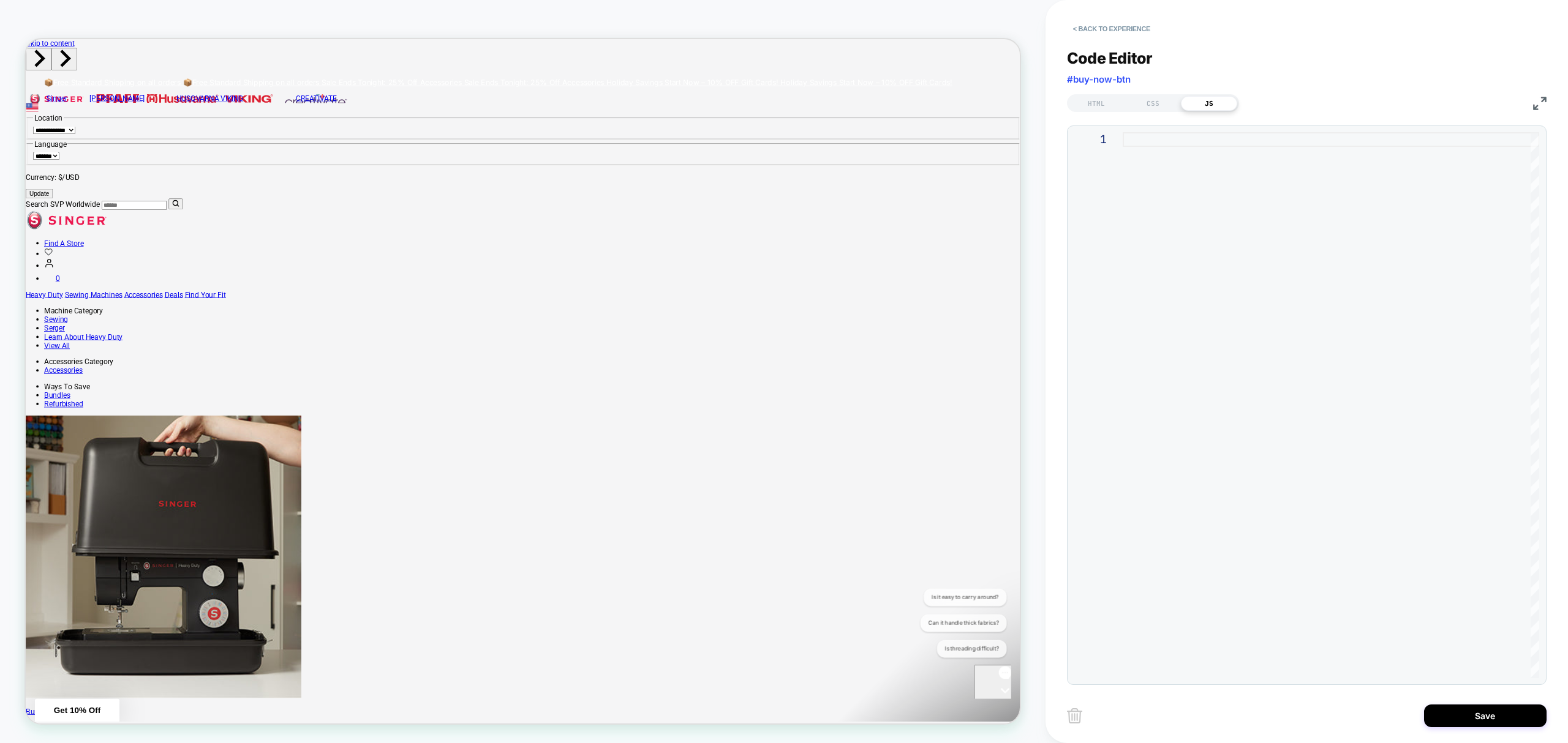
type textarea "**********"
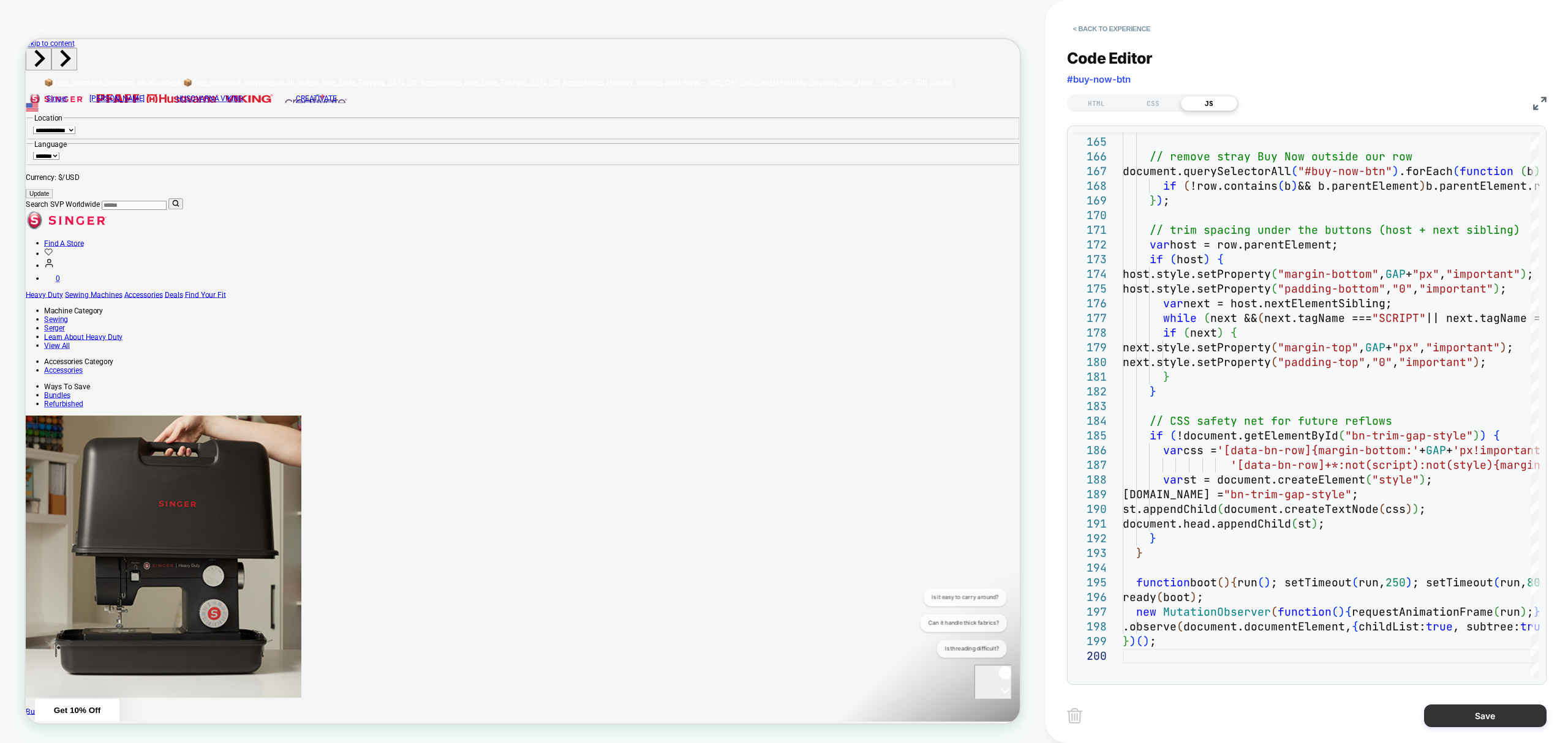
click at [1512, 716] on button "Save" at bounding box center [1485, 716] width 122 height 23
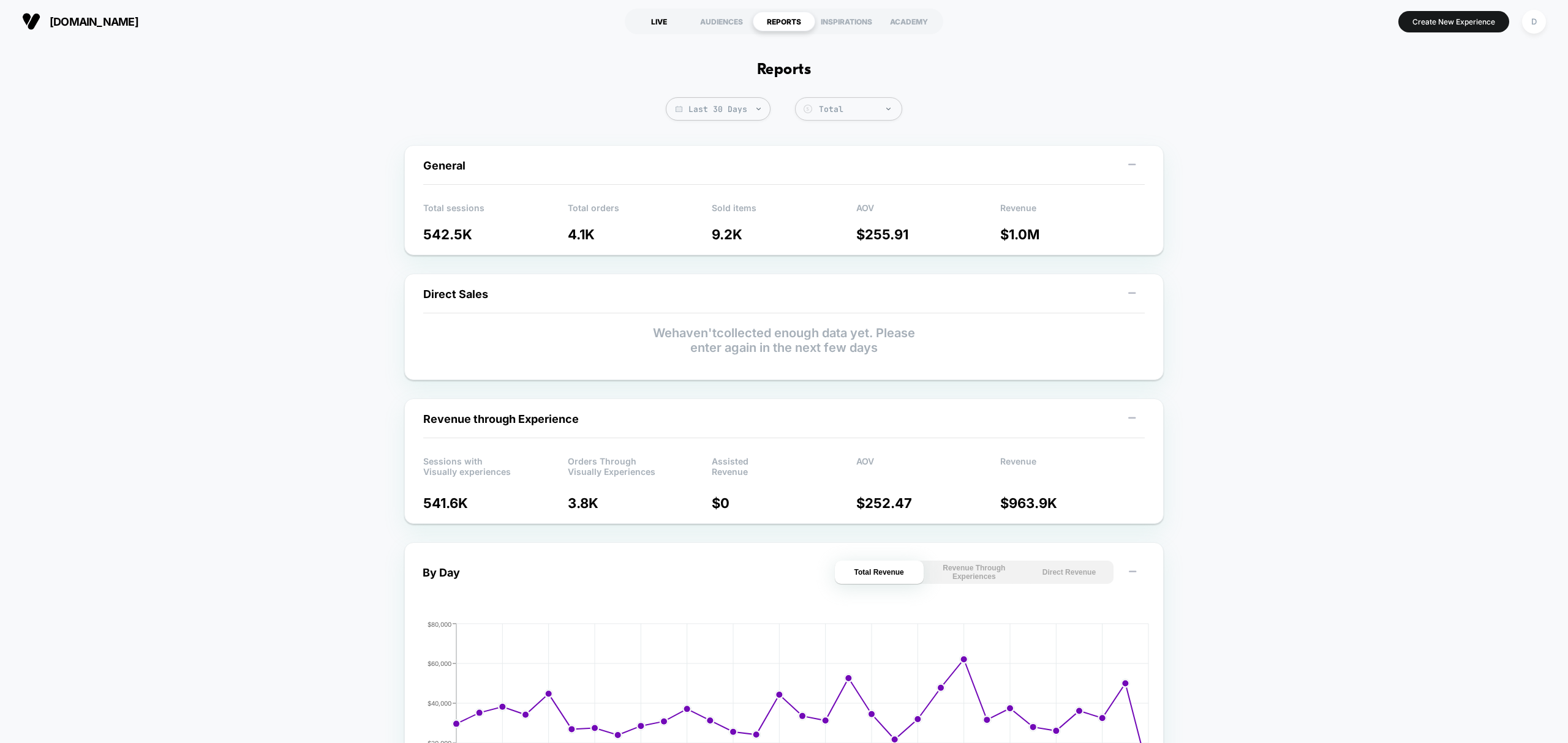
drag, startPoint x: 671, startPoint y: 20, endPoint x: 665, endPoint y: 20, distance: 6.0
click at [668, 18] on div "LIVE" at bounding box center [659, 21] width 63 height 20
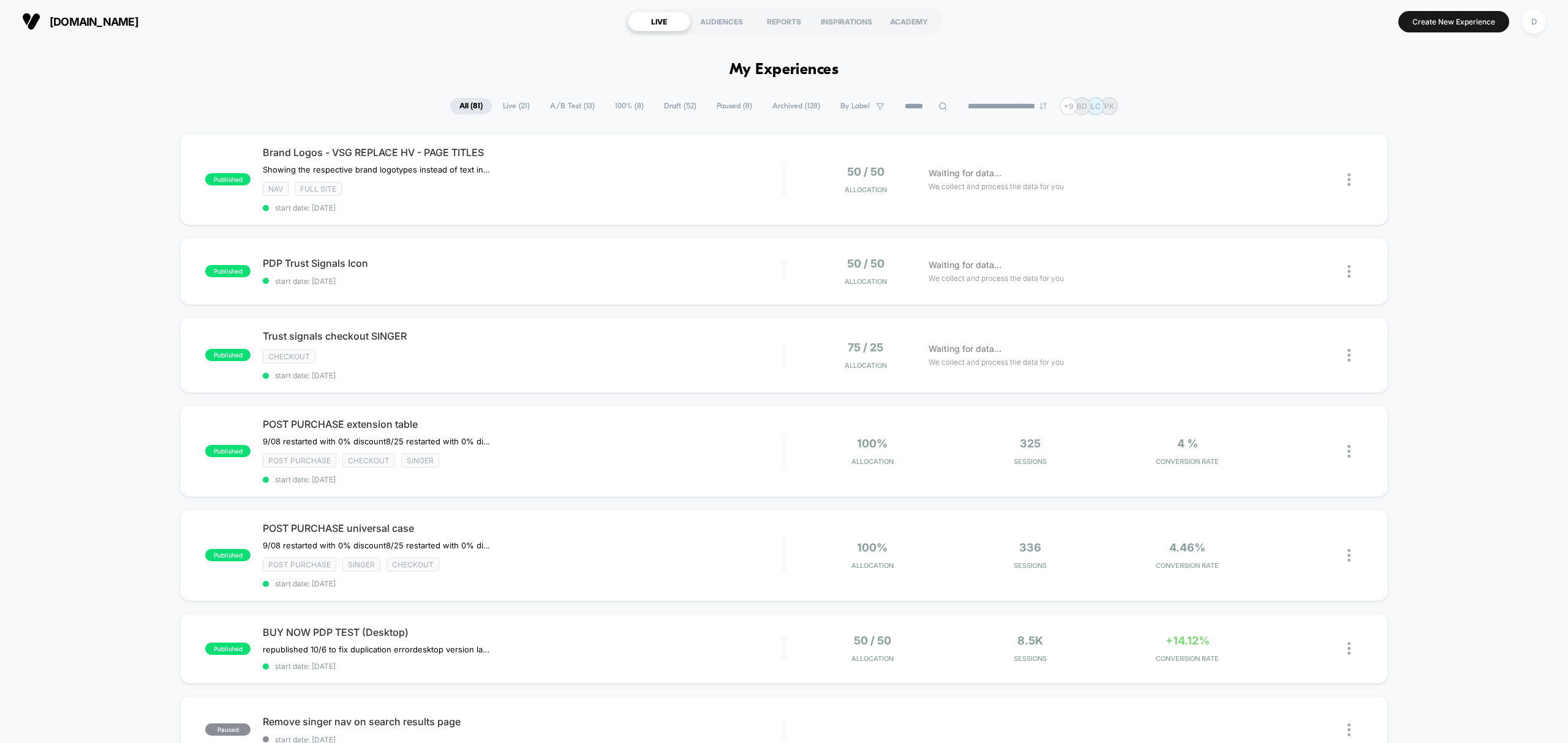
click at [681, 108] on span "Draft ( 52 )" at bounding box center [680, 106] width 51 height 17
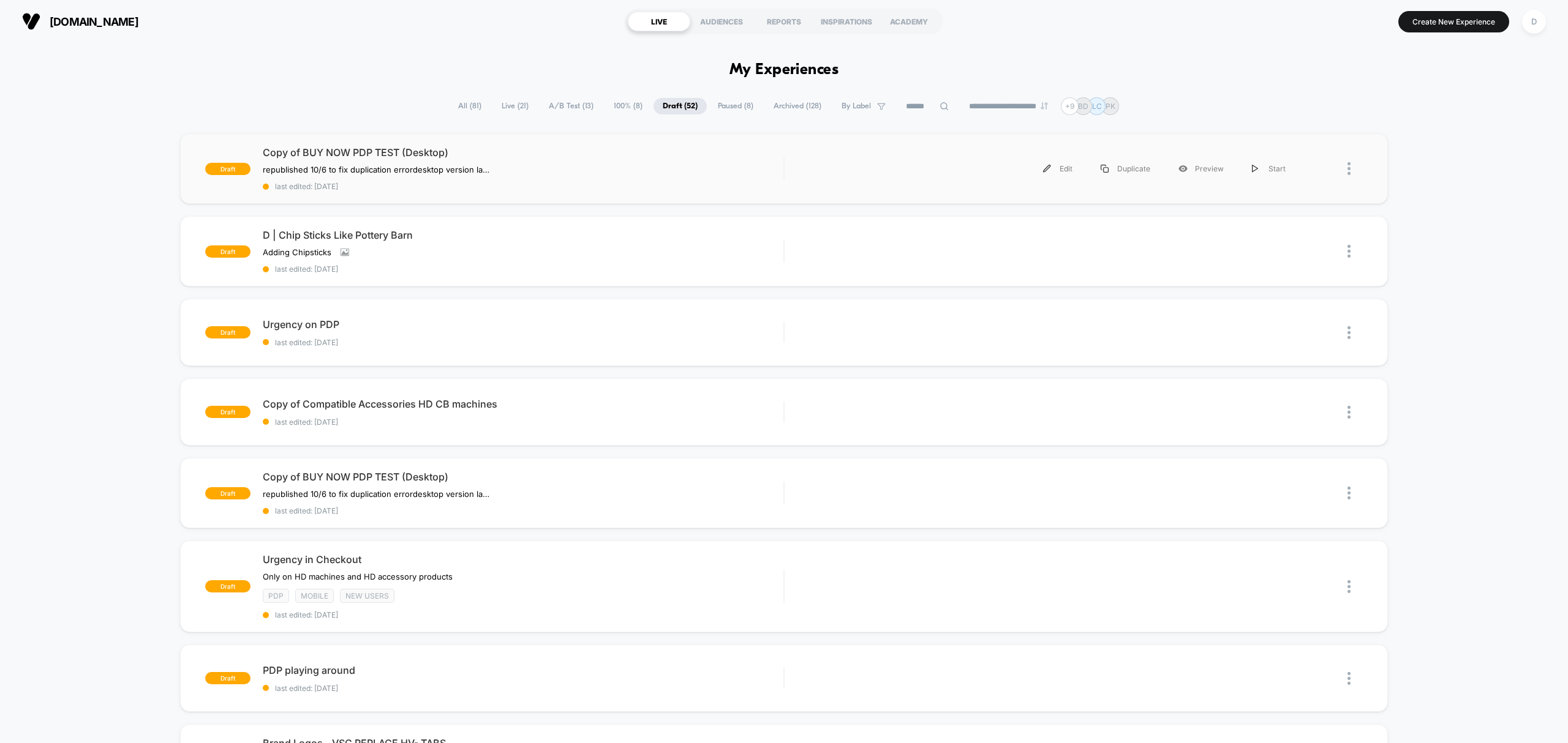
click at [385, 197] on div "draft Copy of BUY NOW PDP TEST (Desktop) republished 10/6 to fix duplication er…" at bounding box center [784, 168] width 1207 height 71
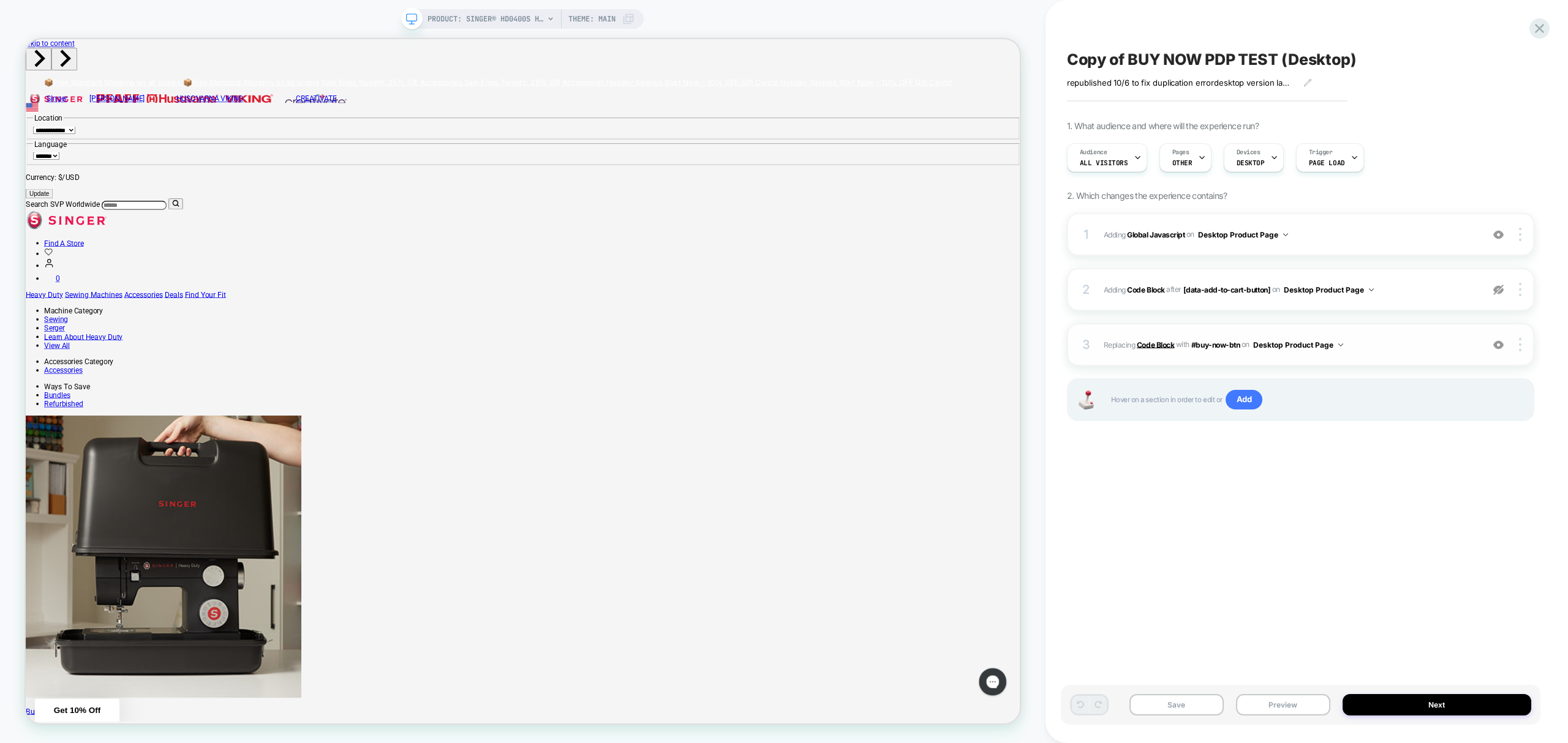
click at [1152, 343] on b "Code Block" at bounding box center [1155, 345] width 37 height 10
click at [1149, 350] on span "Replacing Code Block WITH #buy-now-btn #buy-now-btn on Desktop Product Page" at bounding box center [1290, 344] width 373 height 15
click at [1160, 341] on b "Code Block" at bounding box center [1155, 345] width 37 height 10
click at [1150, 341] on b "Code Block" at bounding box center [1155, 345] width 37 height 10
click at [1138, 344] on b "Code Block" at bounding box center [1155, 345] width 37 height 10
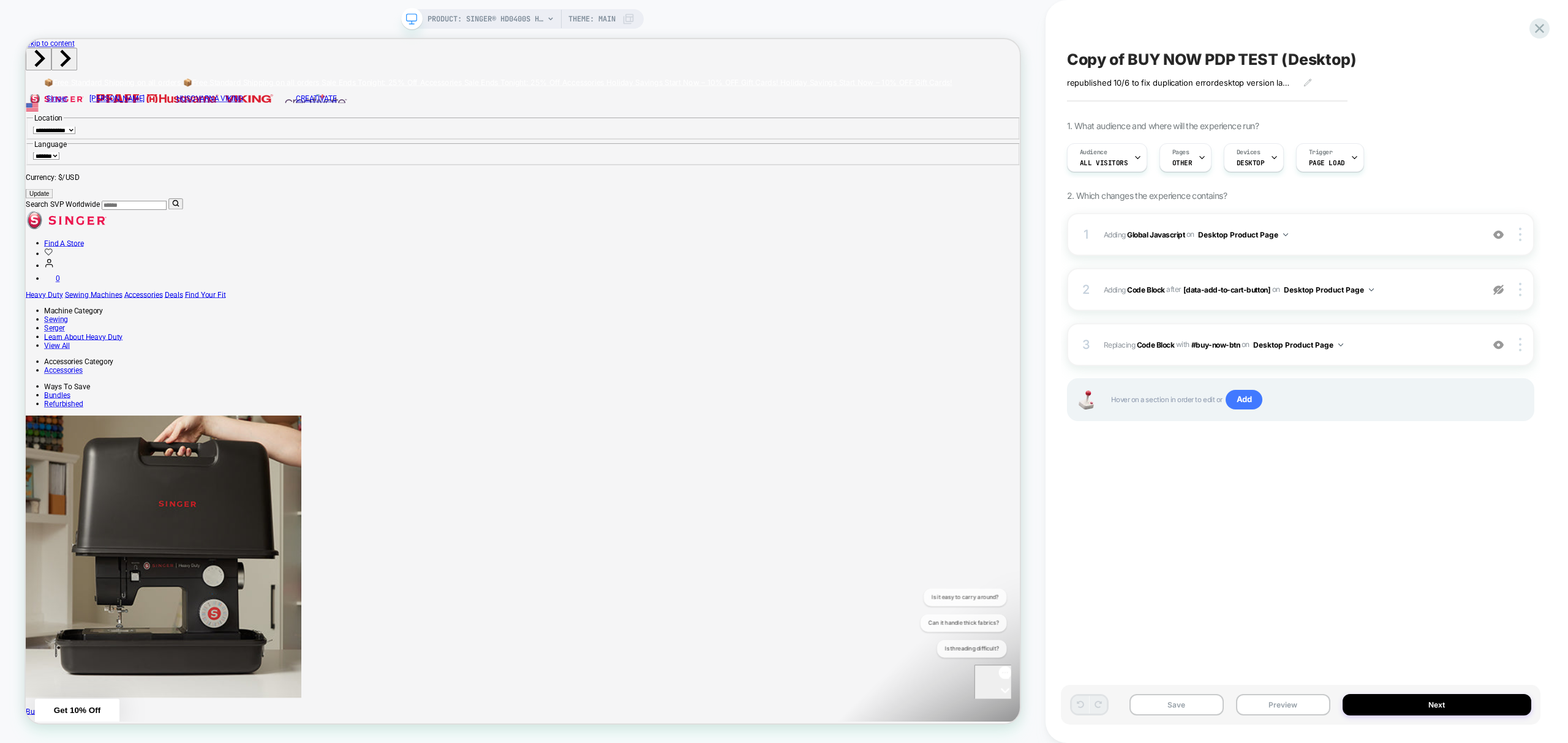
click at [998, 714] on div "Gorgias live chat" at bounding box center [1014, 722] width 71 height 15
click at [1149, 346] on b "Code Block" at bounding box center [1155, 345] width 37 height 10
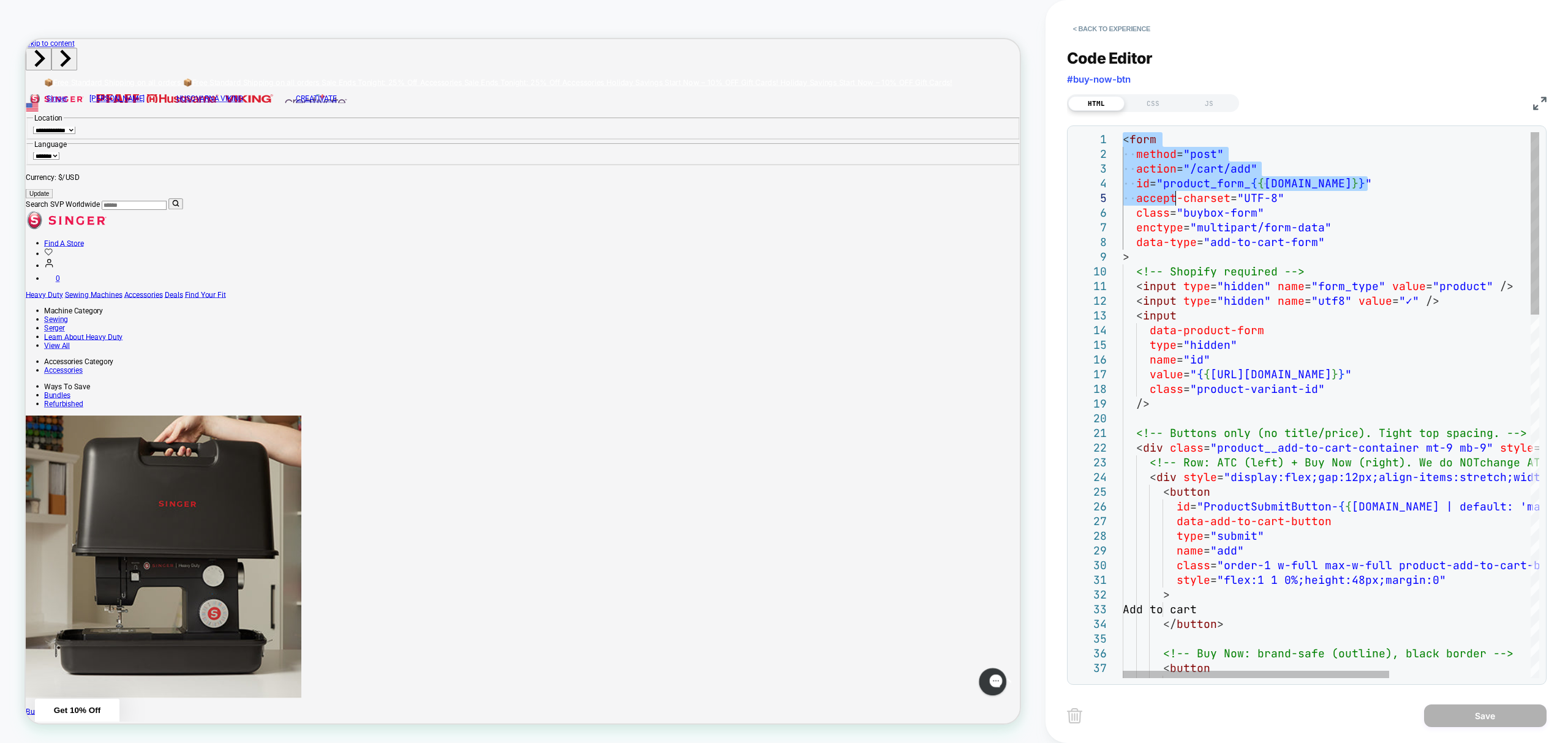
drag, startPoint x: 1122, startPoint y: 143, endPoint x: 1183, endPoint y: 131, distance: 62.2
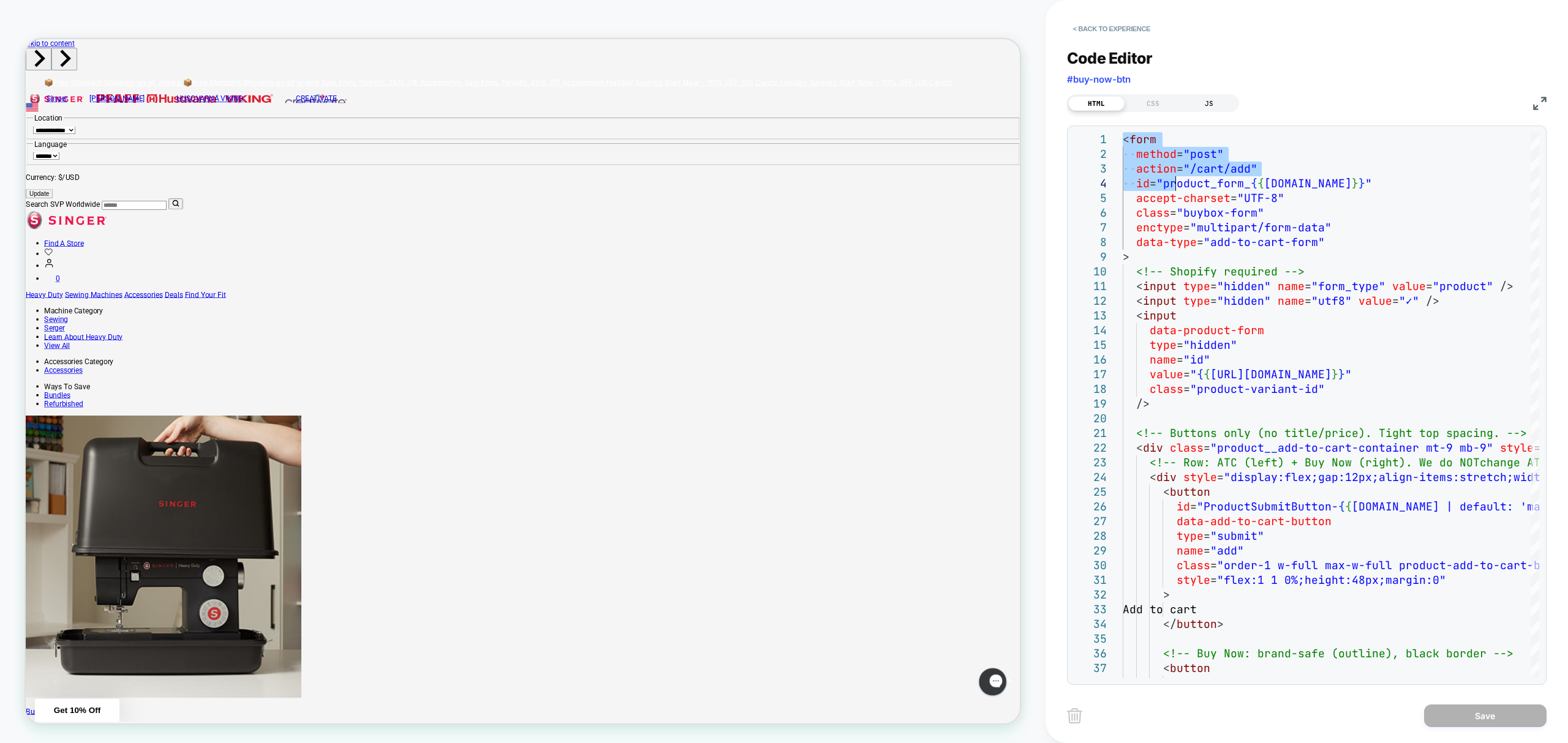
click at [1206, 104] on div "JS" at bounding box center [1209, 103] width 56 height 15
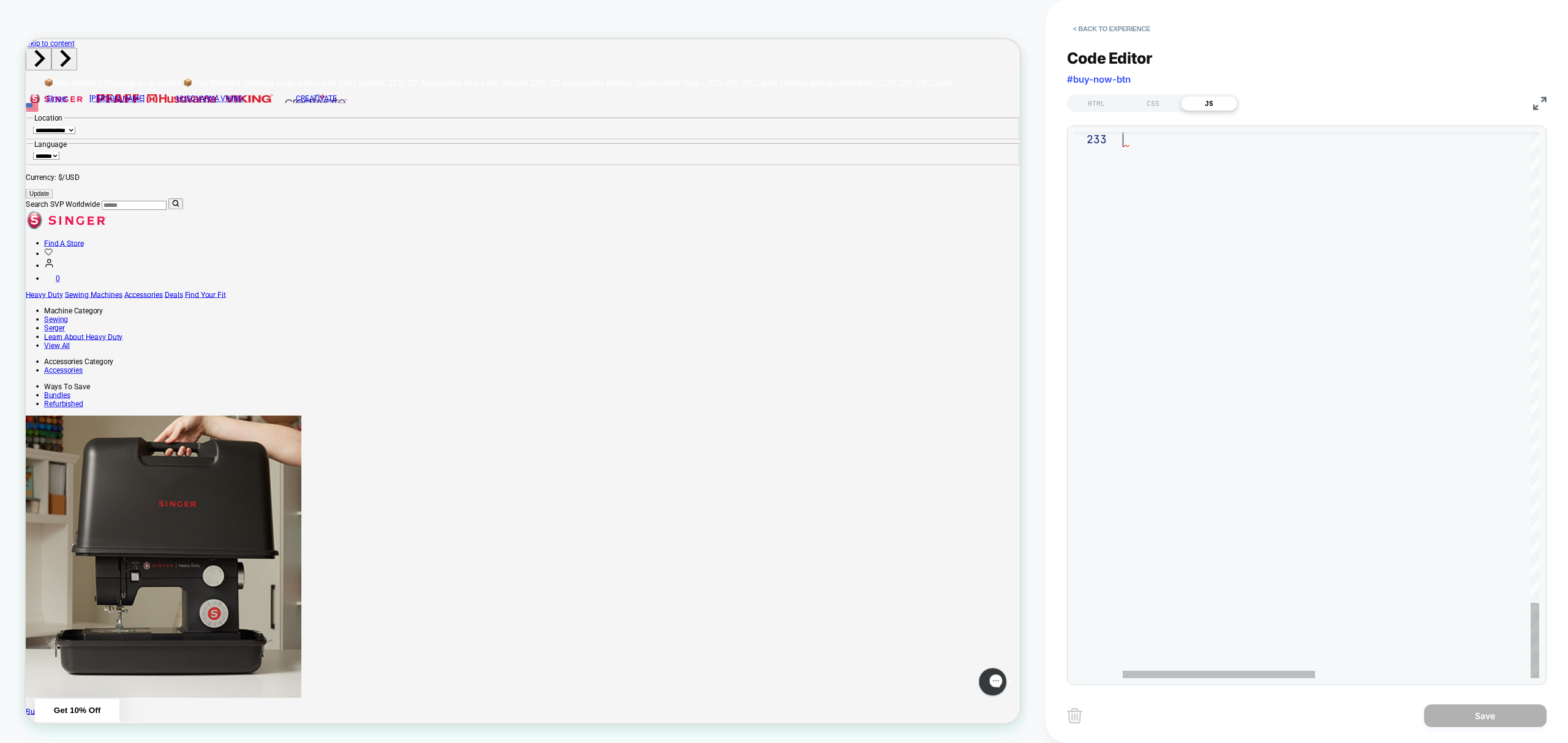
drag, startPoint x: 1135, startPoint y: 137, endPoint x: 1566, endPoint y: 782, distance: 775.7
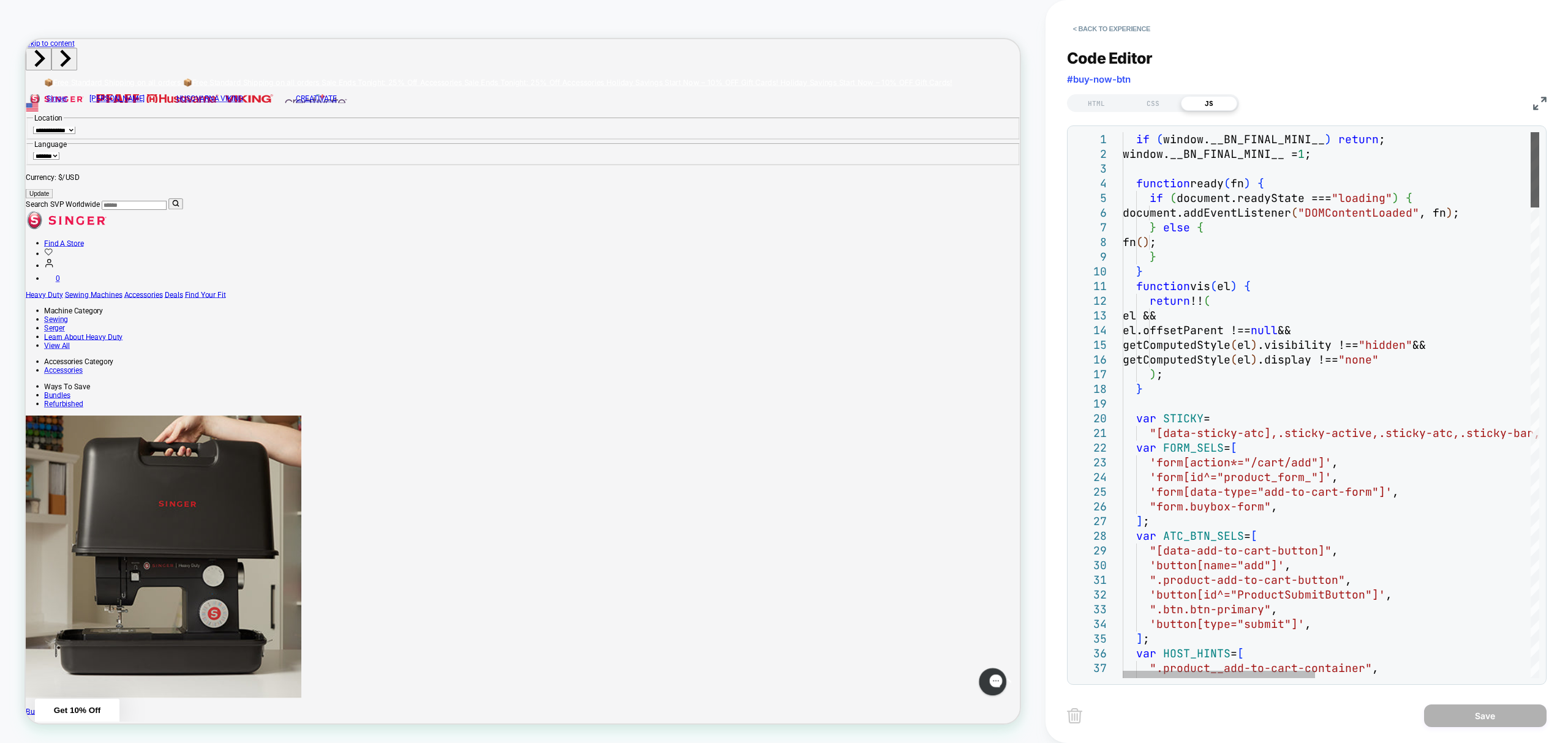
click at [1539, 132] on div at bounding box center [1535, 170] width 9 height 75
type textarea "**********"
click at [483, 113] on div "**********" at bounding box center [688, 182] width 1326 height 139
click at [1142, 98] on div "CSS" at bounding box center [1152, 103] width 56 height 15
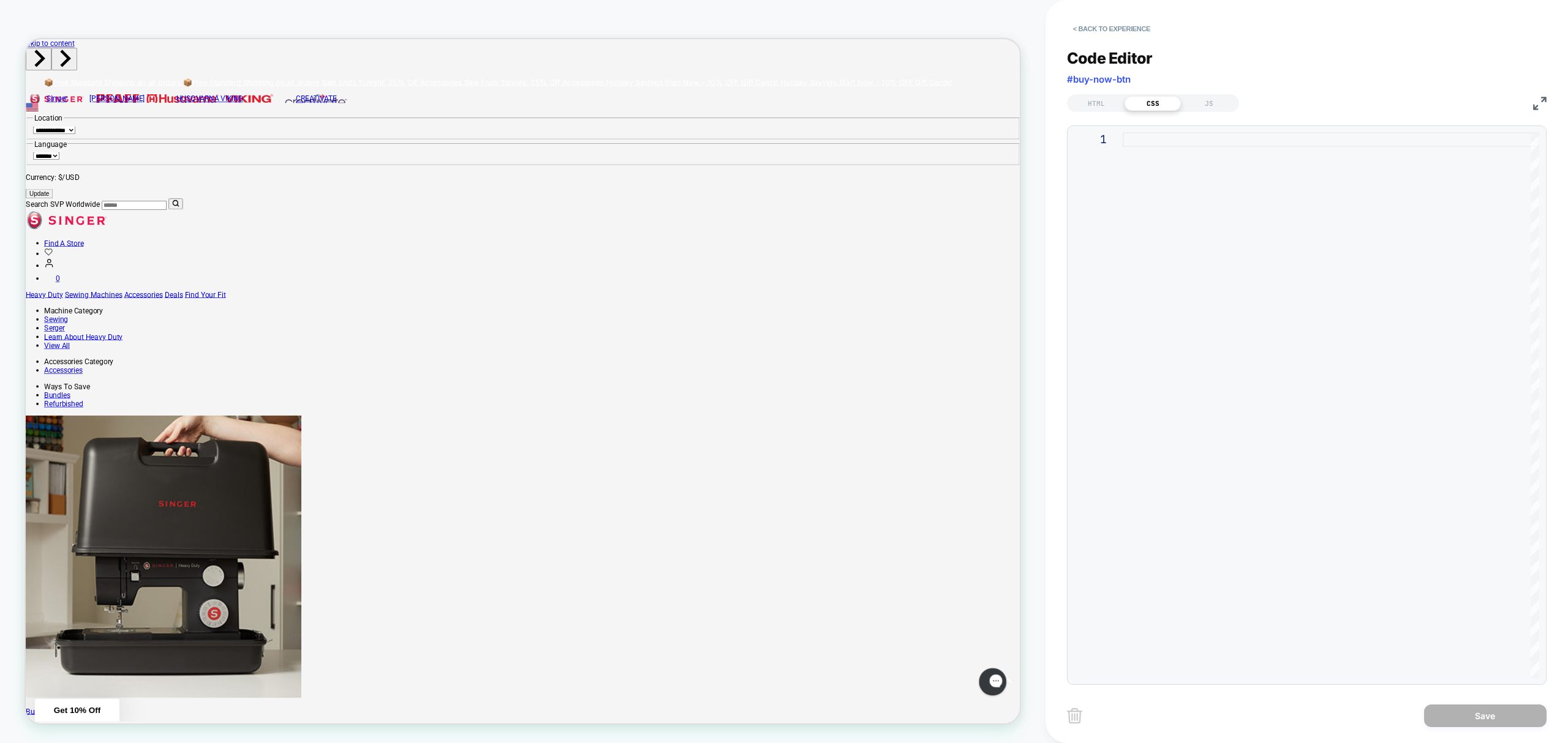
click at [1152, 141] on div at bounding box center [1330, 405] width 416 height 546
type textarea "**********"
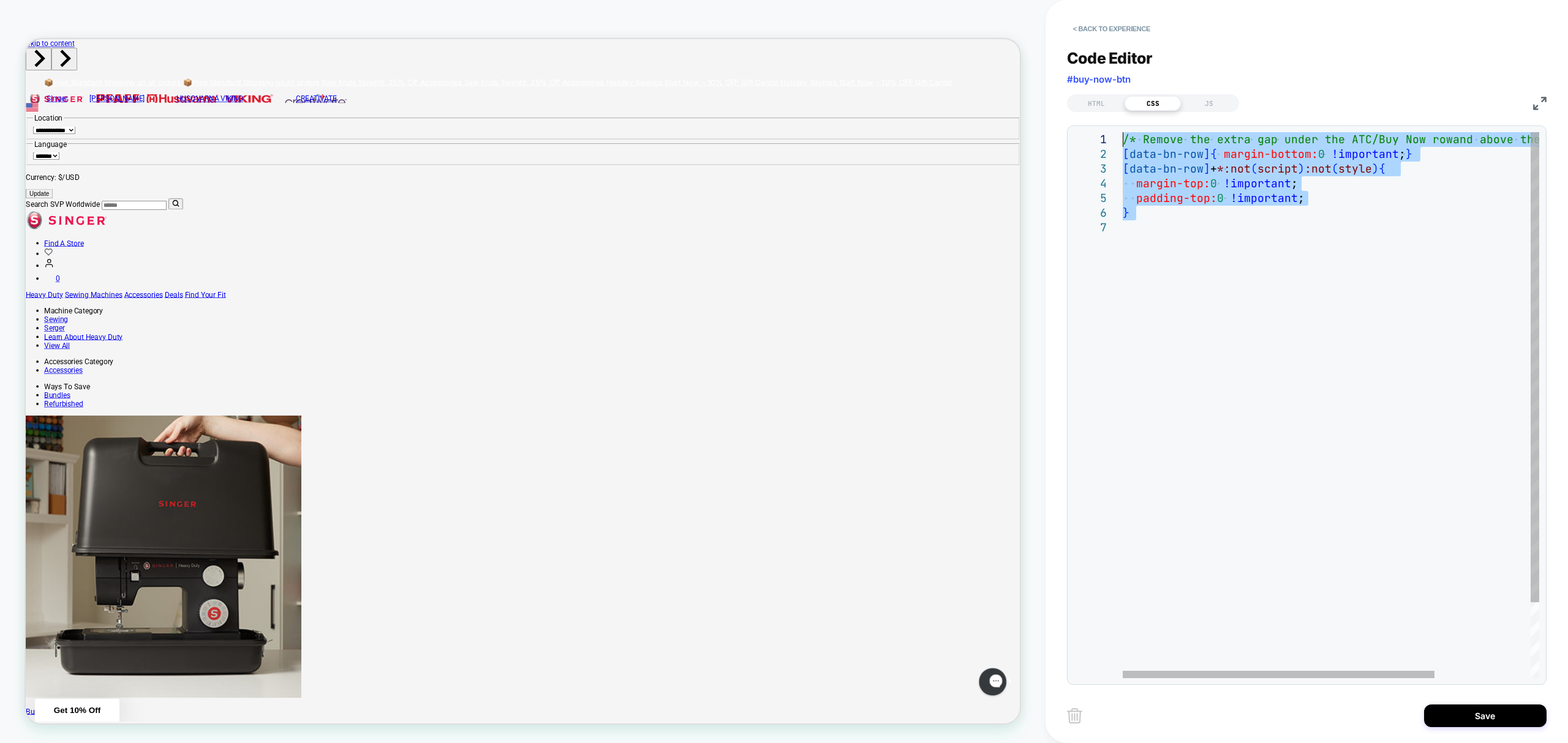
drag, startPoint x: 1166, startPoint y: 221, endPoint x: 997, endPoint y: 79, distance: 220.7
click at [1122, 132] on div "/* Remove the extra gap under the ATC/Buy Now row and above the next block */ […" at bounding box center [1394, 450] width 544 height 634
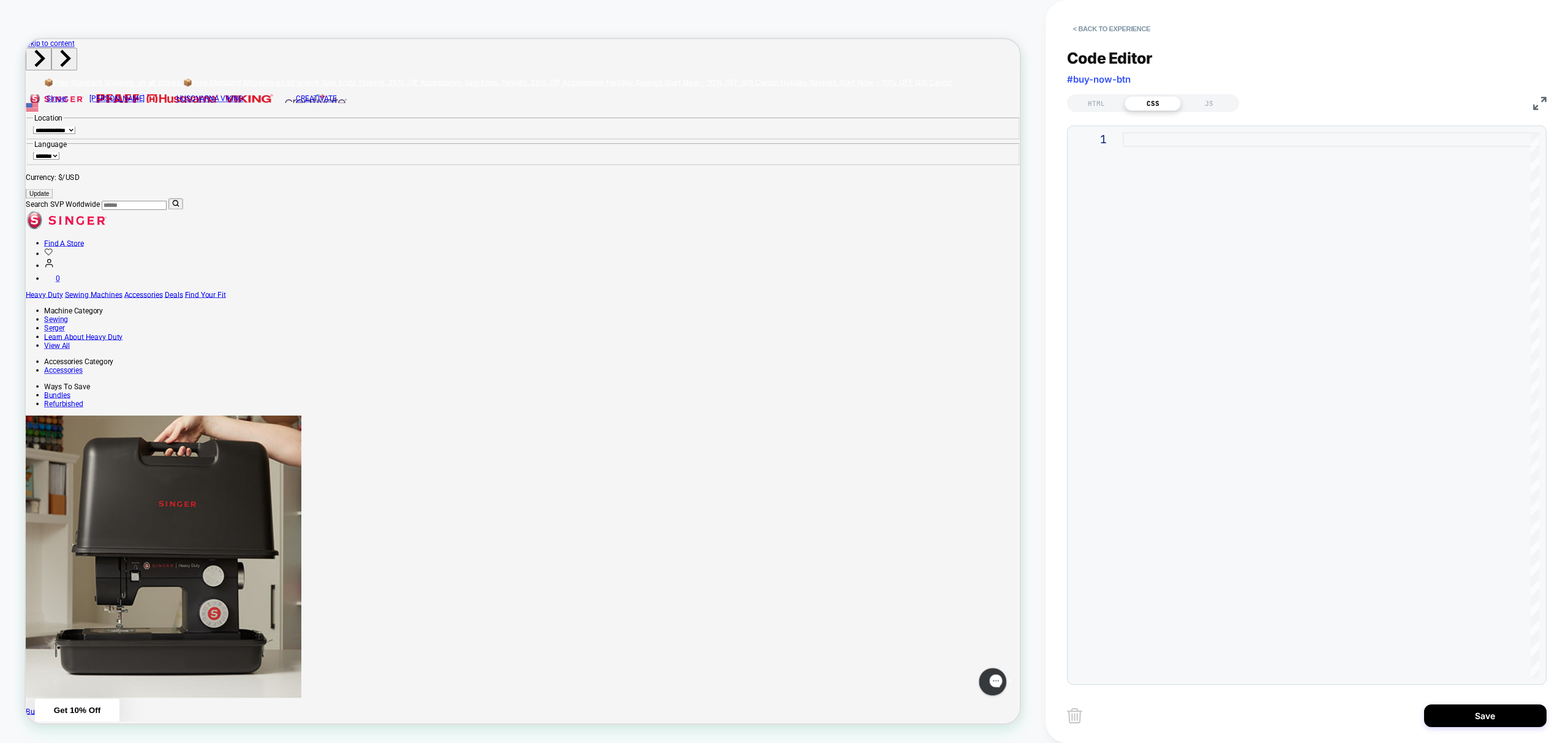
type textarea "**********"
click at [1202, 104] on div "JS" at bounding box center [1209, 103] width 56 height 15
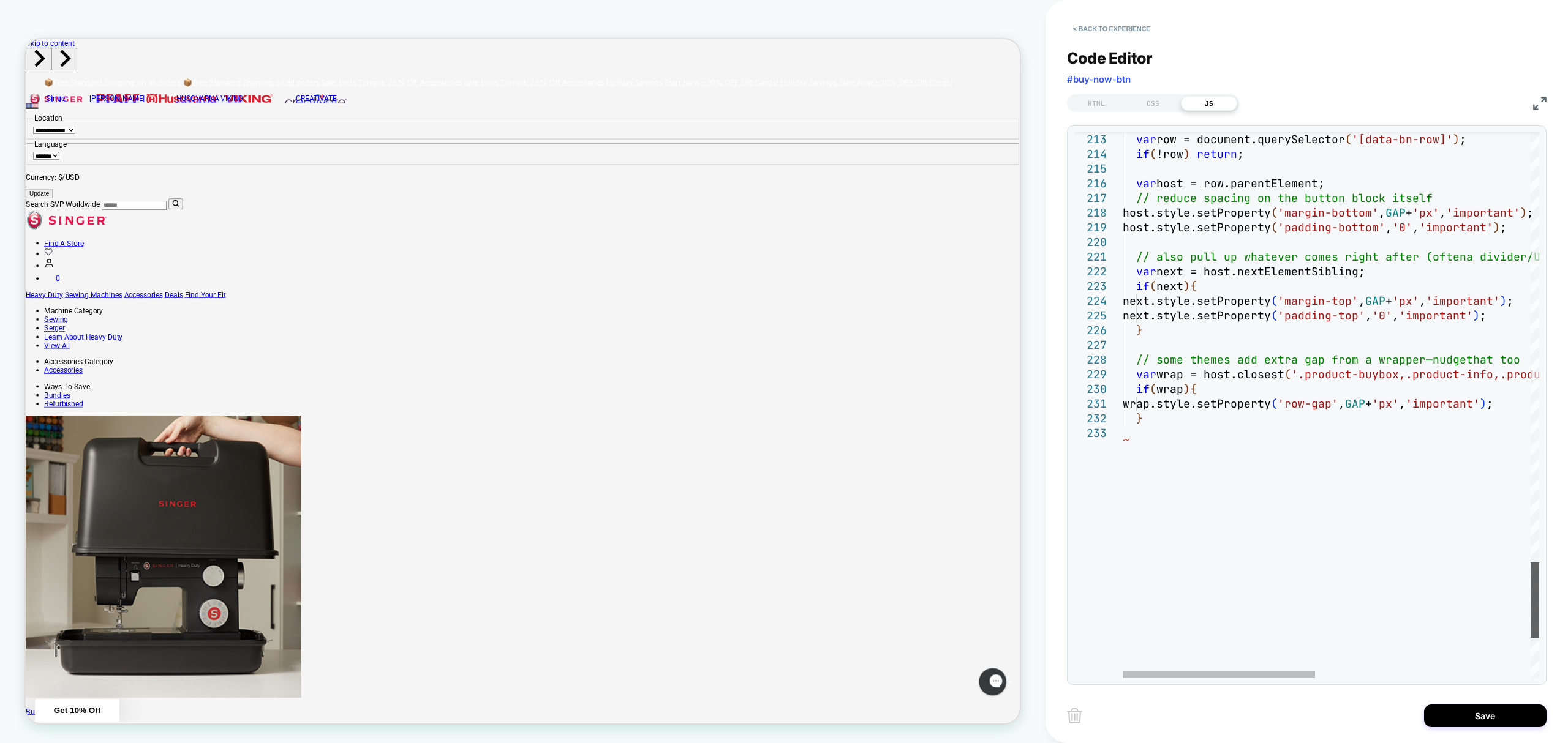
click at [1531, 621] on div at bounding box center [1535, 600] width 9 height 75
type textarea "**********"
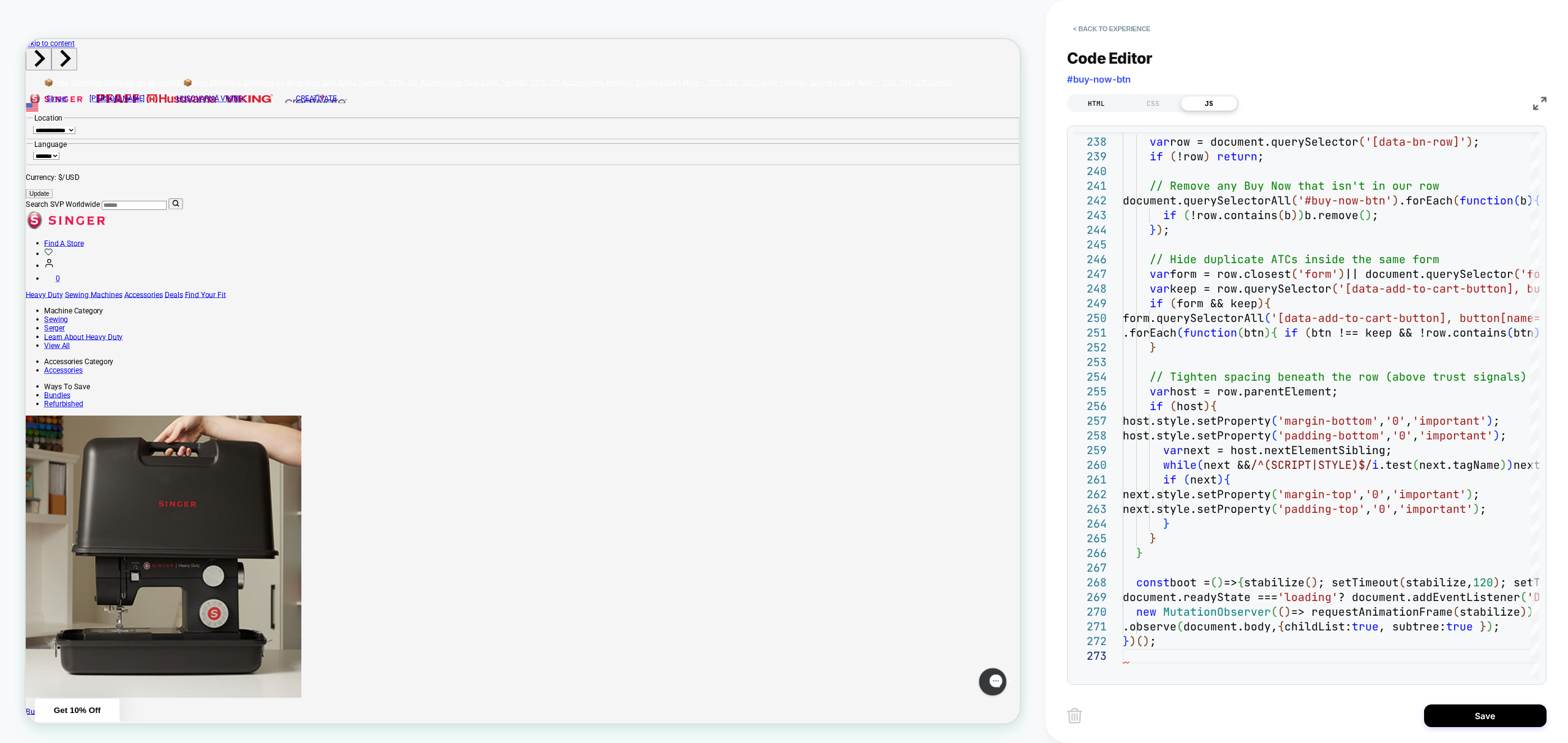
click at [1110, 105] on div "HTML" at bounding box center [1096, 103] width 56 height 15
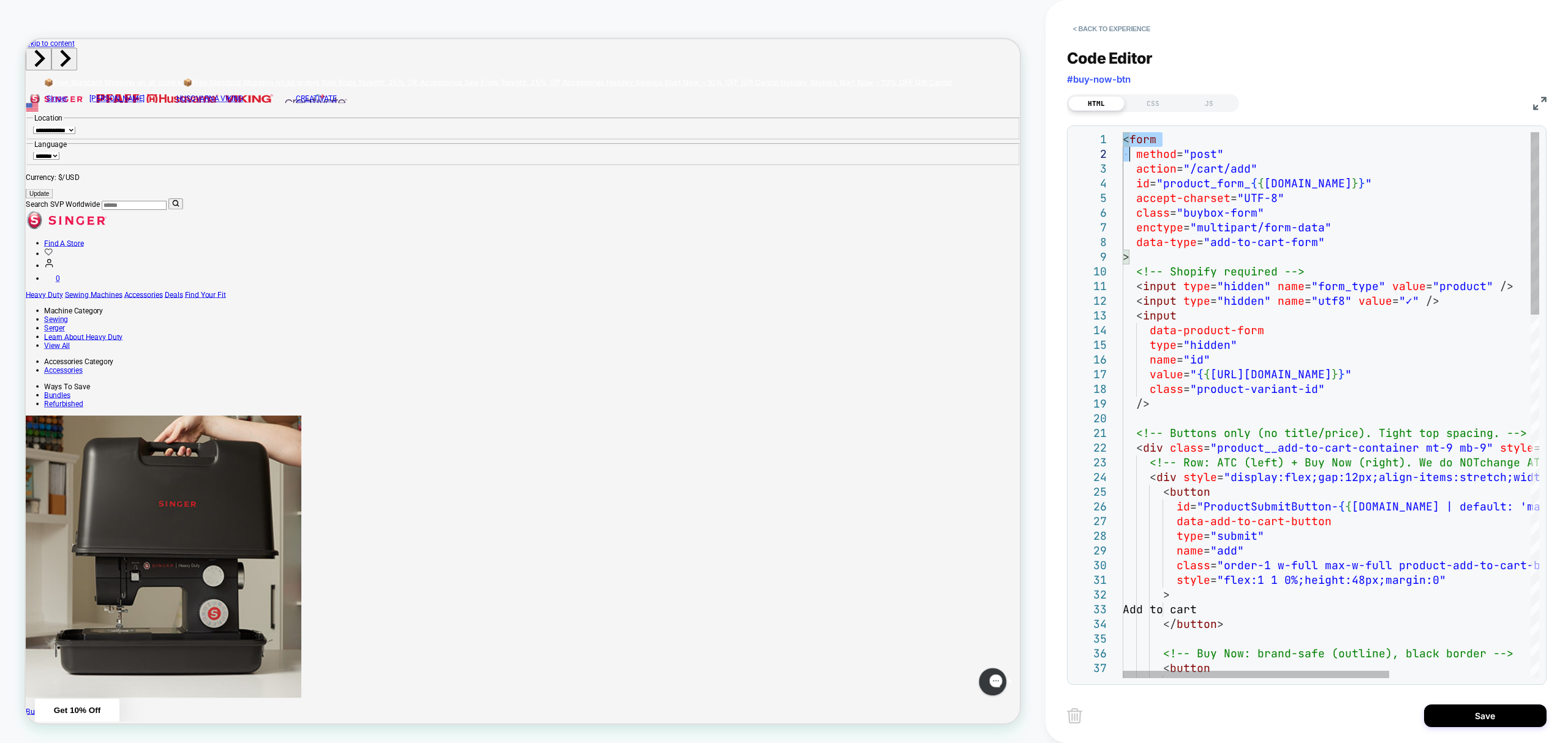
type textarea "**********"
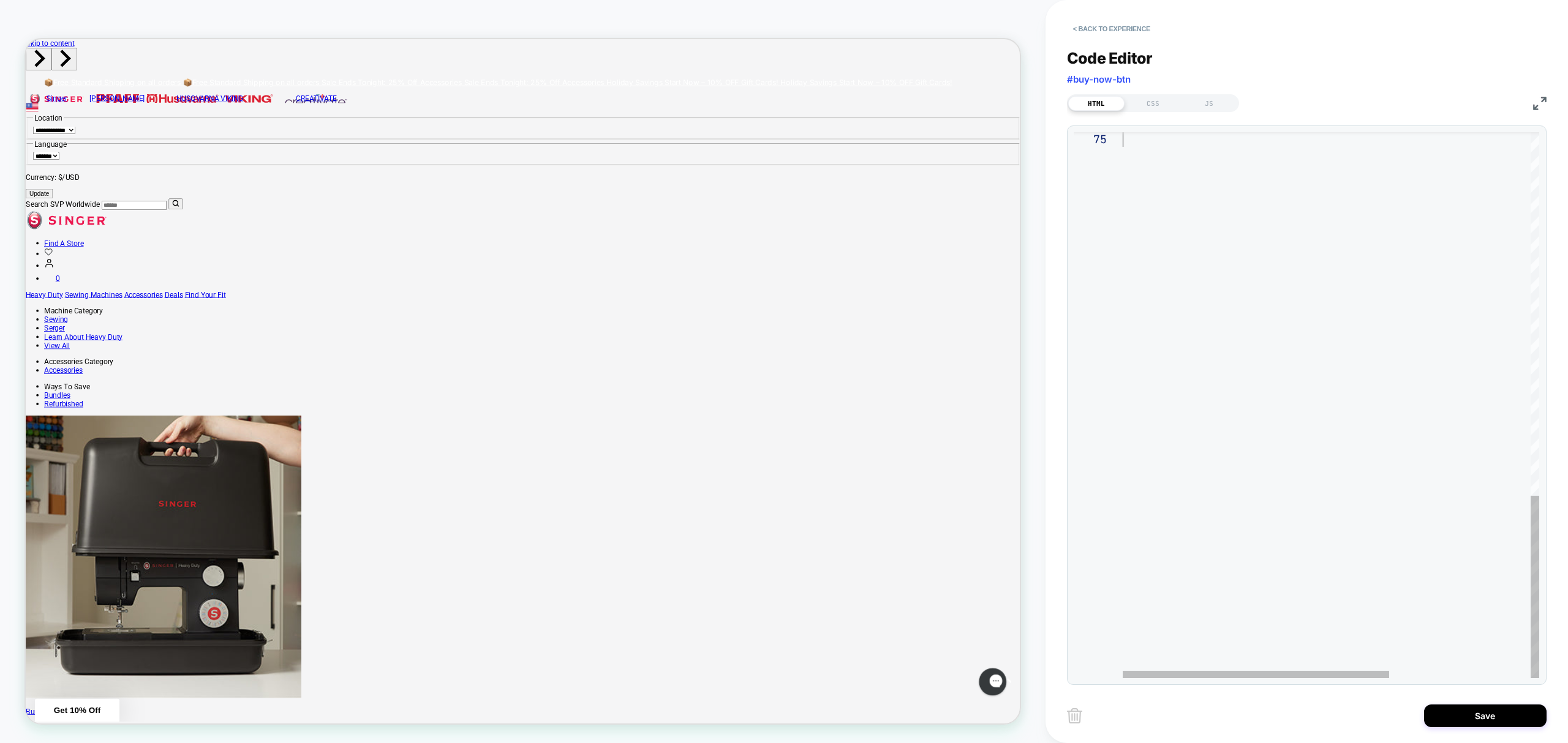
drag, startPoint x: 1125, startPoint y: 140, endPoint x: 1404, endPoint y: 780, distance: 698.2
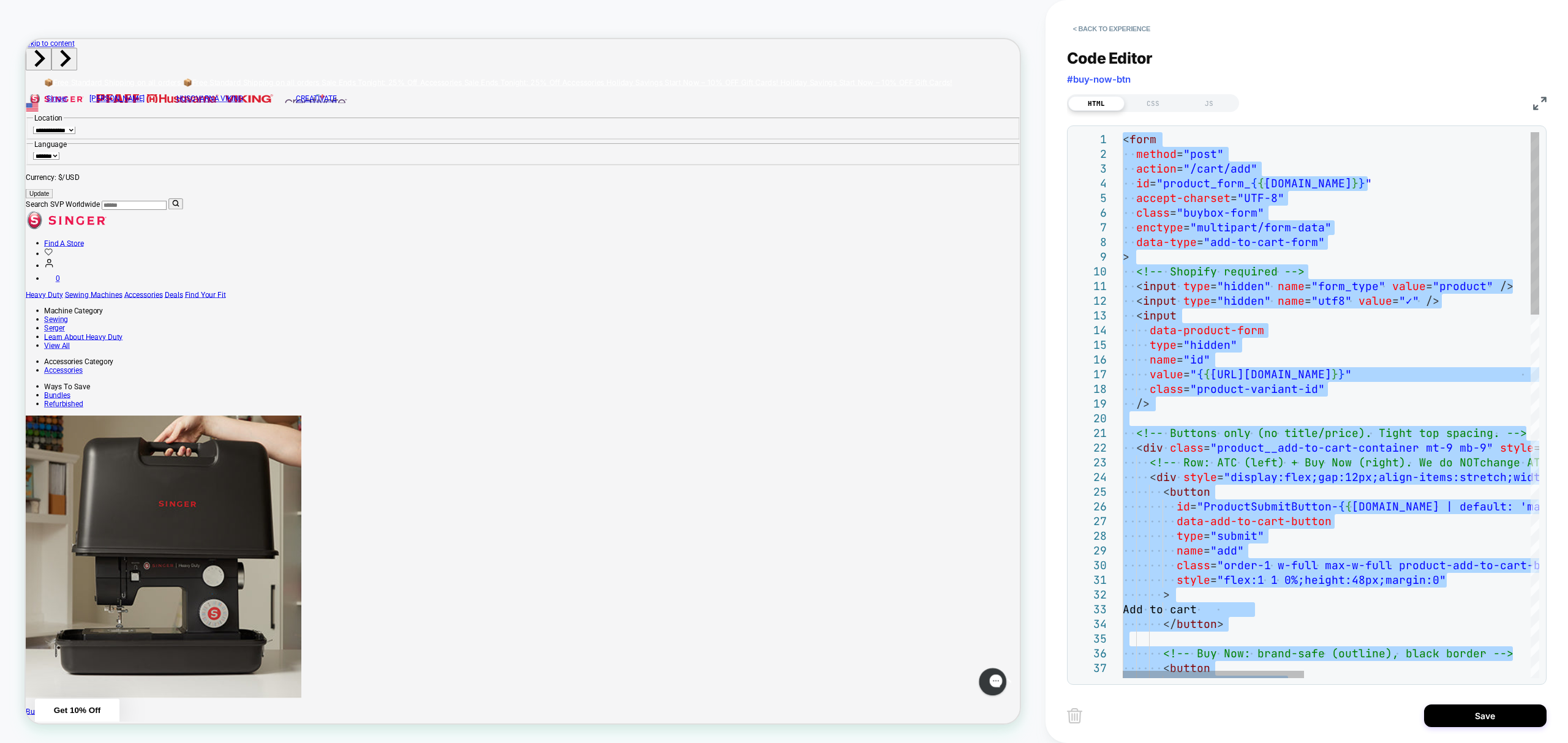
drag, startPoint x: 1122, startPoint y: 132, endPoint x: 1131, endPoint y: 133, distance: 9.1
click at [1125, 132] on div "id = "buy-now-btn" <!-- Buy Now: brand-safe (outline), black border - -> < butt…" at bounding box center [1330, 405] width 416 height 546
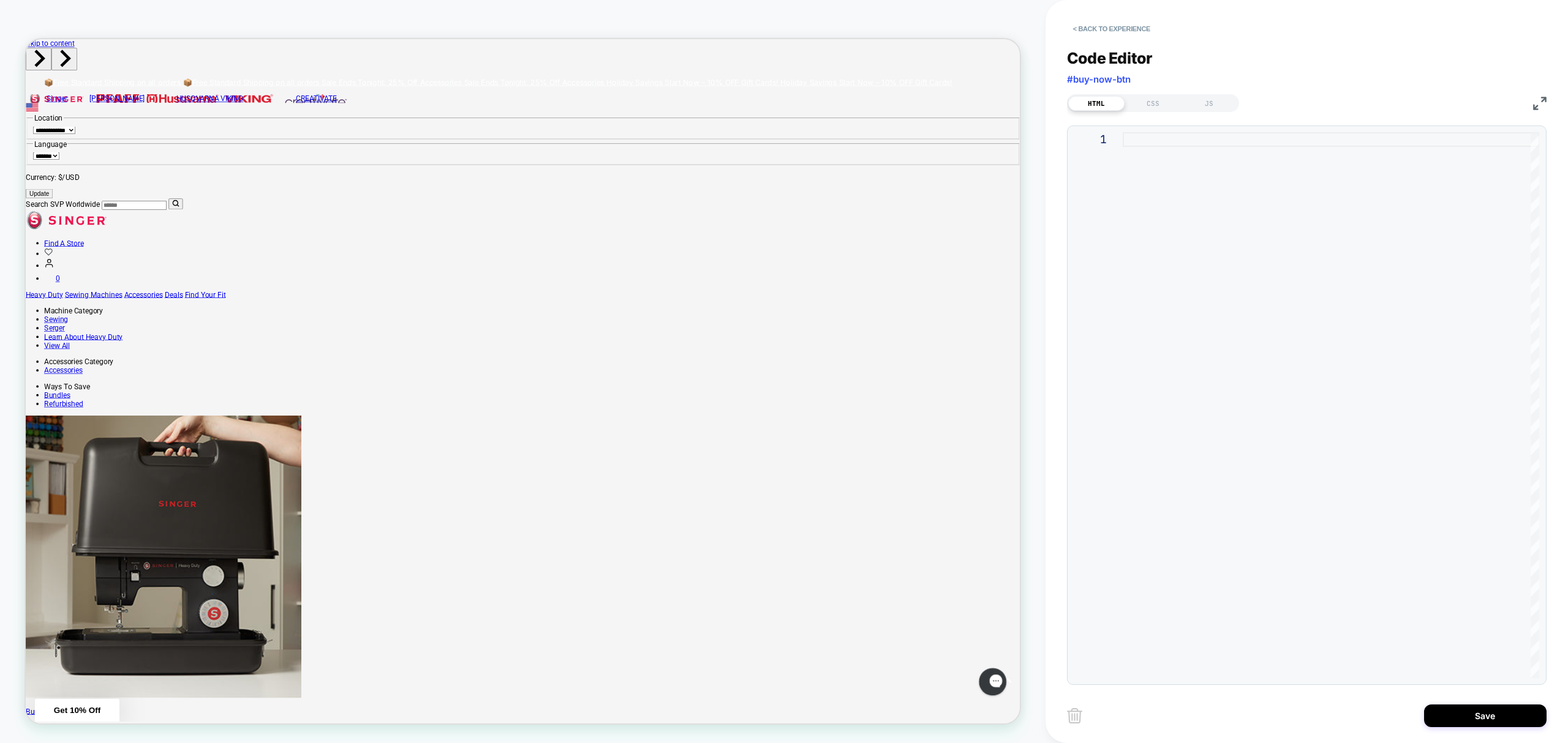
type textarea "**********"
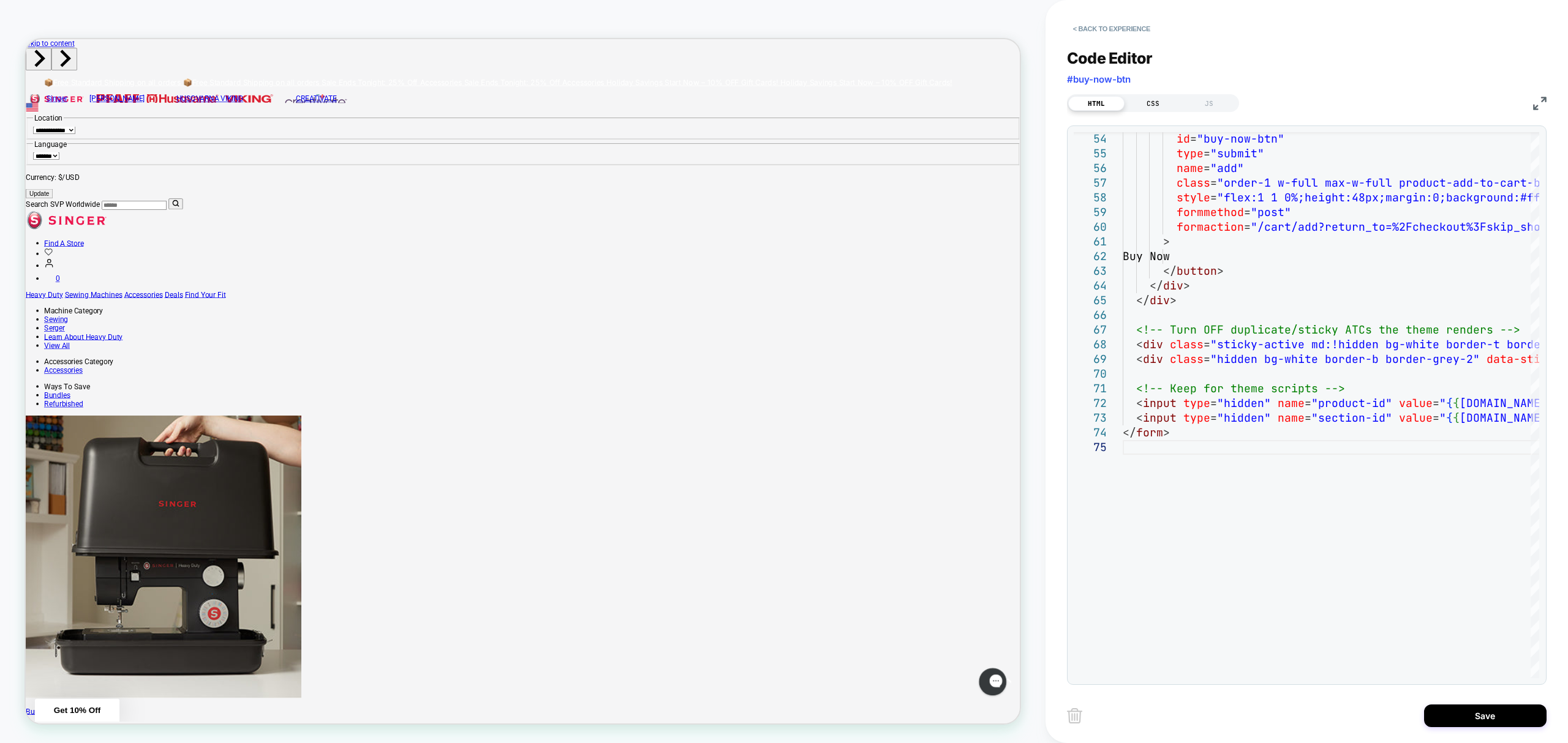
click at [1149, 98] on div "CSS" at bounding box center [1152, 103] width 56 height 15
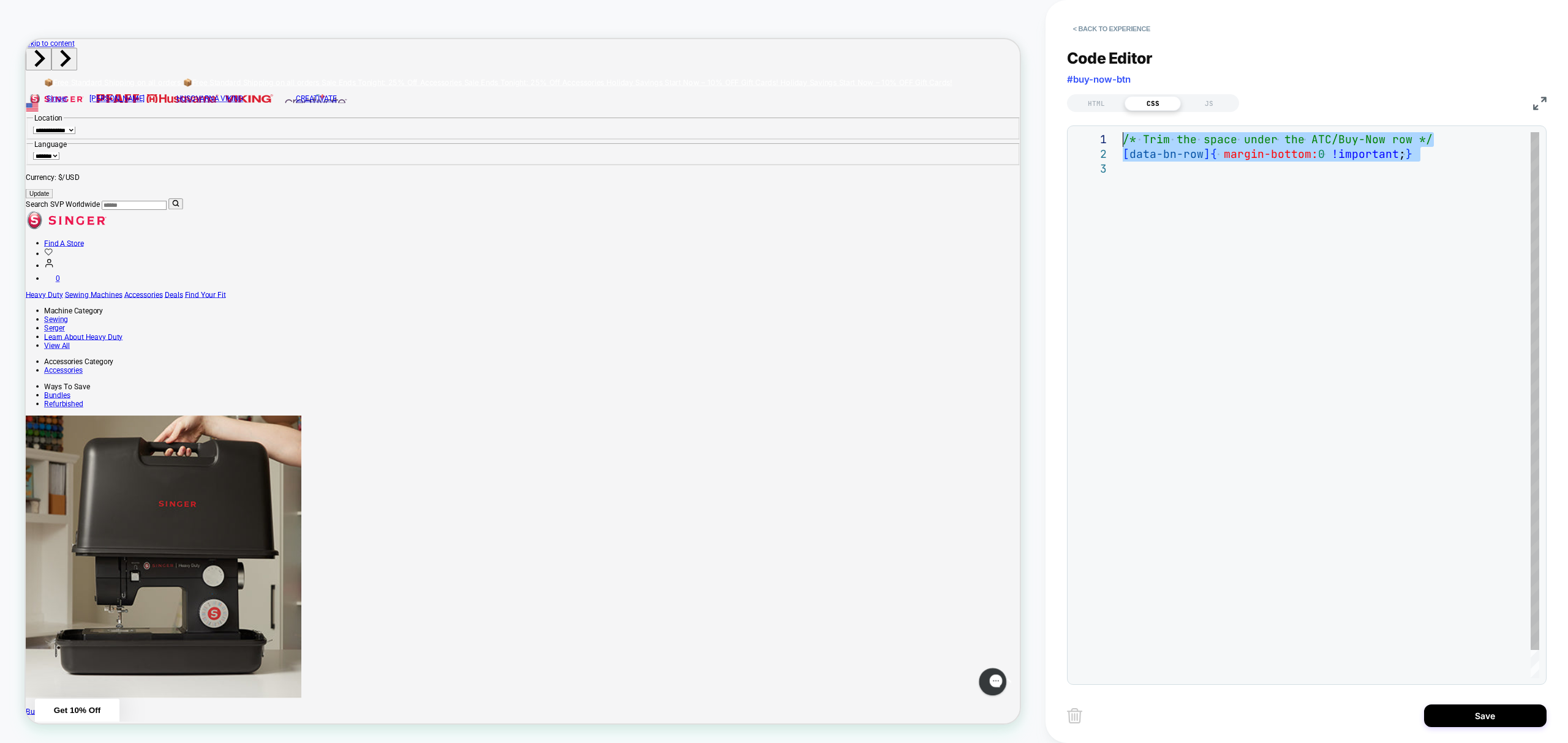
drag, startPoint x: 1190, startPoint y: 165, endPoint x: 1061, endPoint y: 64, distance: 163.8
click at [1122, 132] on div "/* Trim the space under the ATC/Buy-Now row */ [ data-bn-row ] { margin-bottom:…" at bounding box center [1330, 420] width 416 height 576
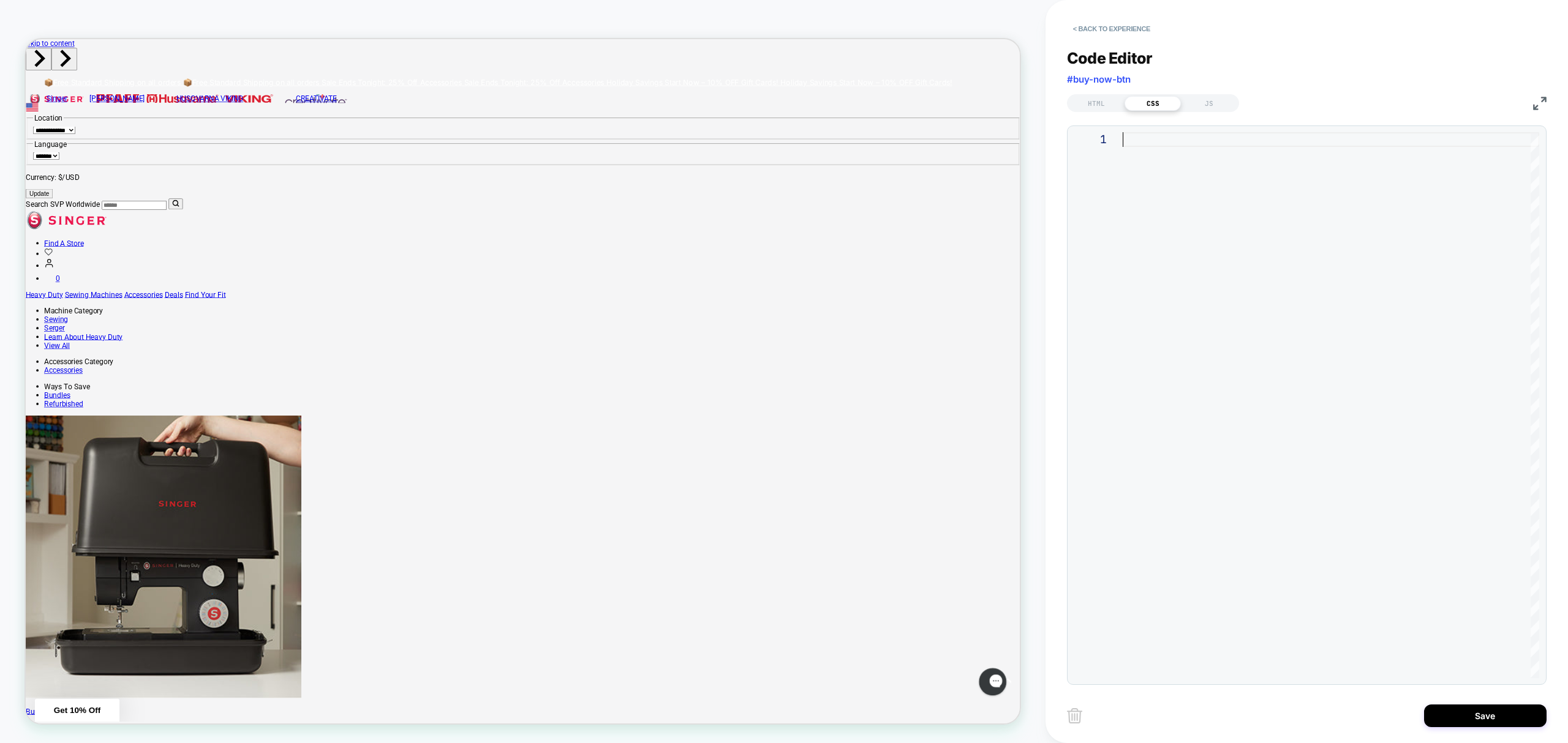
type textarea "**********"
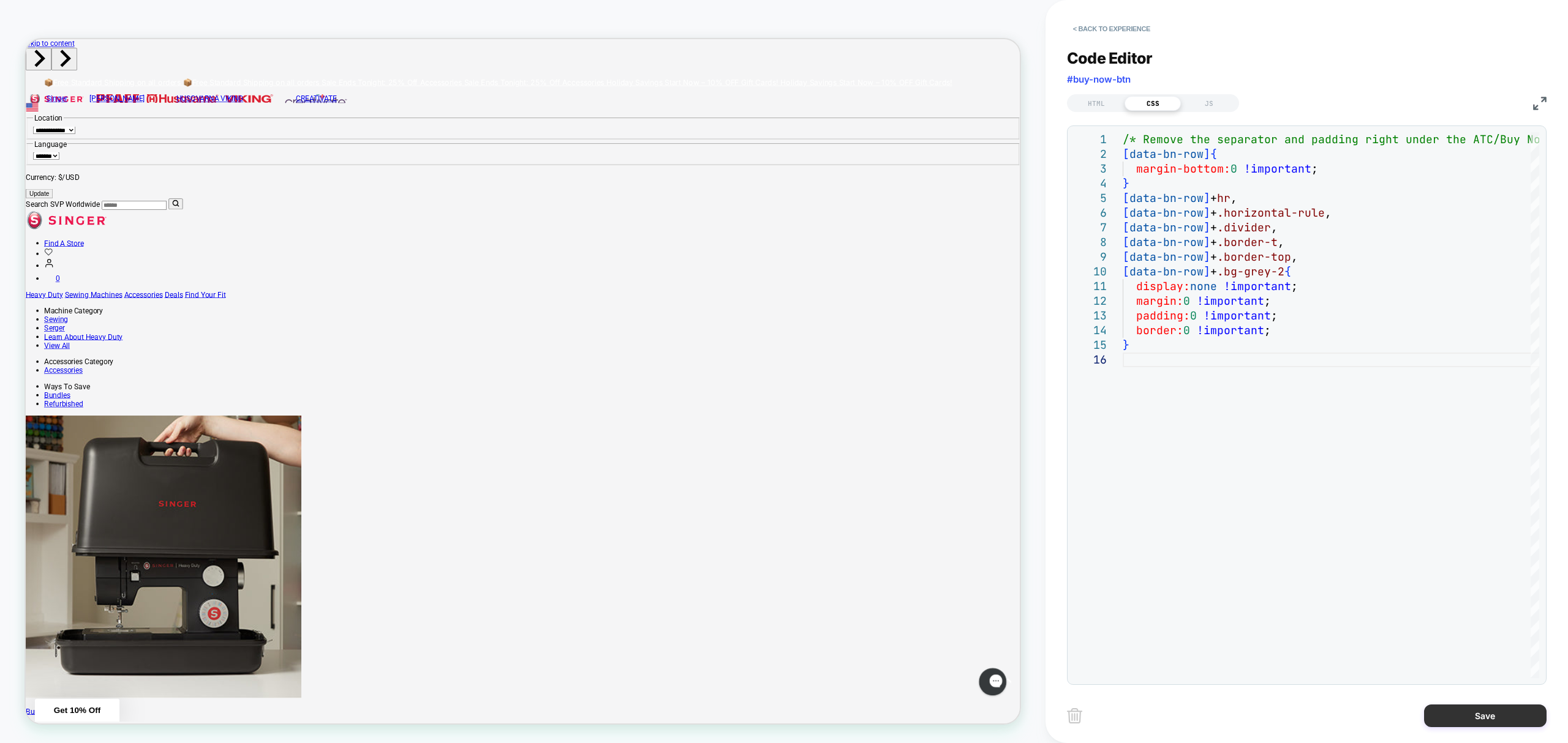
click at [1480, 711] on button "Save" at bounding box center [1485, 716] width 122 height 23
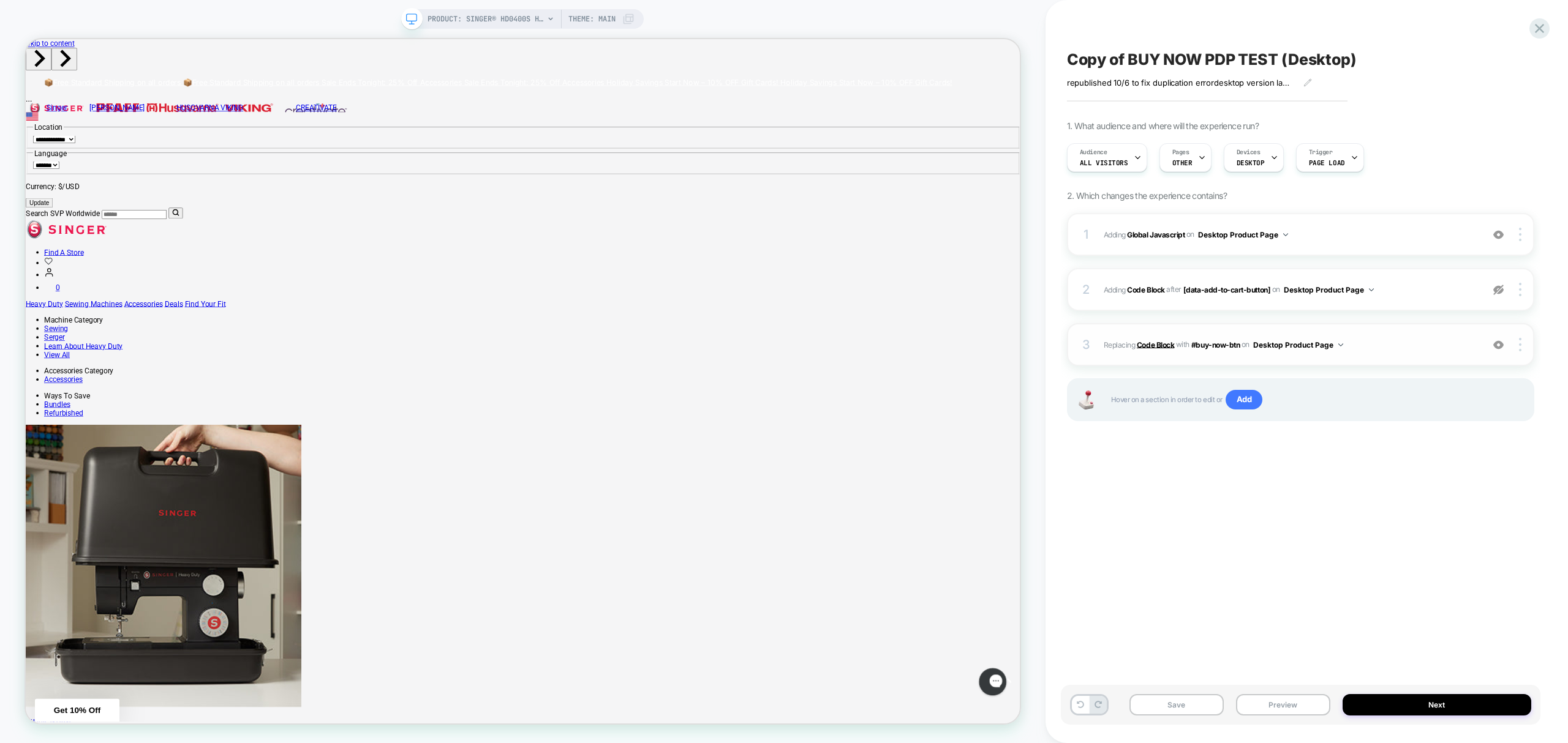
click at [1137, 346] on b "Code Block" at bounding box center [1155, 345] width 37 height 10
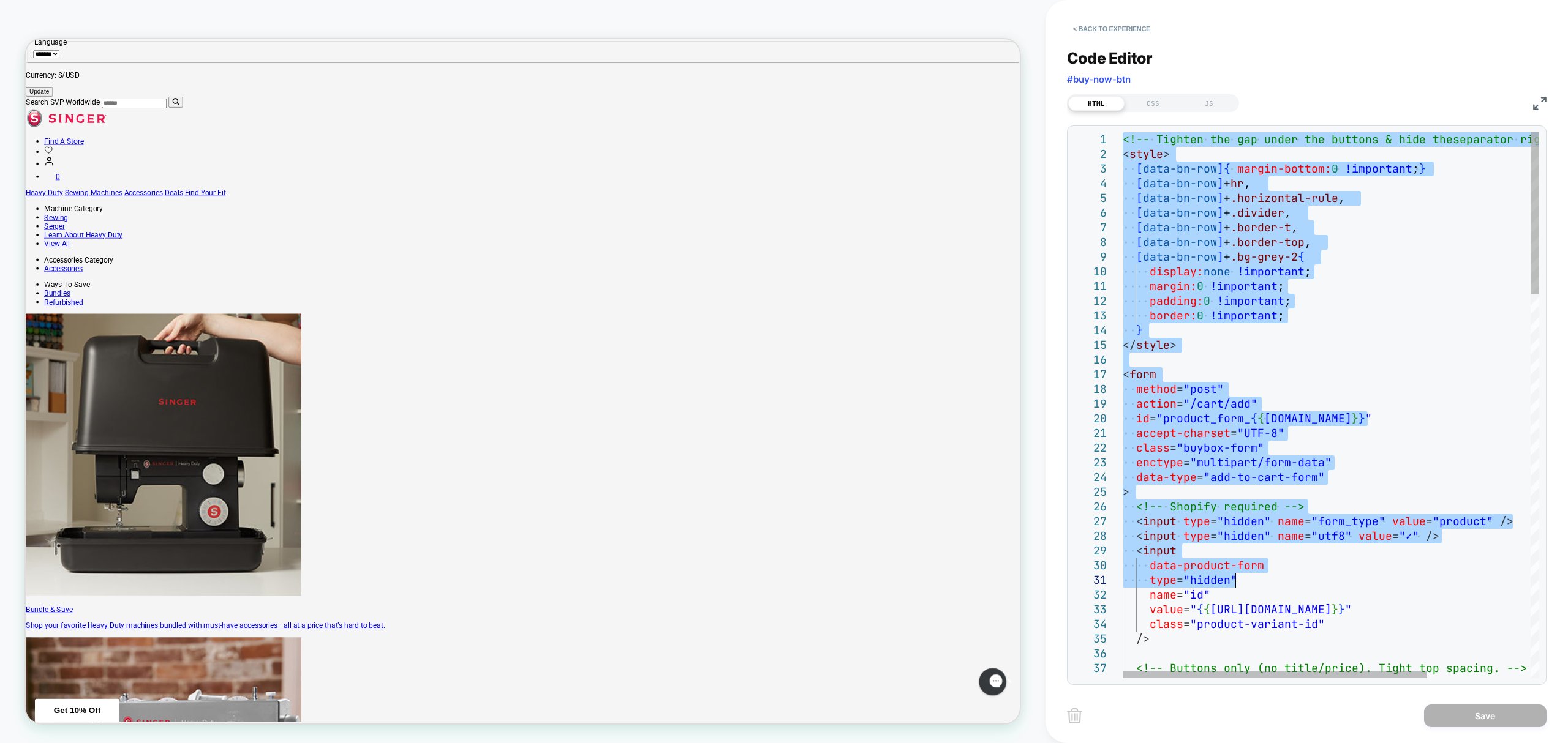
type textarea "**********"
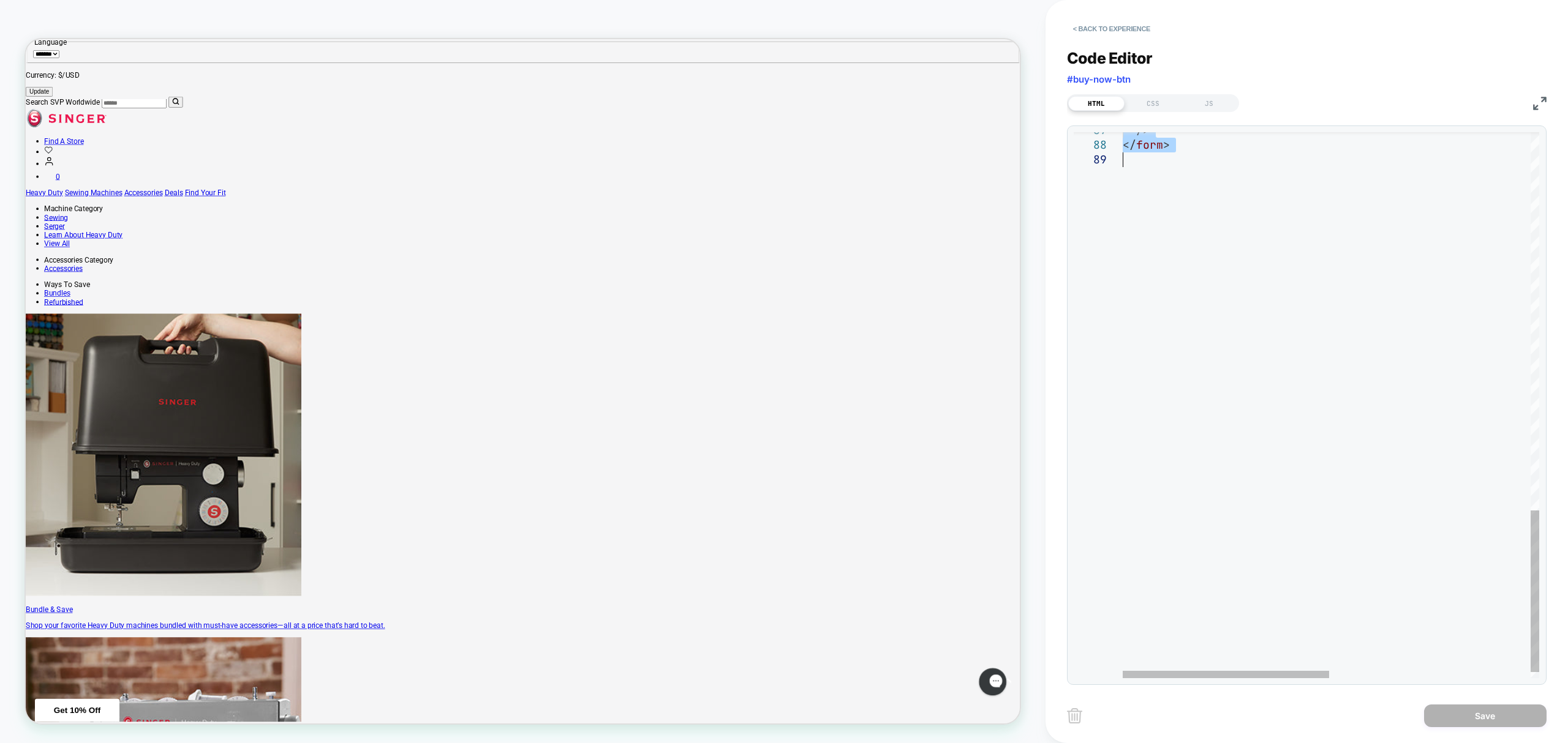
drag, startPoint x: 1125, startPoint y: 140, endPoint x: 1404, endPoint y: 780, distance: 698.2
type textarea "**********"
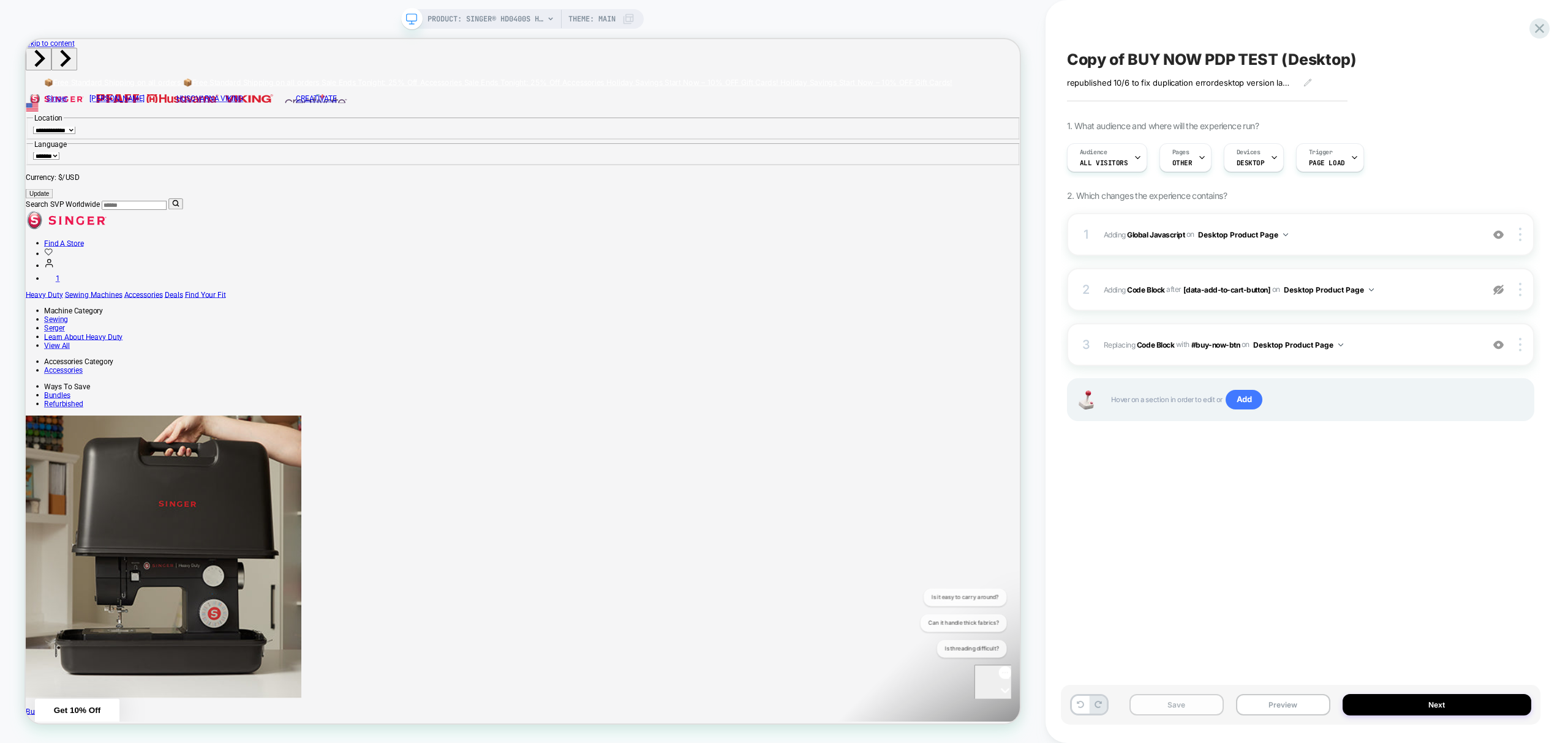
click at [1179, 710] on button "Save" at bounding box center [1176, 705] width 94 height 21
click at [1312, 700] on button "Preview" at bounding box center [1282, 705] width 94 height 21
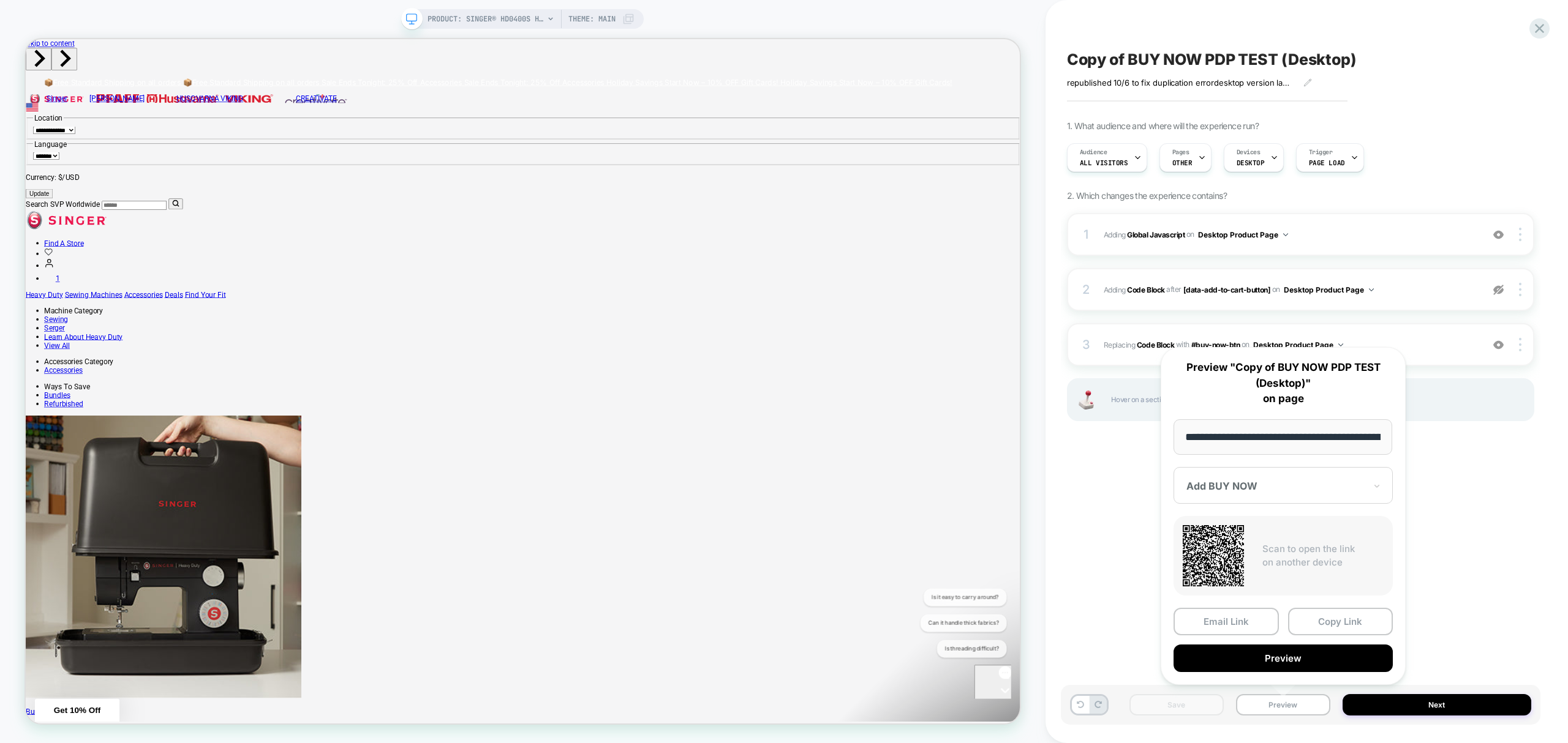
drag, startPoint x: 1351, startPoint y: 614, endPoint x: 1334, endPoint y: 622, distance: 18.8
click at [1351, 614] on button "Copy Link" at bounding box center [1340, 622] width 105 height 28
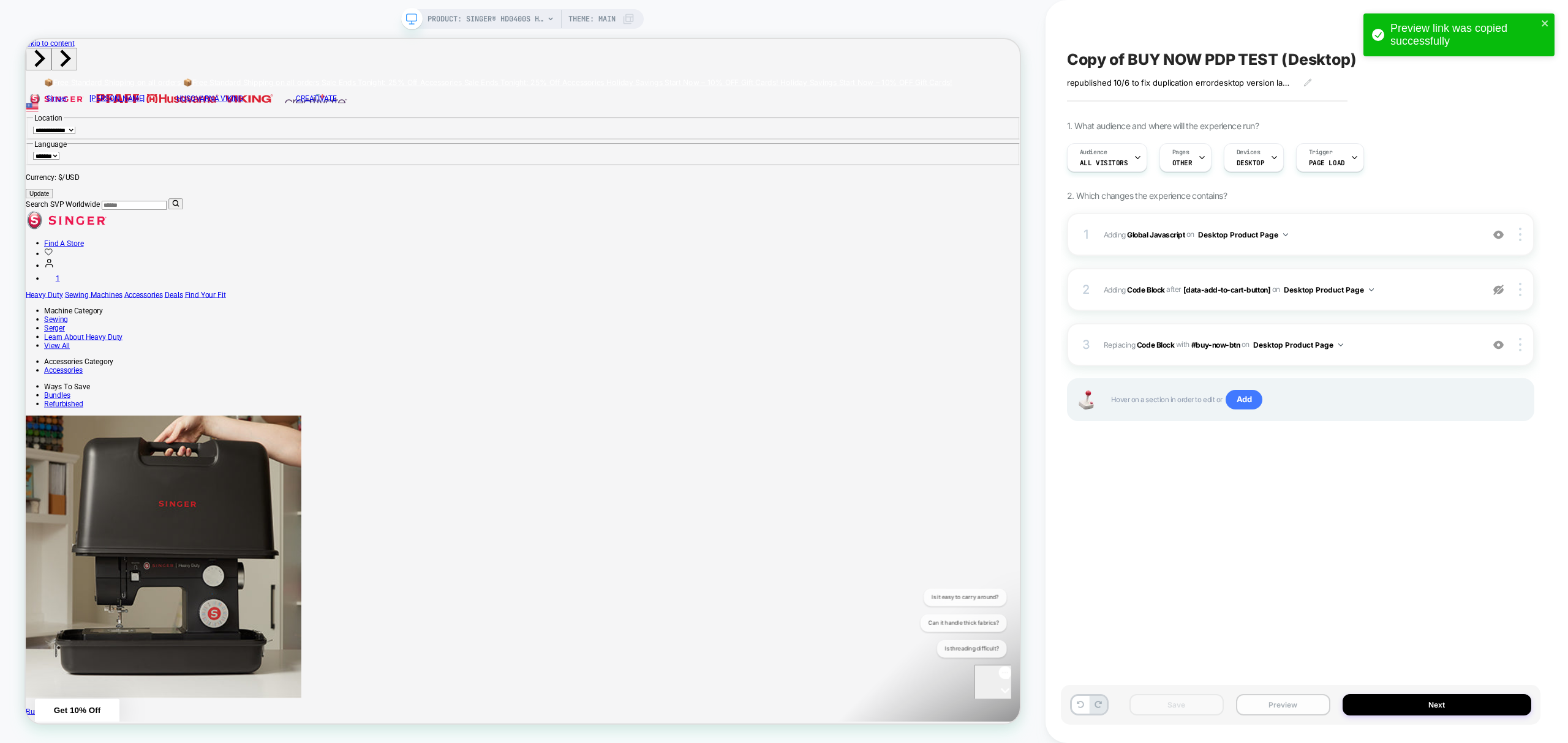
click at [1294, 713] on button "Preview" at bounding box center [1282, 705] width 94 height 21
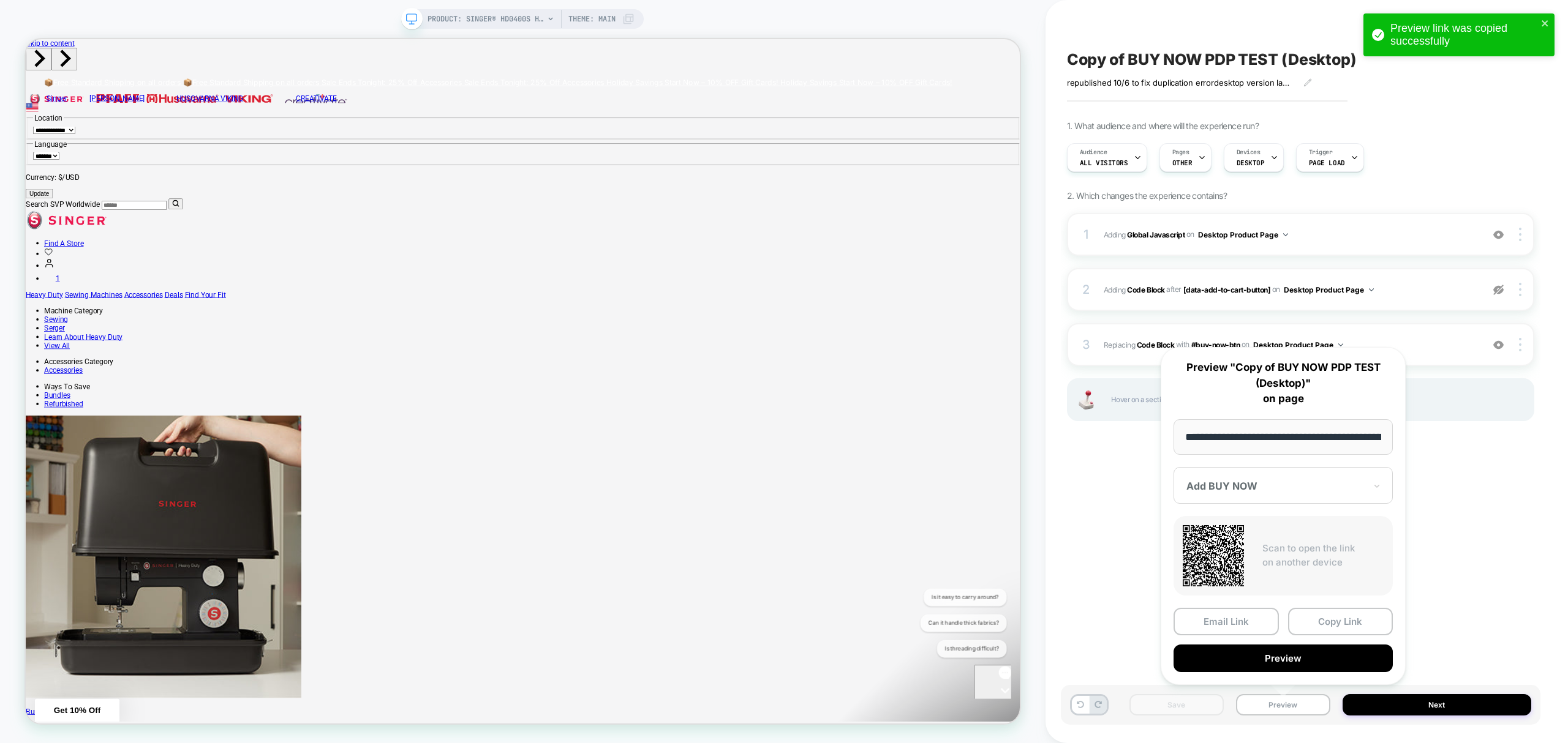
scroll to position [0, 236]
click at [1305, 614] on button "Copy Link" at bounding box center [1340, 622] width 105 height 28
